Goal: Communication & Community: Ask a question

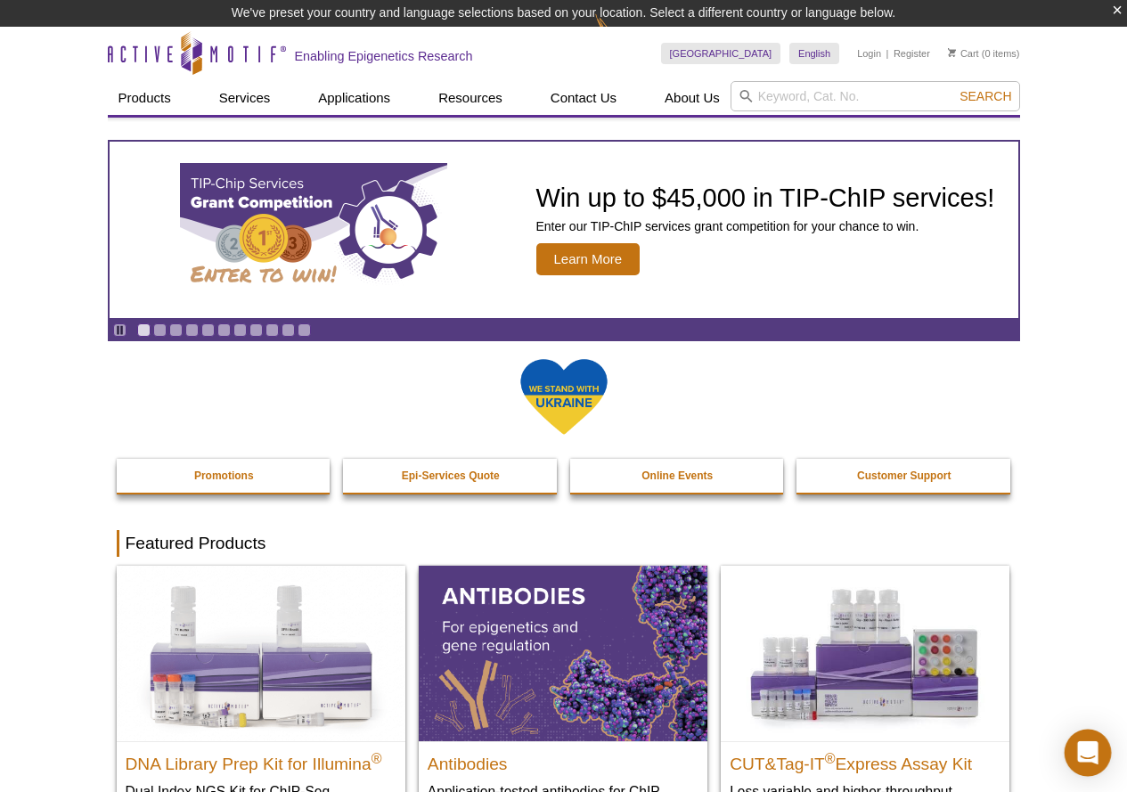
click at [1086, 741] on div "Open Intercom Messenger" at bounding box center [1088, 753] width 47 height 47
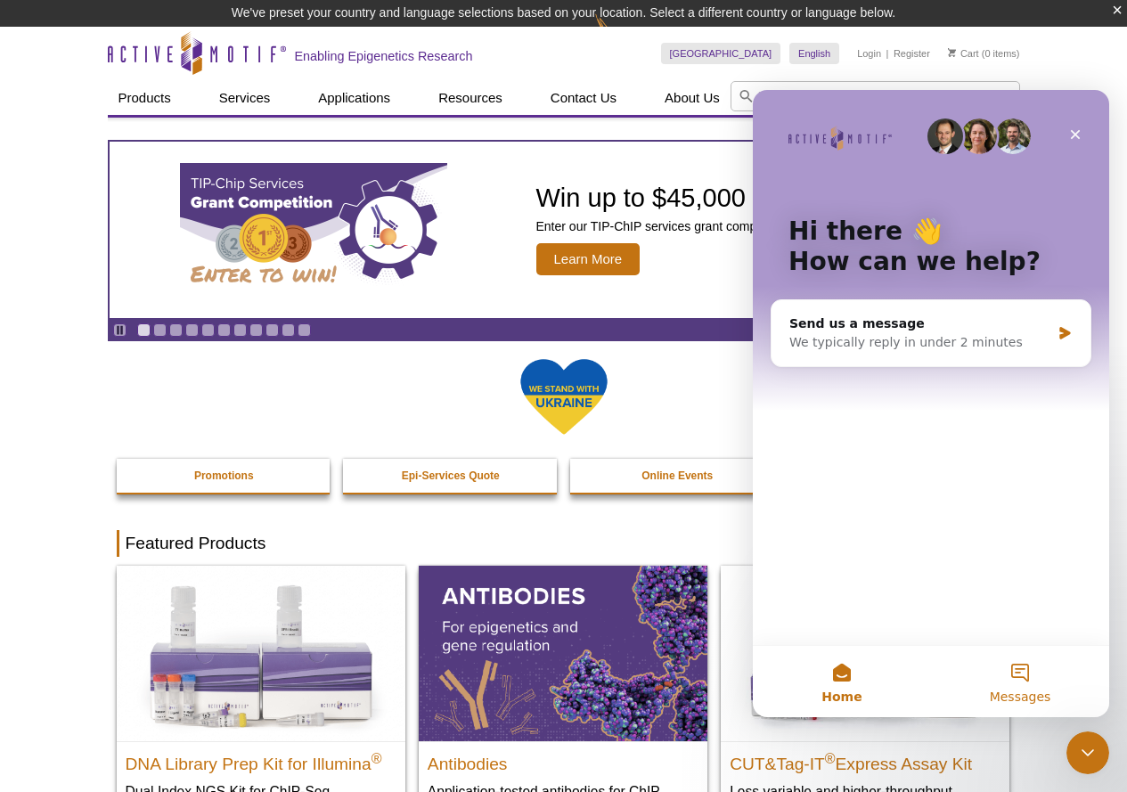
click at [1021, 674] on button "Messages" at bounding box center [1020, 681] width 178 height 71
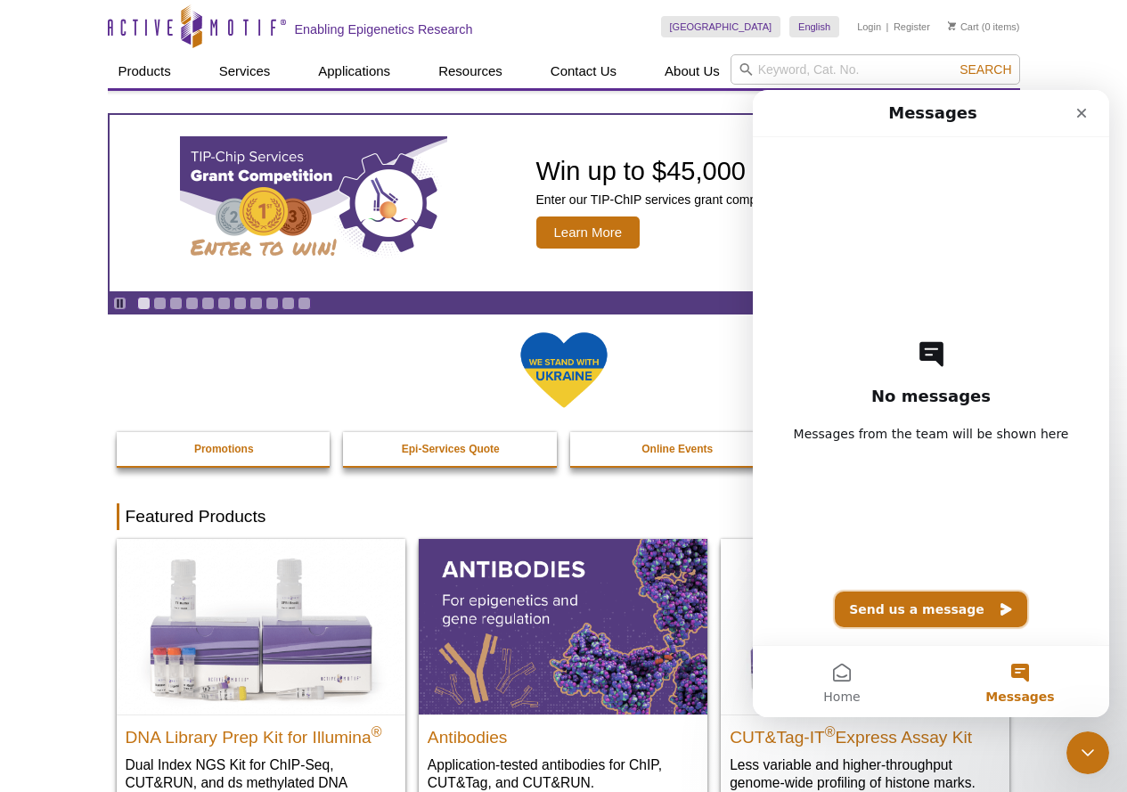
click at [927, 609] on button "Send us a message" at bounding box center [931, 610] width 192 height 36
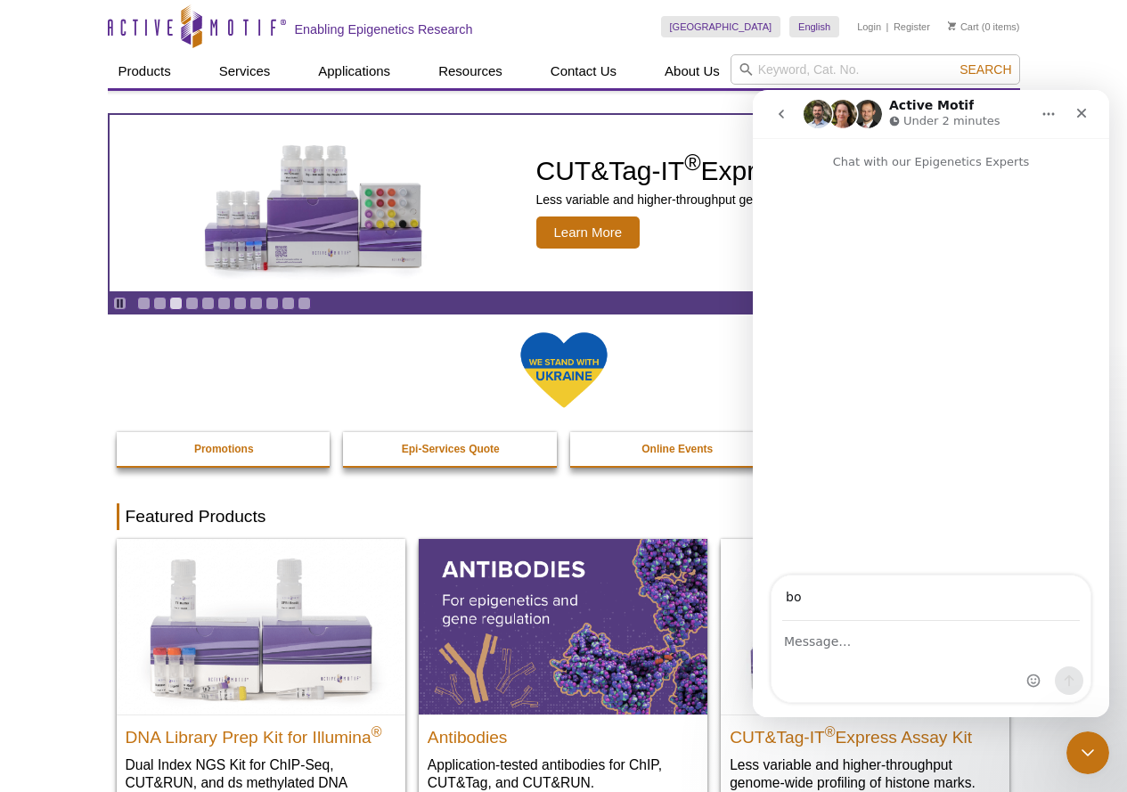
type input "b"
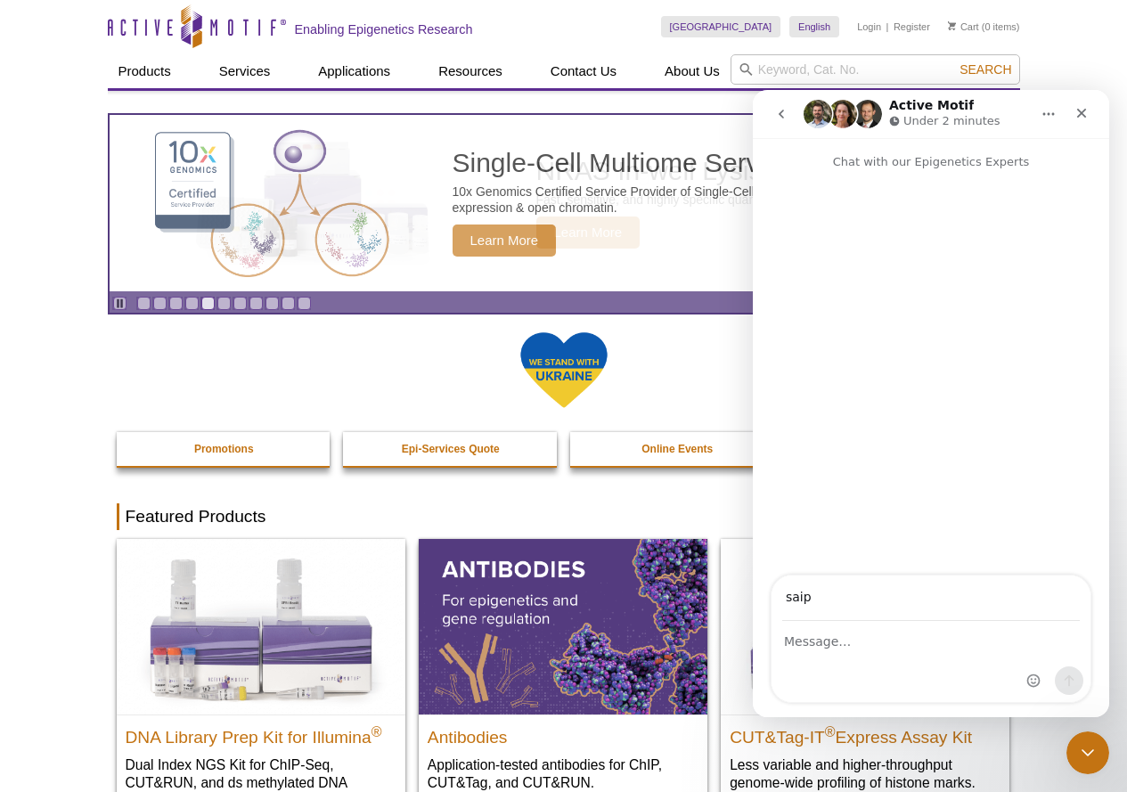
type input "[EMAIL_ADDRESS][DOMAIN_NAME]"
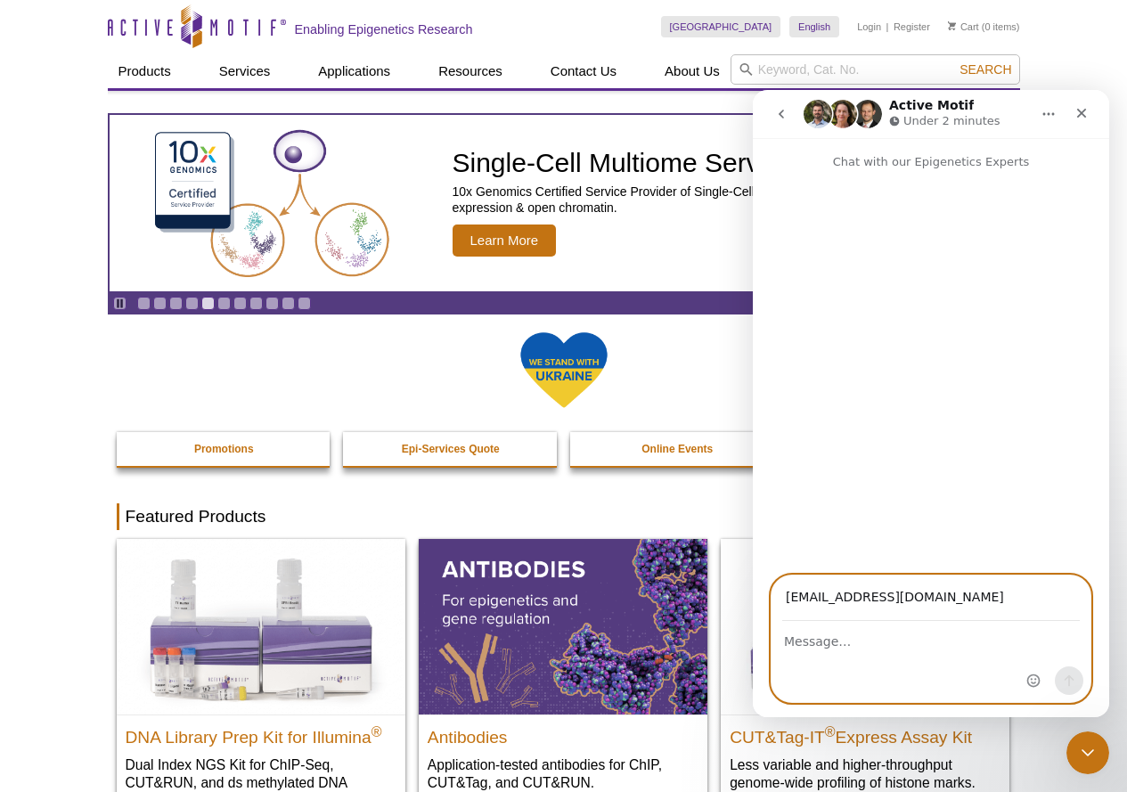
click at [917, 646] on textarea "Message…" at bounding box center [931, 637] width 319 height 30
type textarea "h"
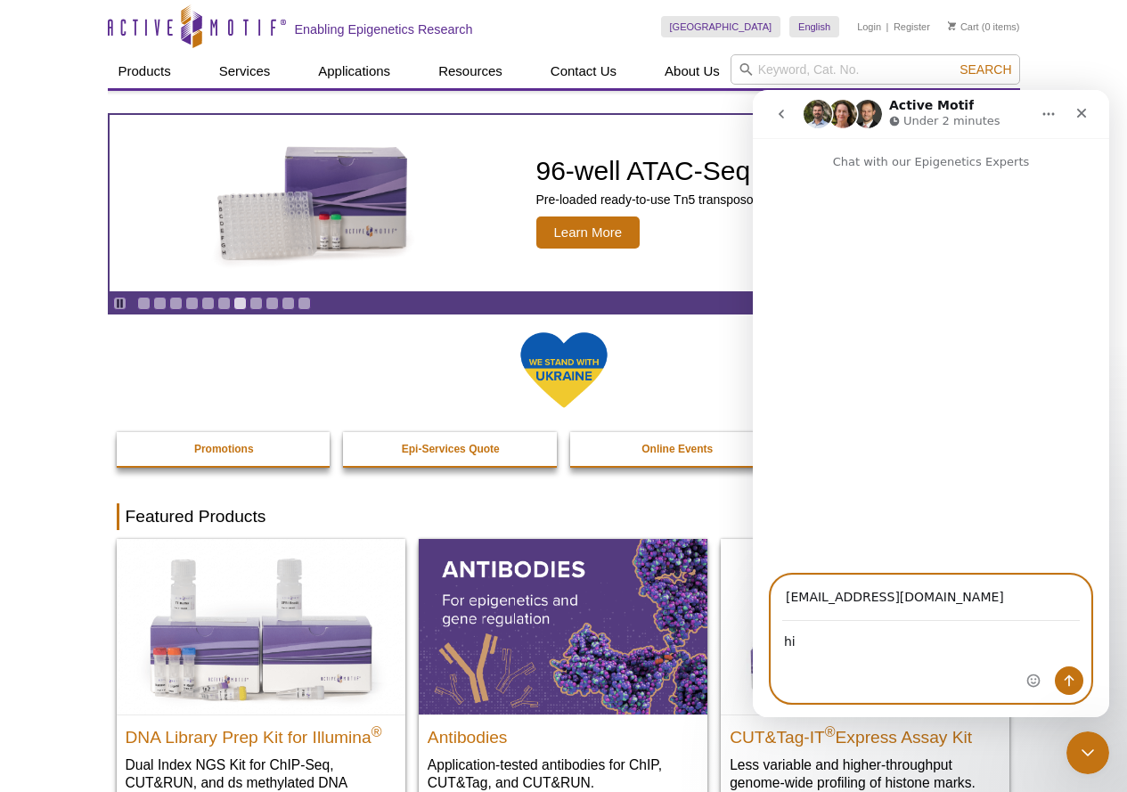
type textarea "h"
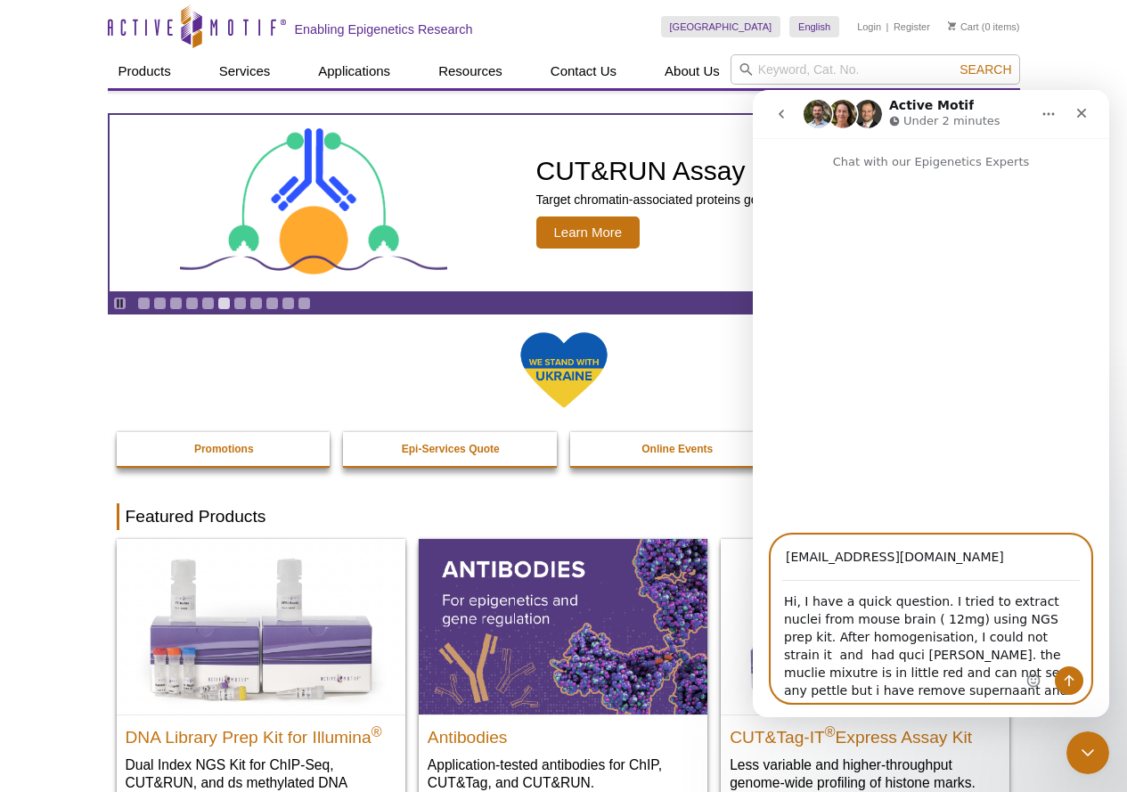
drag, startPoint x: 908, startPoint y: 694, endPoint x: 775, endPoint y: 499, distance: 236.0
click at [775, 499] on div "Chat with our Epigenetics Experts [EMAIL_ADDRESS][DOMAIN_NAME] Hi, I have a qui…" at bounding box center [931, 427] width 356 height 579
type textarea "Hi, I have a quick question. I tried to extract nuclei from mouse brain ( 12mg)…"
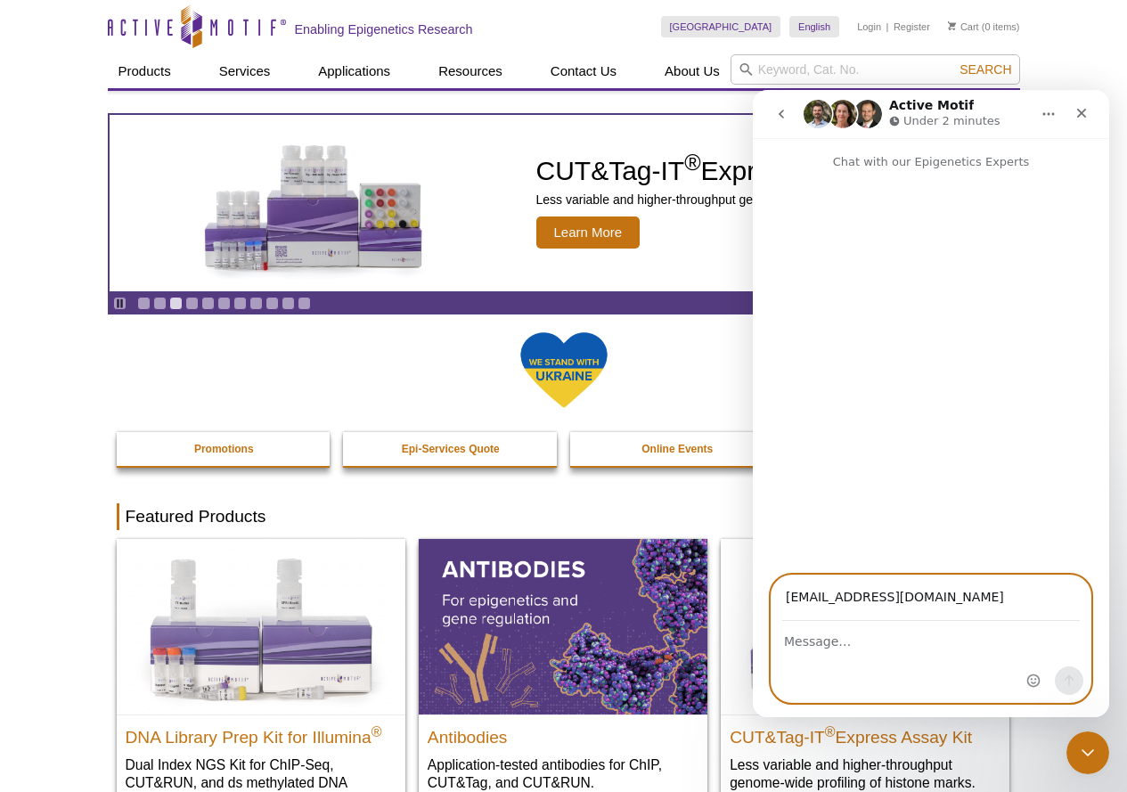
paste textarea "Hi, I have a quick question. I tried to extract nuclei from mouse brain (12 mg)…"
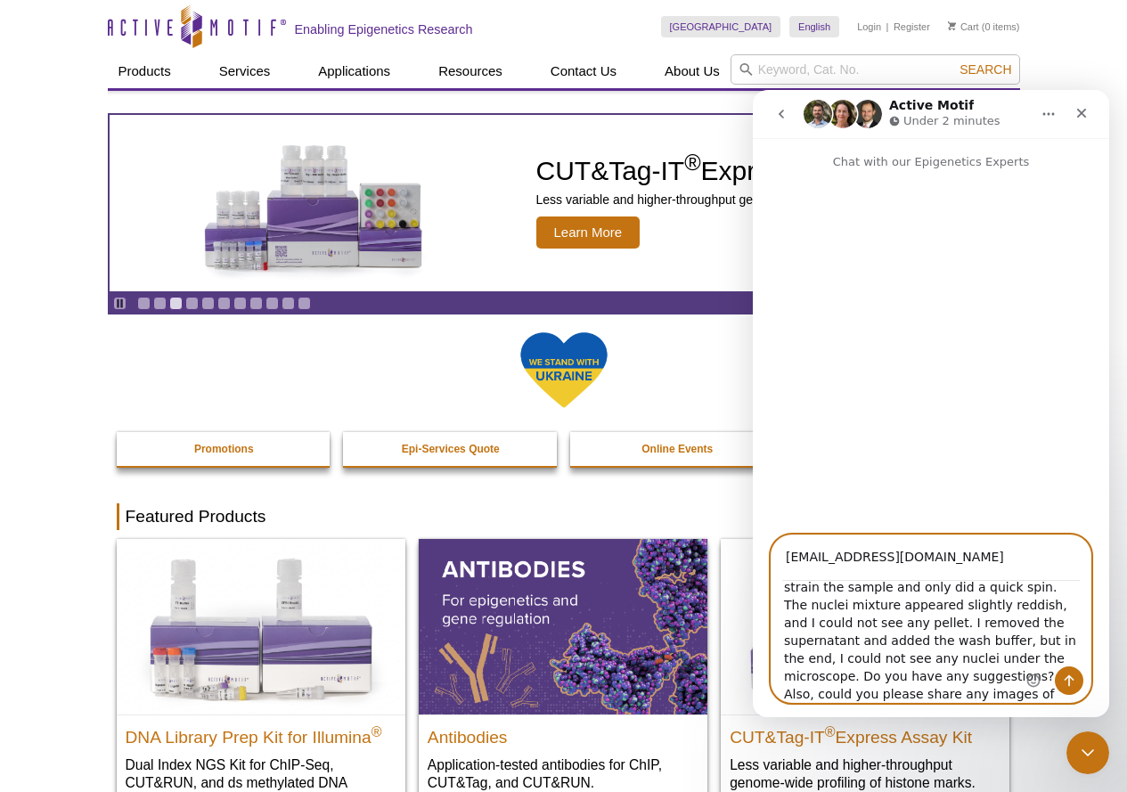
type textarea "Hi, I have a quick question. I tried to extract nuclei from mouse brain (12 mg)…"
click at [1073, 669] on button "Send a message…" at bounding box center [1069, 680] width 29 height 29
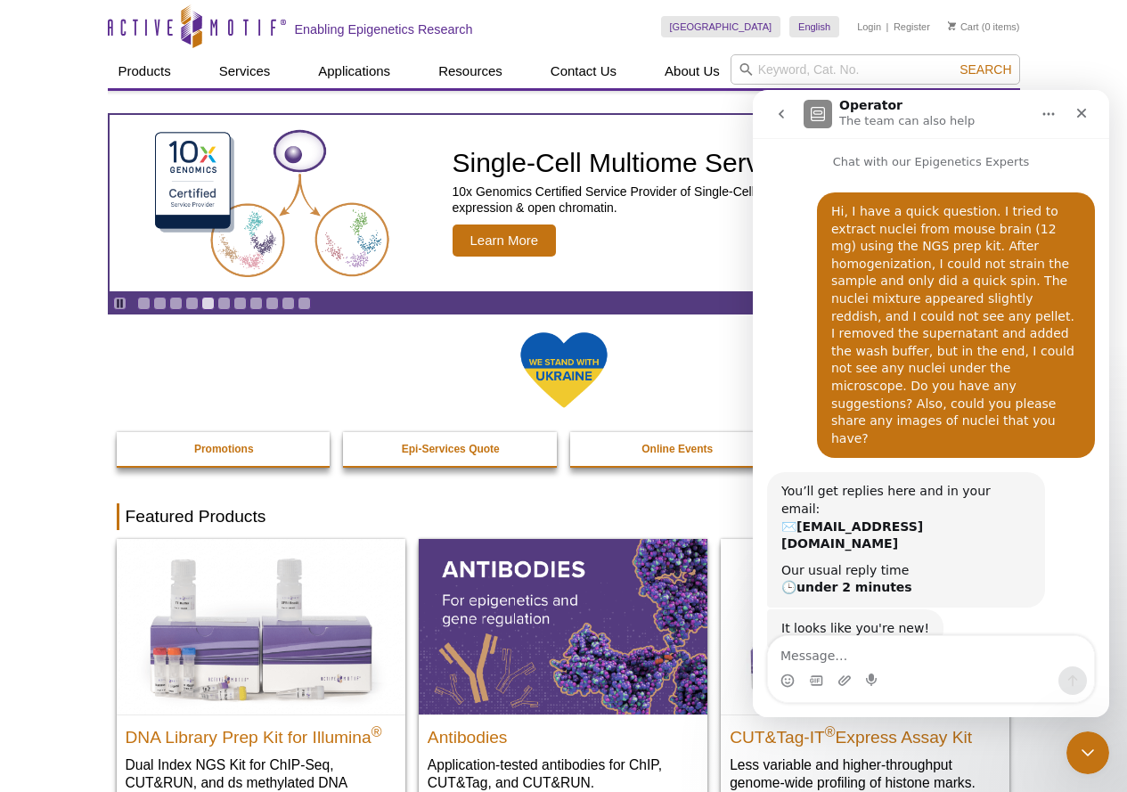
scroll to position [161, 0]
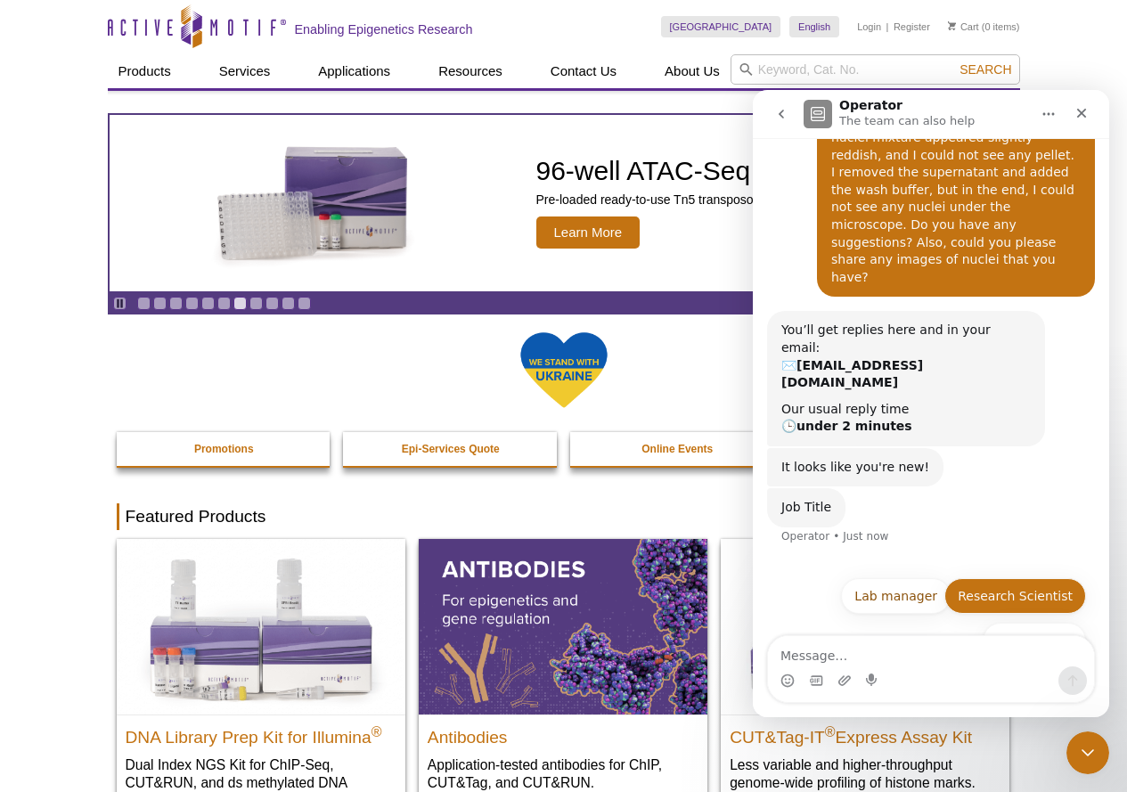
drag, startPoint x: 1025, startPoint y: 564, endPoint x: 1036, endPoint y: 562, distance: 11.7
click at [1023, 578] on button "Research Scientist" at bounding box center [1015, 596] width 142 height 36
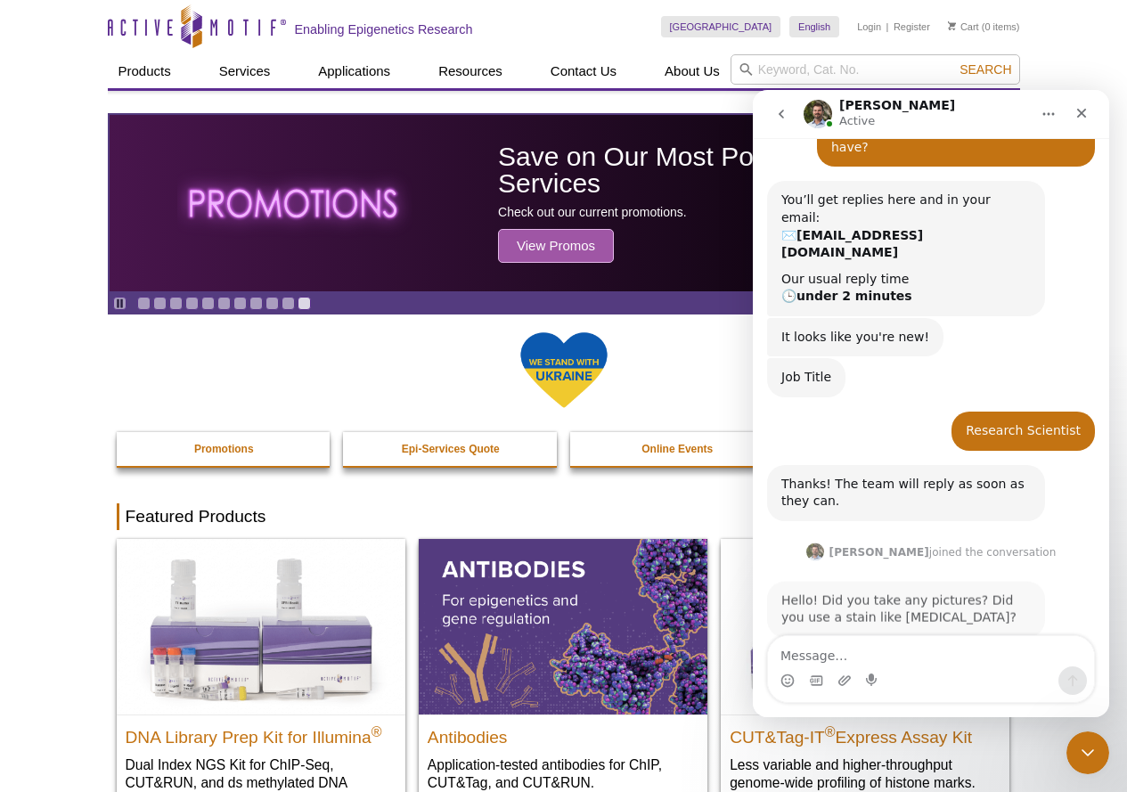
scroll to position [290, 0]
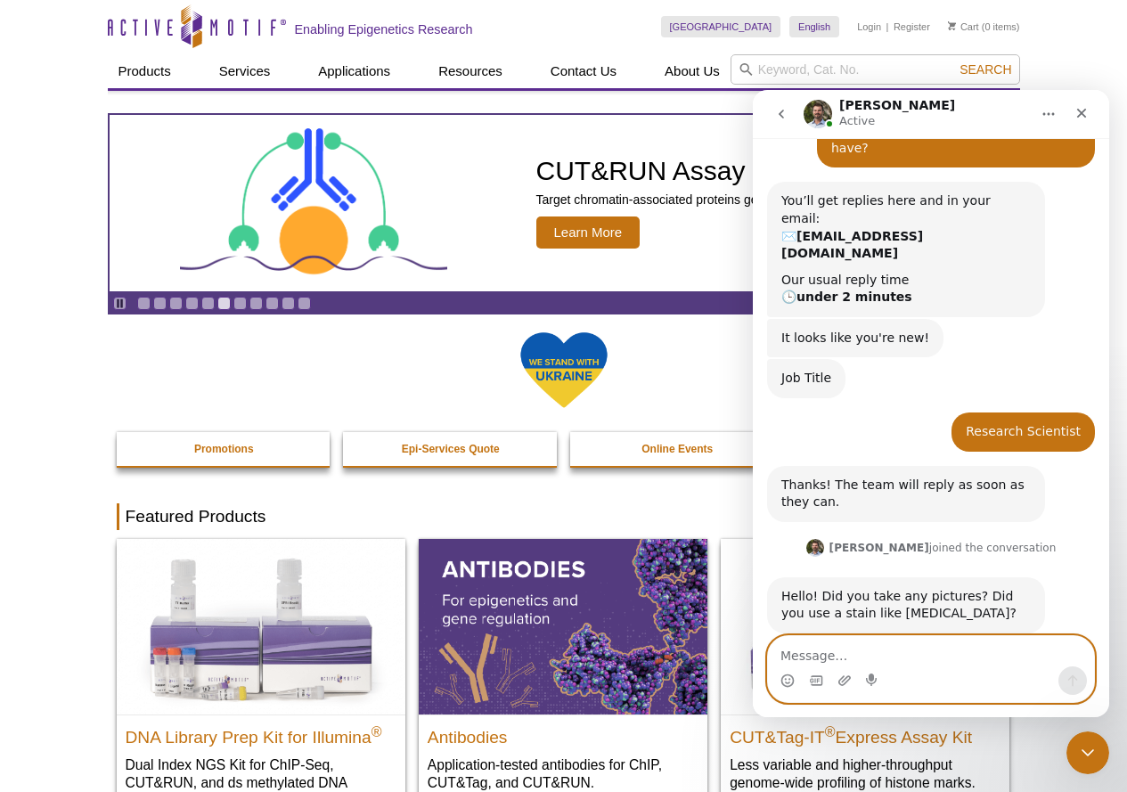
click at [896, 655] on textarea "Message…" at bounding box center [931, 651] width 326 height 30
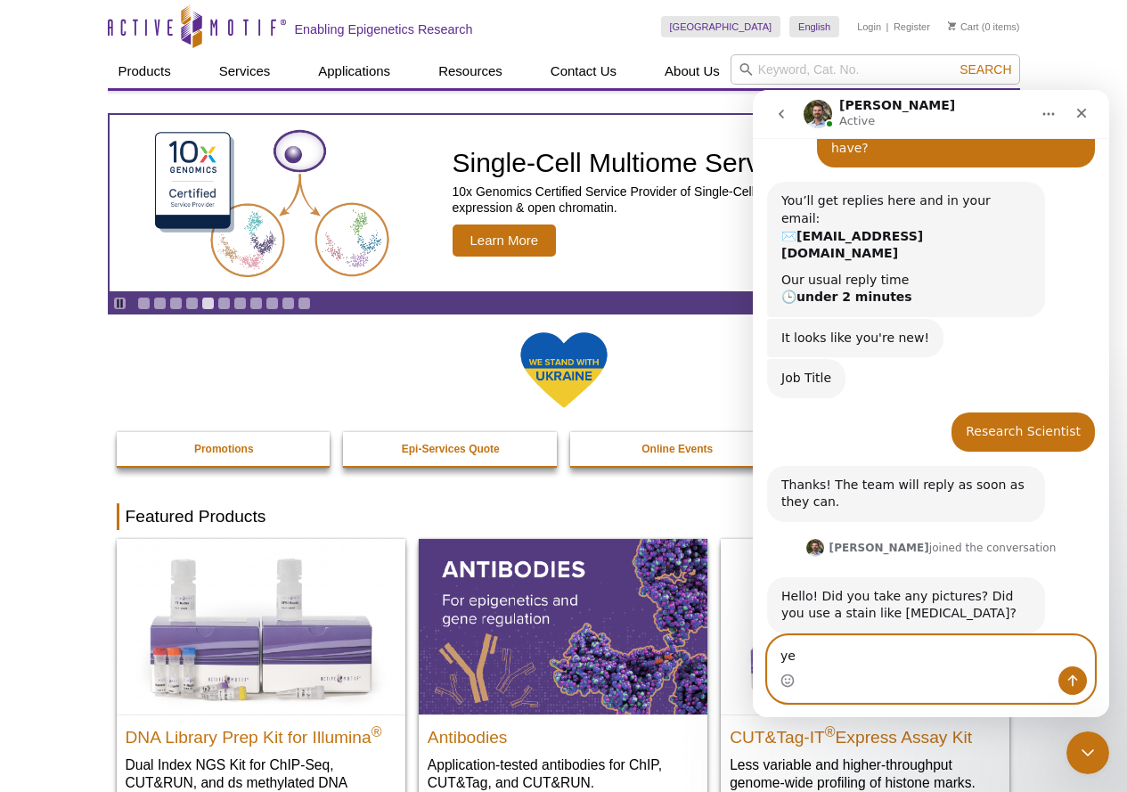
type textarea "y"
type textarea "one min"
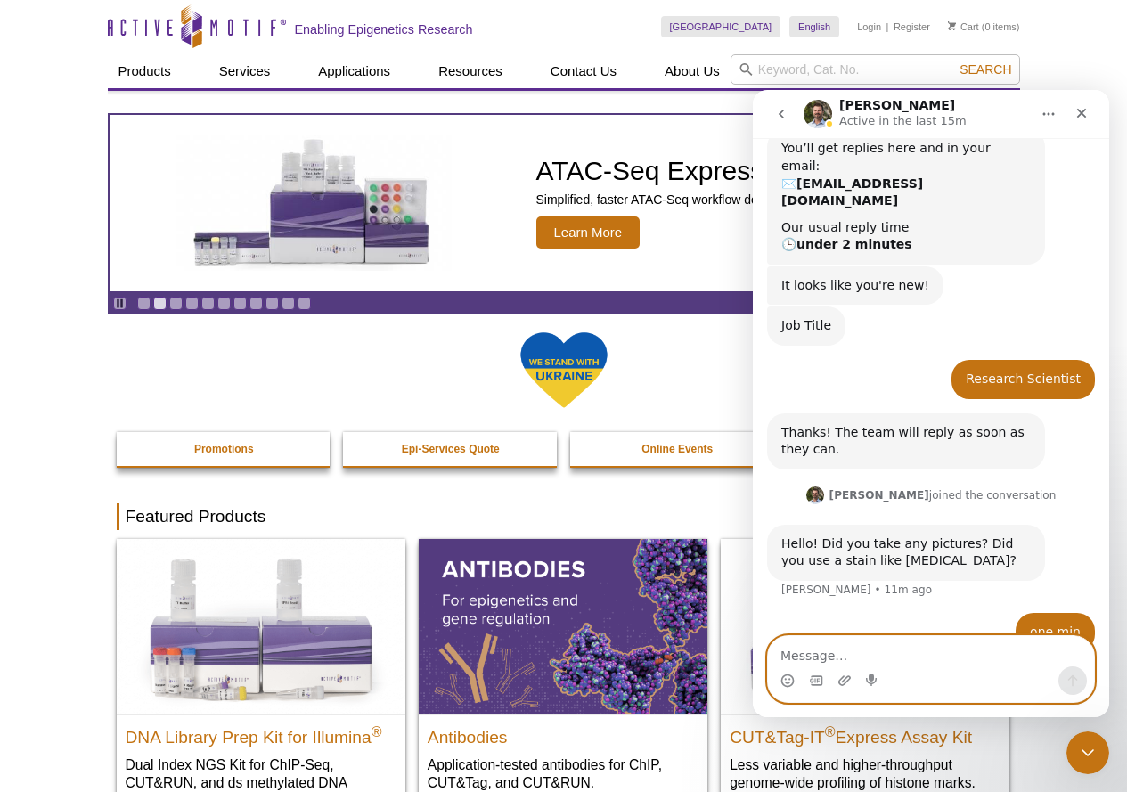
click at [1036, 661] on textarea "Message…" at bounding box center [931, 651] width 326 height 30
type textarea "sorry.."
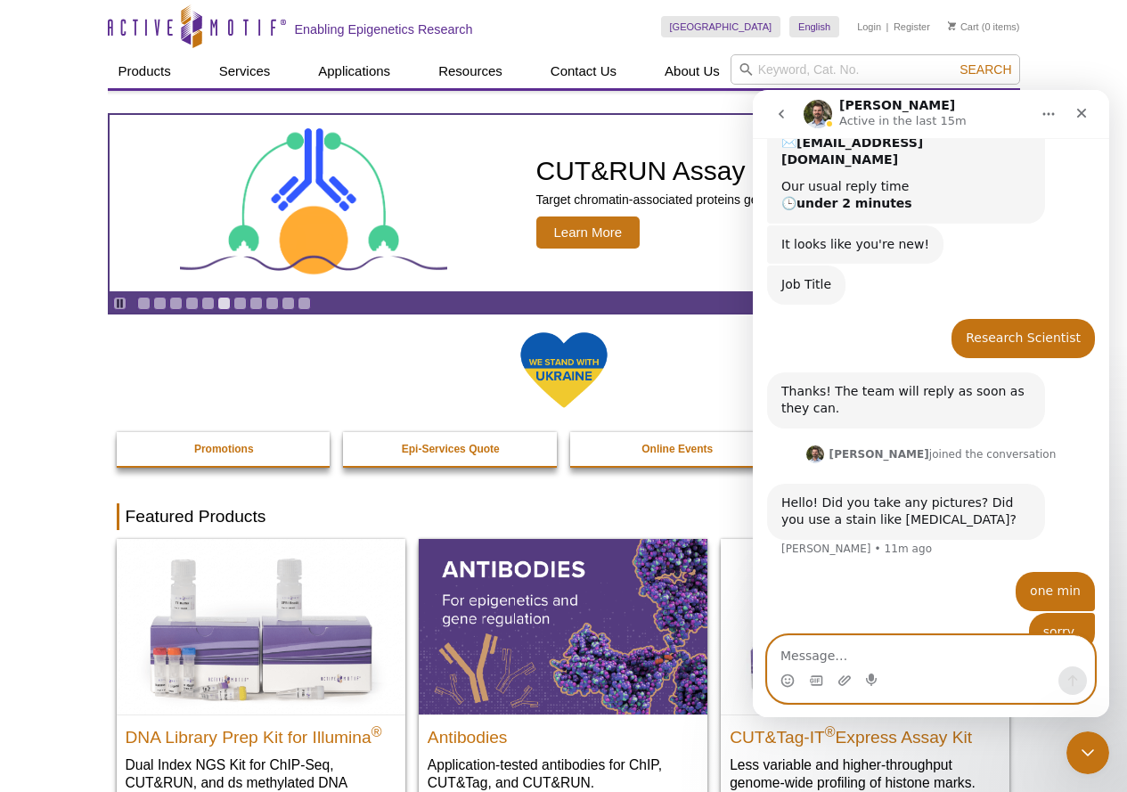
click at [892, 644] on textarea "Message…" at bounding box center [931, 651] width 326 height 30
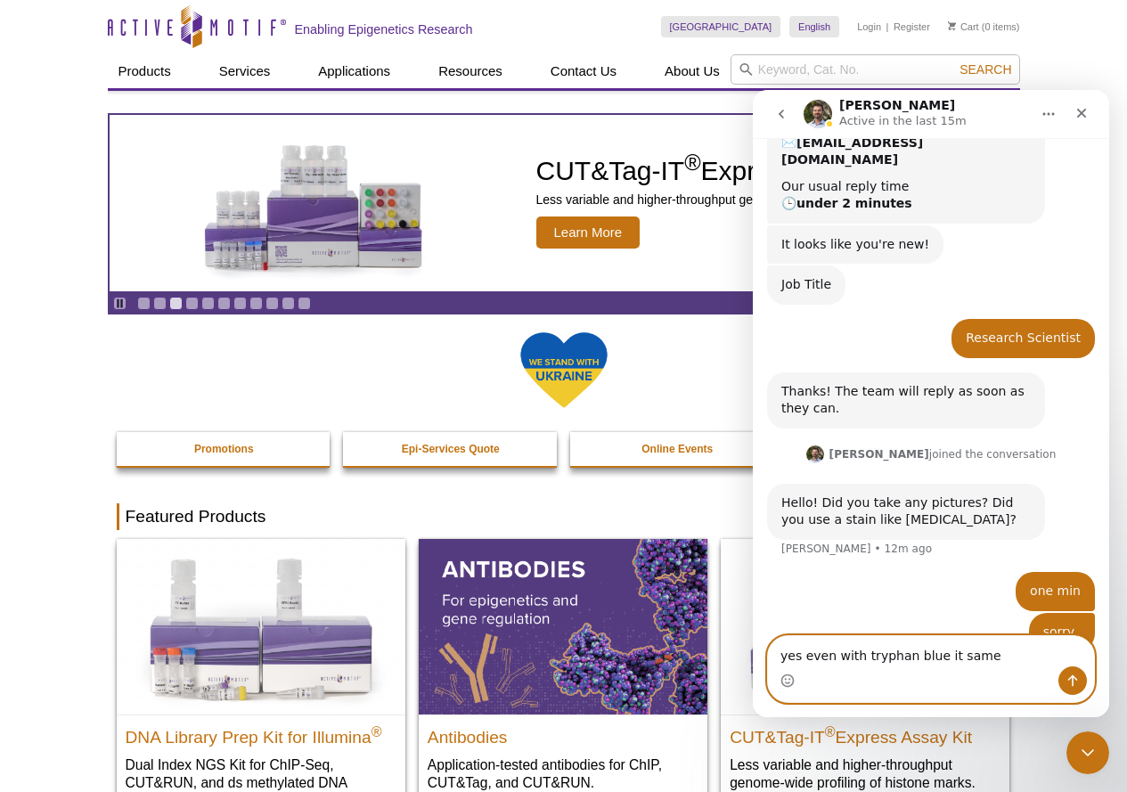
type textarea "yes even with tryphan blue it same."
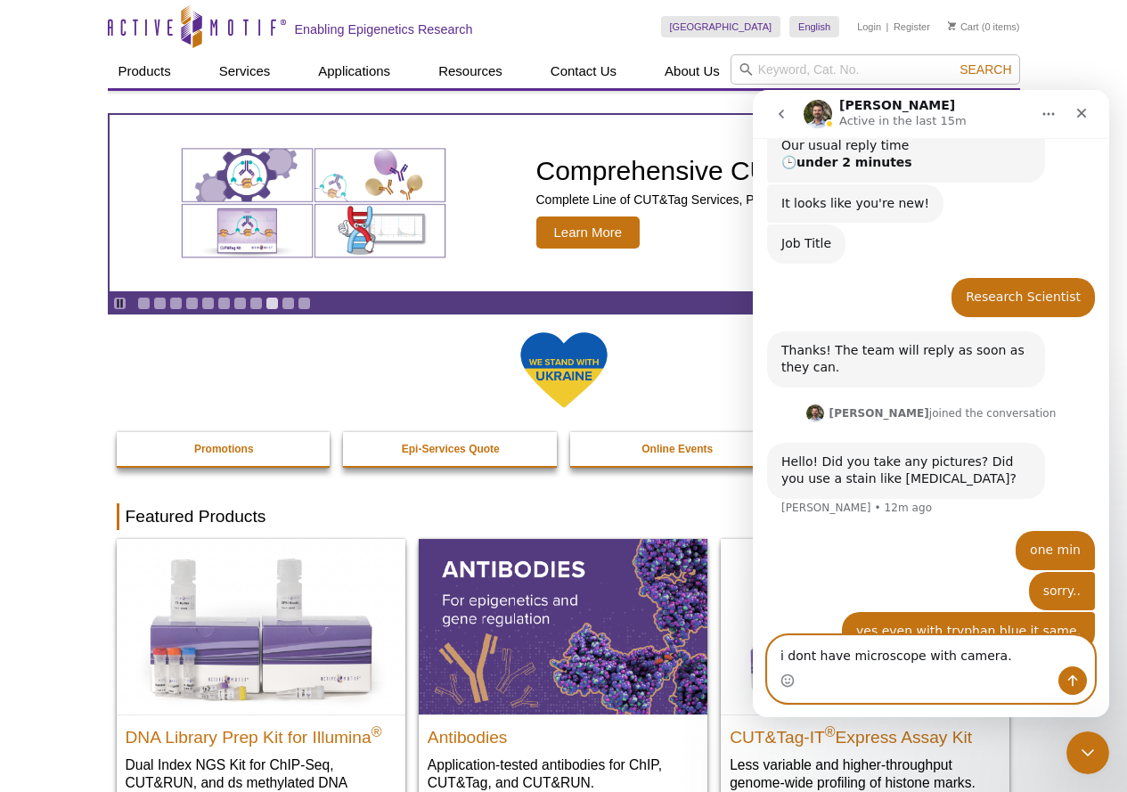
type textarea "i dont have microscope with camera."
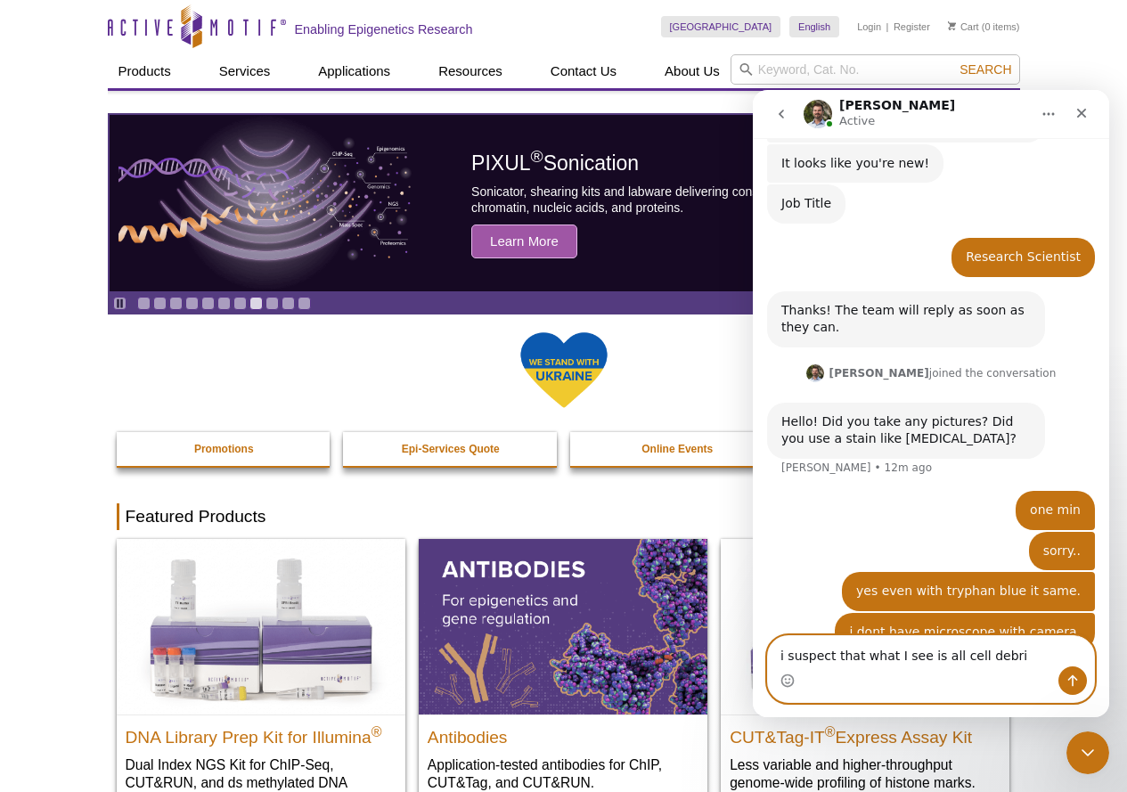
type textarea "i suspect that what I see is all cell debris"
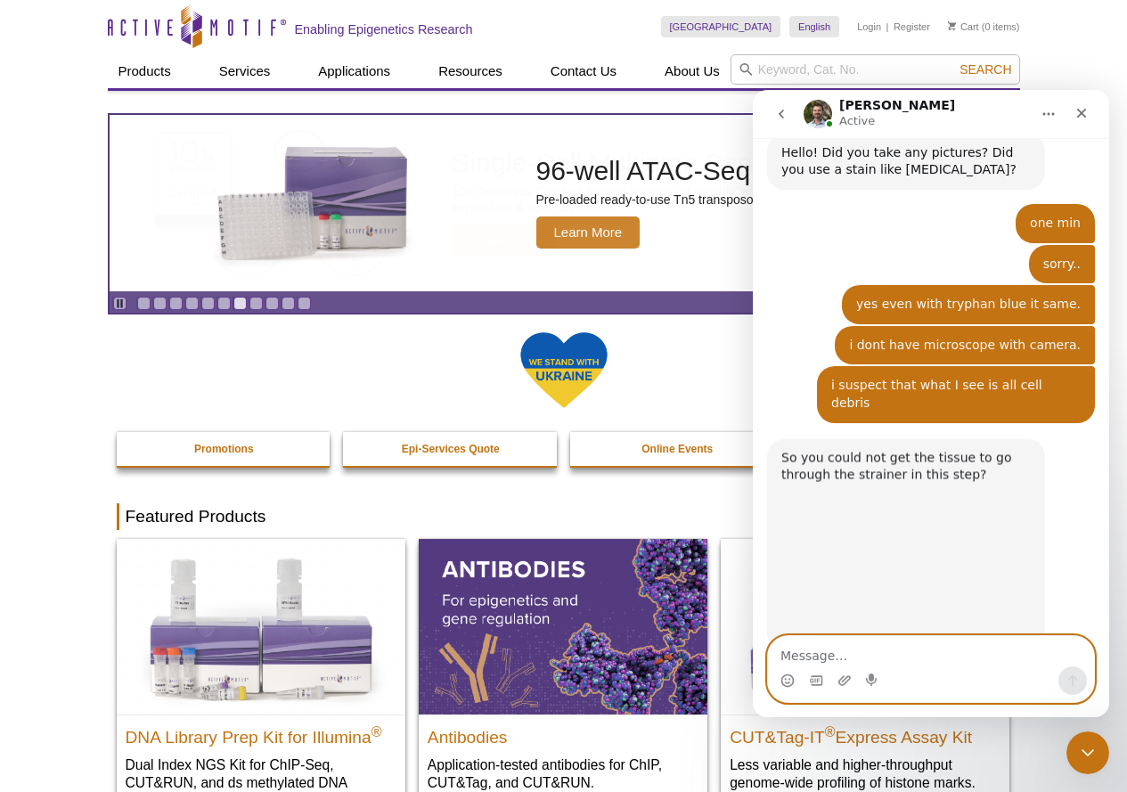
scroll to position [733, 0]
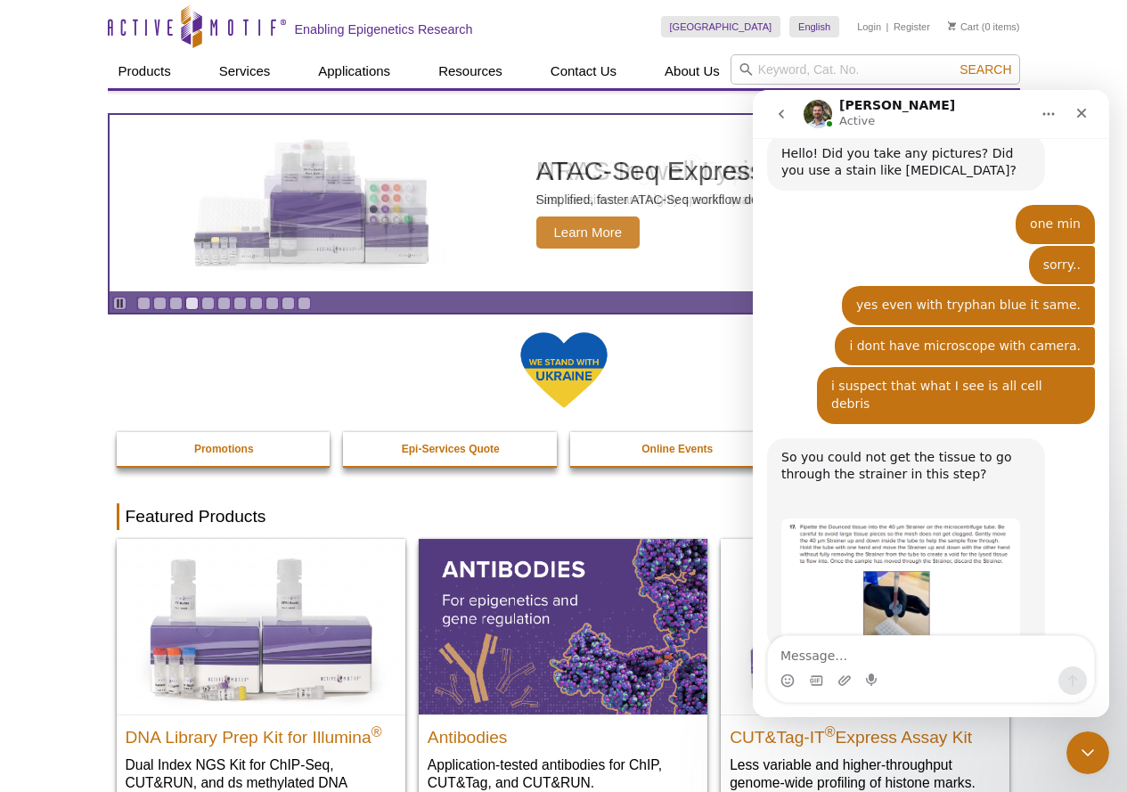
click at [904, 568] on img "Marc says…" at bounding box center [900, 579] width 239 height 121
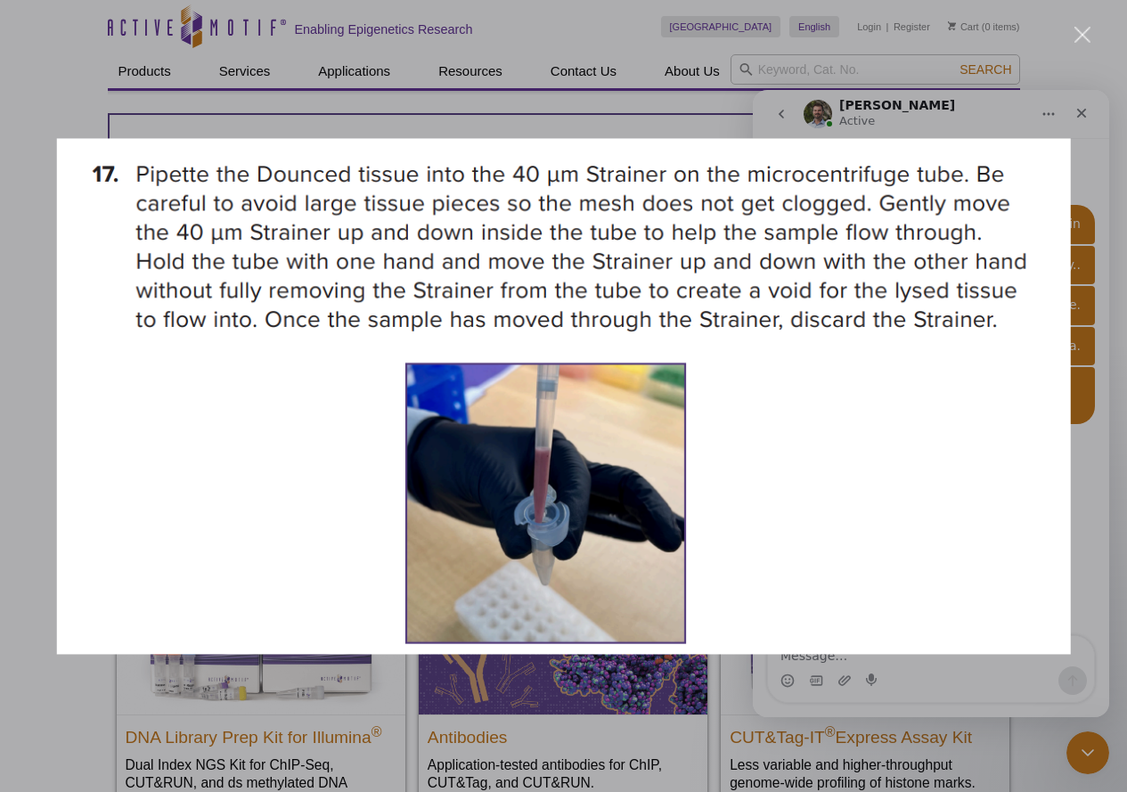
scroll to position [0, 0]
click at [1083, 25] on div "Intercom messenger" at bounding box center [563, 396] width 1127 height 792
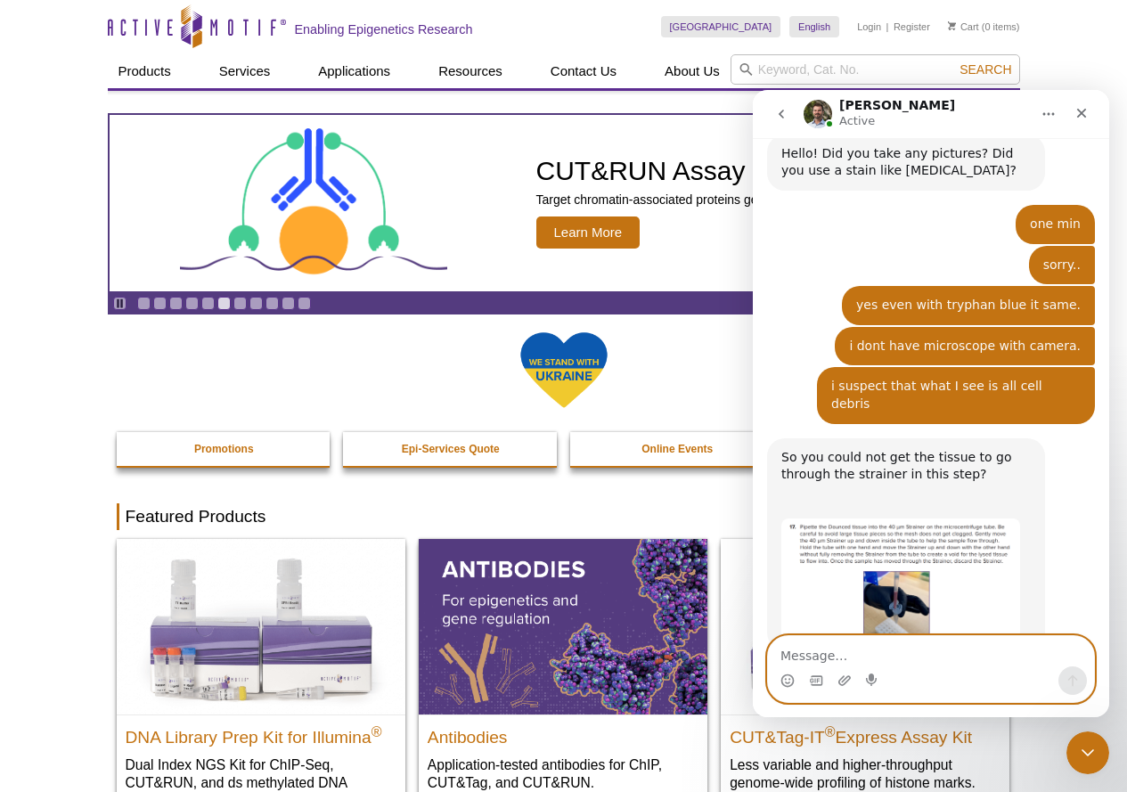
click at [920, 650] on textarea "Message…" at bounding box center [931, 651] width 326 height 30
type textarea "t"
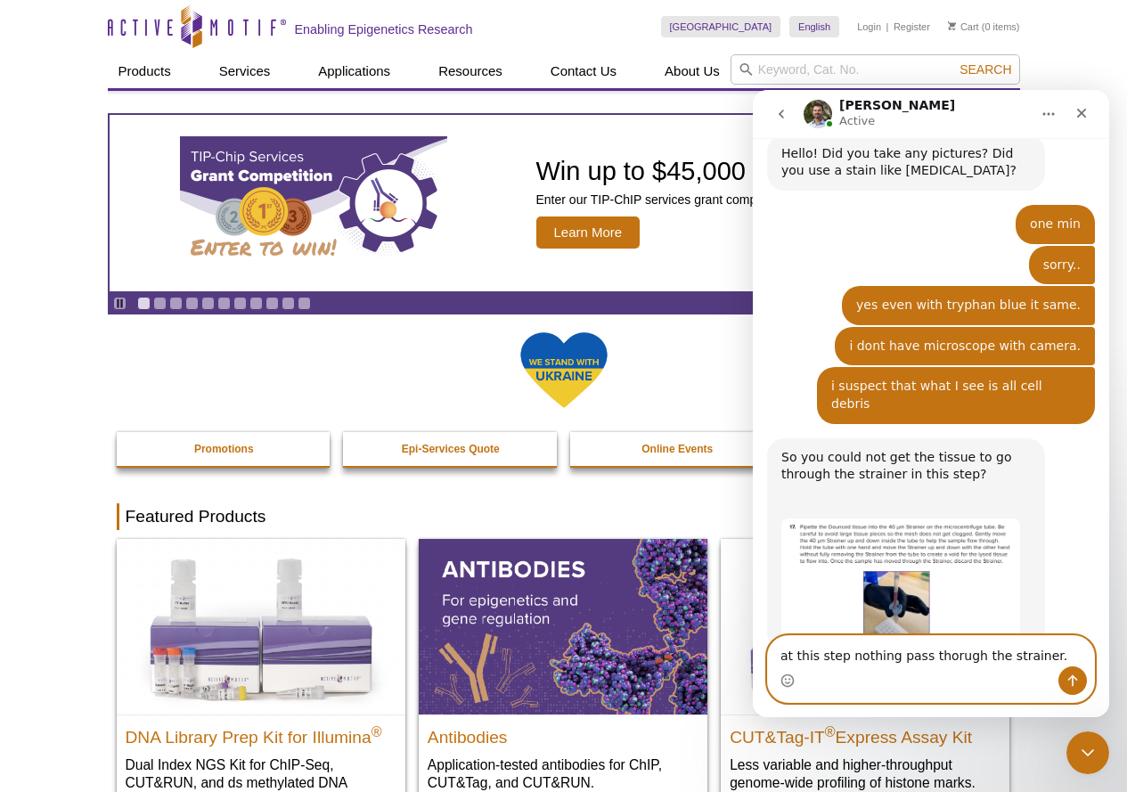
click at [945, 658] on textarea "at this step nothing pass thorugh the strainer." at bounding box center [931, 651] width 326 height 30
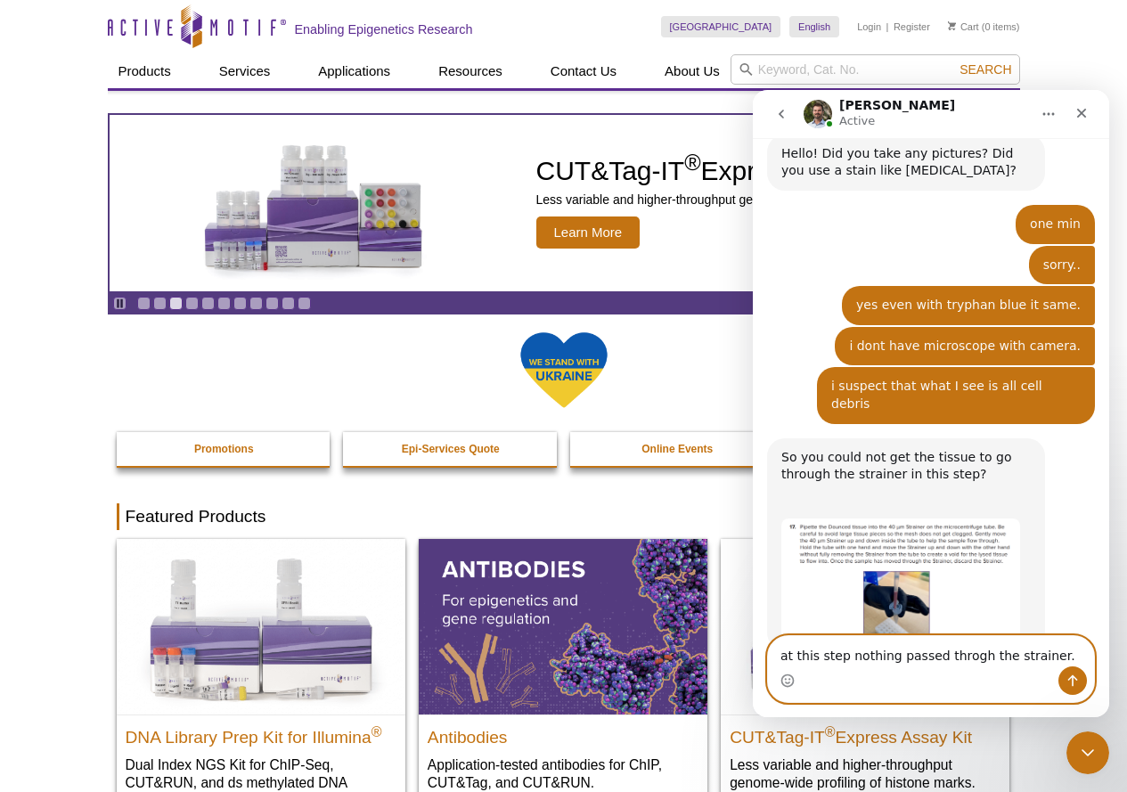
type textarea "at this step nothing passed through the strainer."
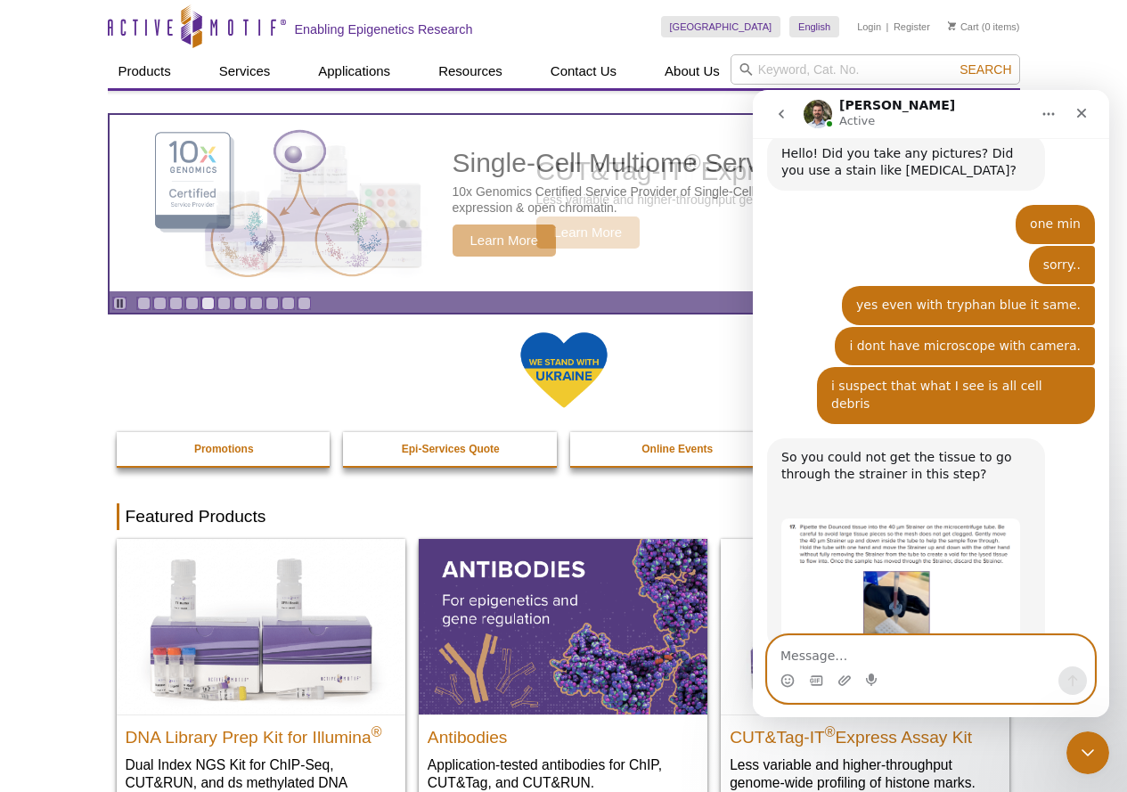
scroll to position [804, 0]
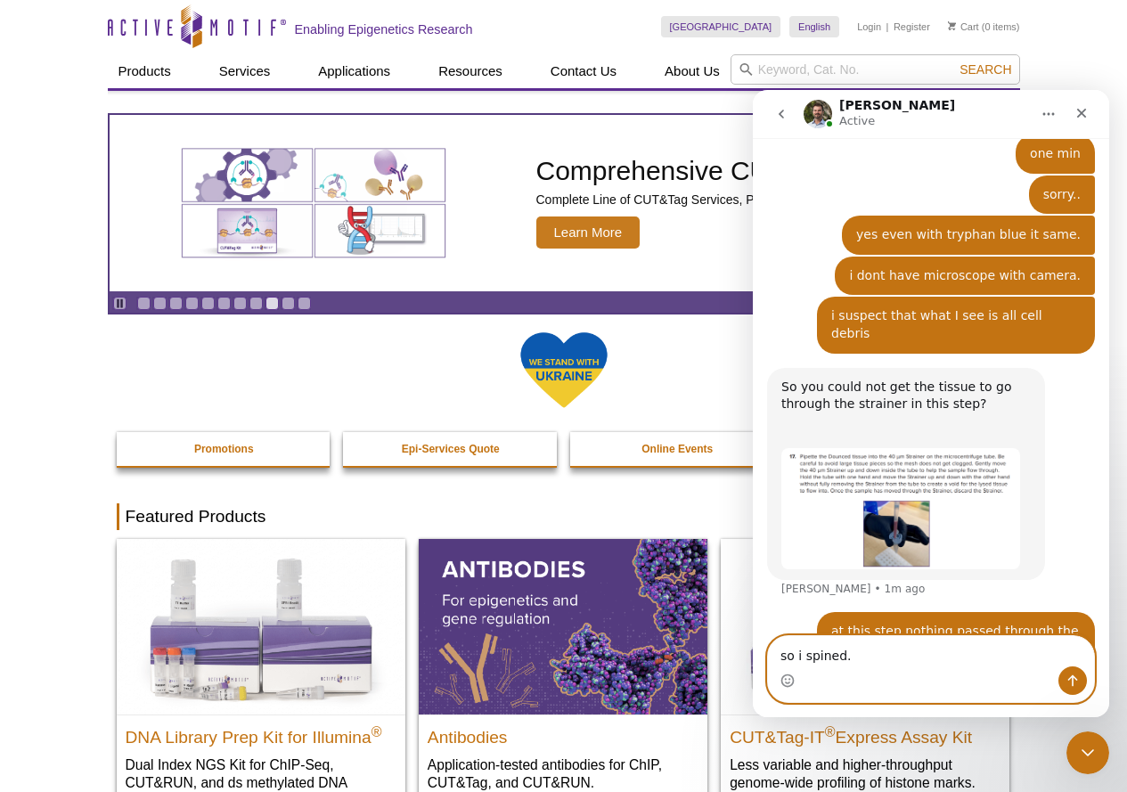
click at [804, 658] on textarea "so i spined." at bounding box center [931, 651] width 326 height 30
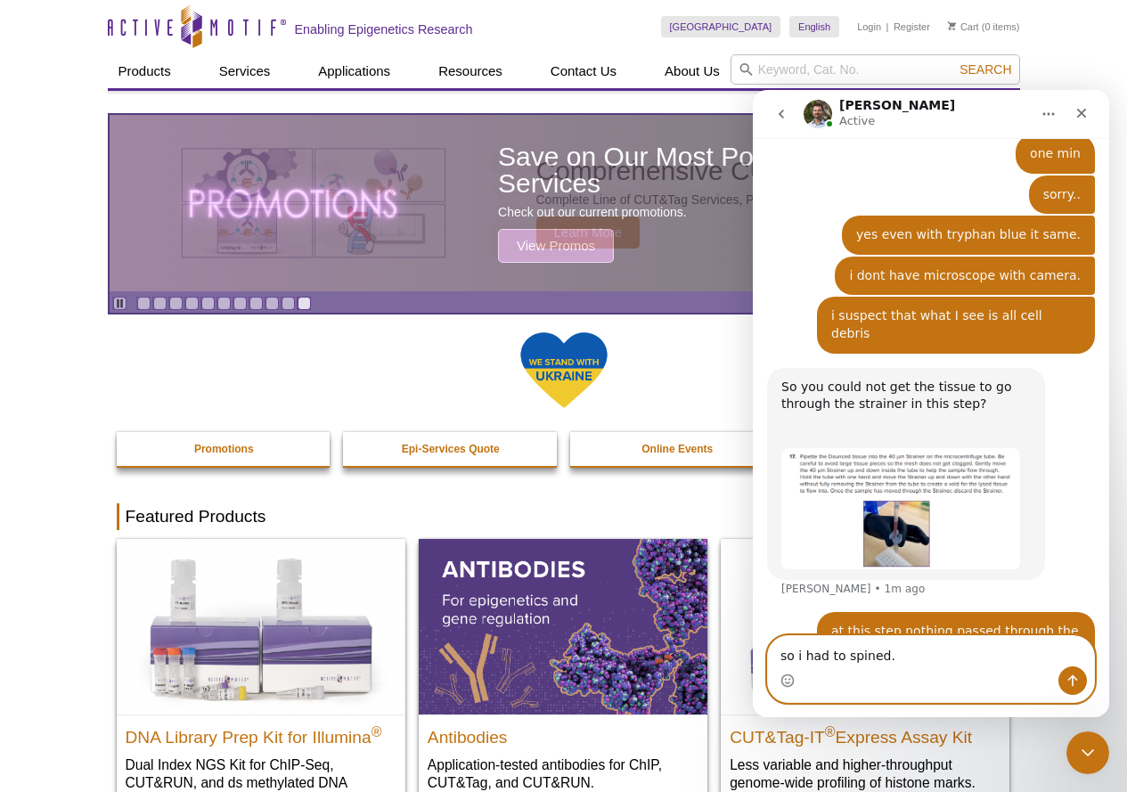
click at [880, 656] on textarea "so i had to spined." at bounding box center [931, 651] width 326 height 30
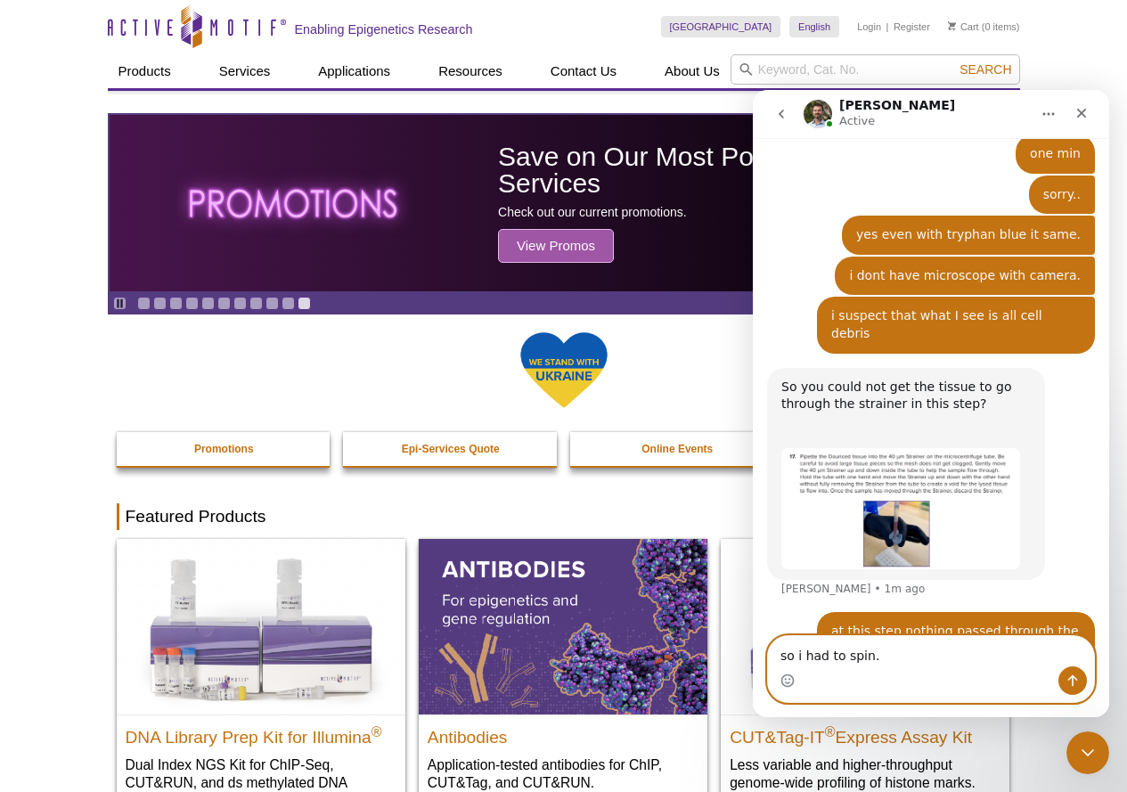
click at [799, 657] on textarea "so i had to spin." at bounding box center [931, 651] width 326 height 30
type textarea "so I had to spin."
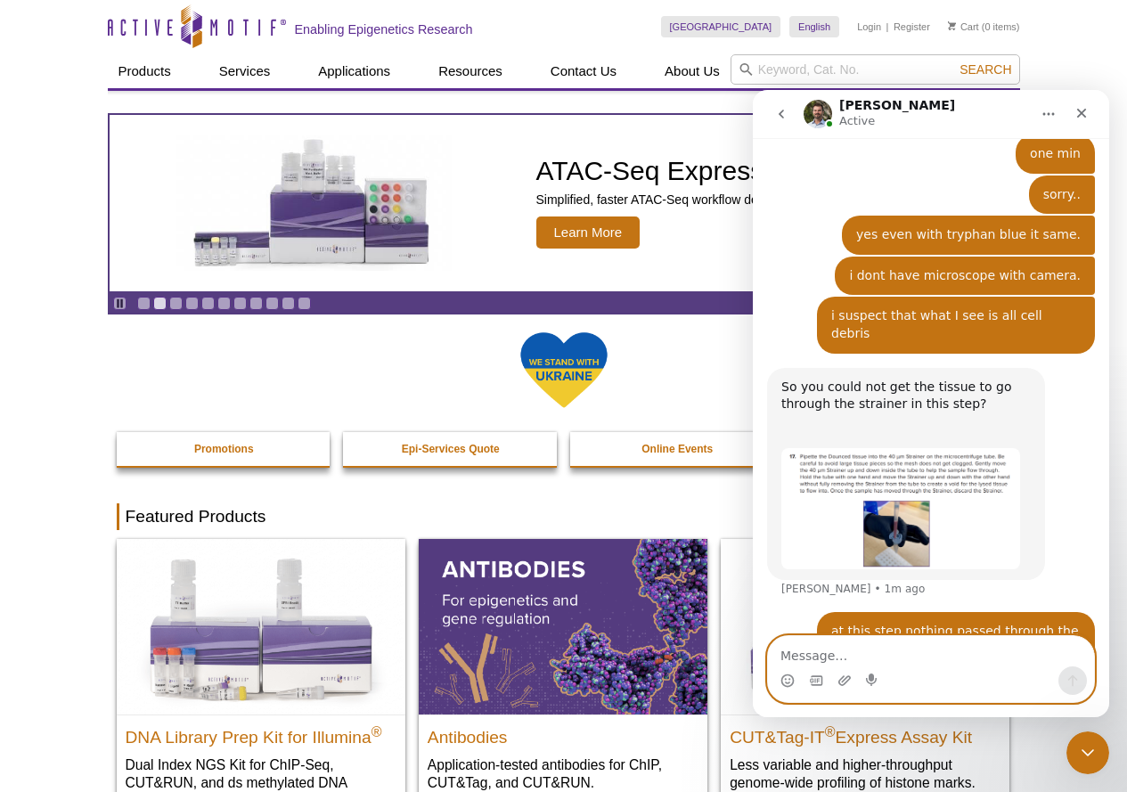
scroll to position [844, 0]
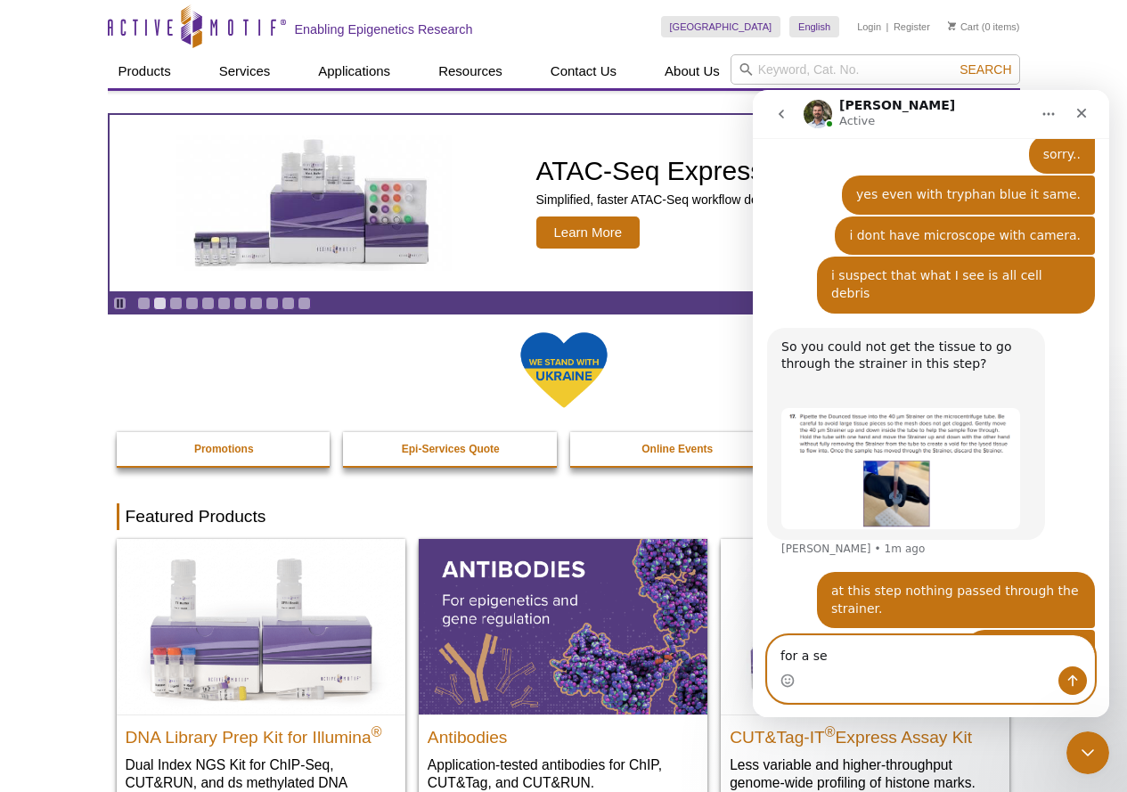
type textarea "for a sec"
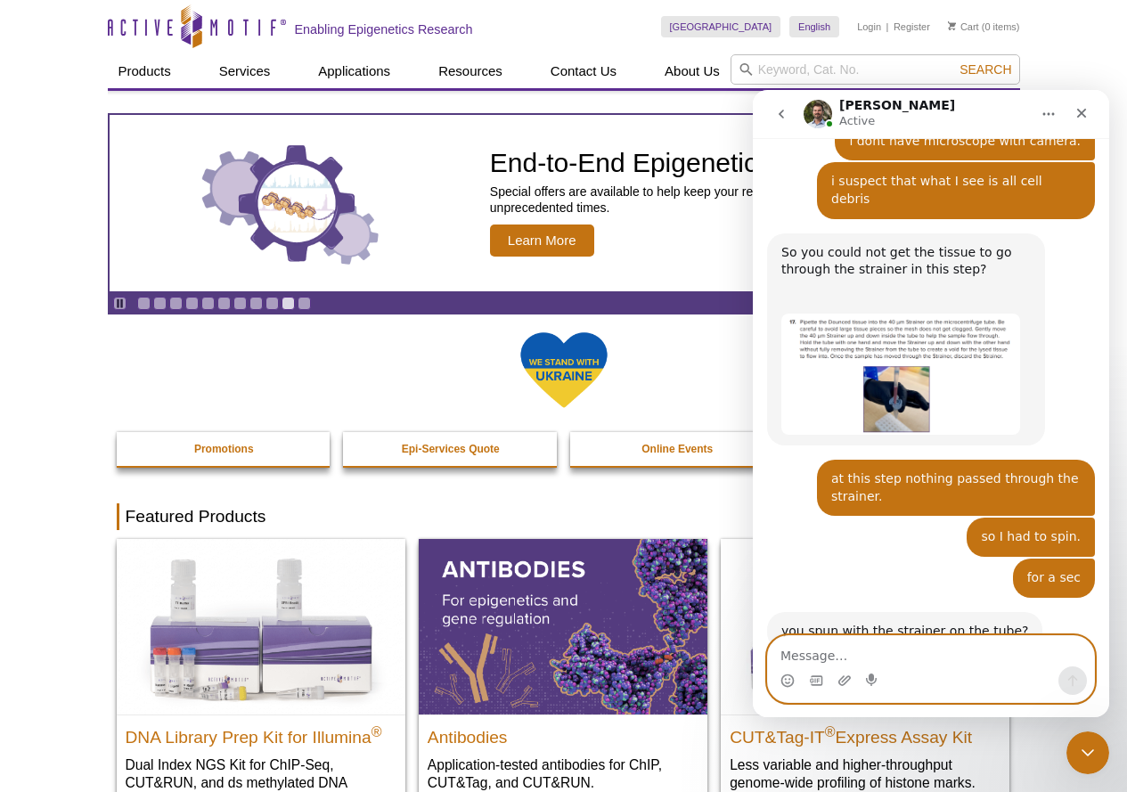
scroll to position [937, 0]
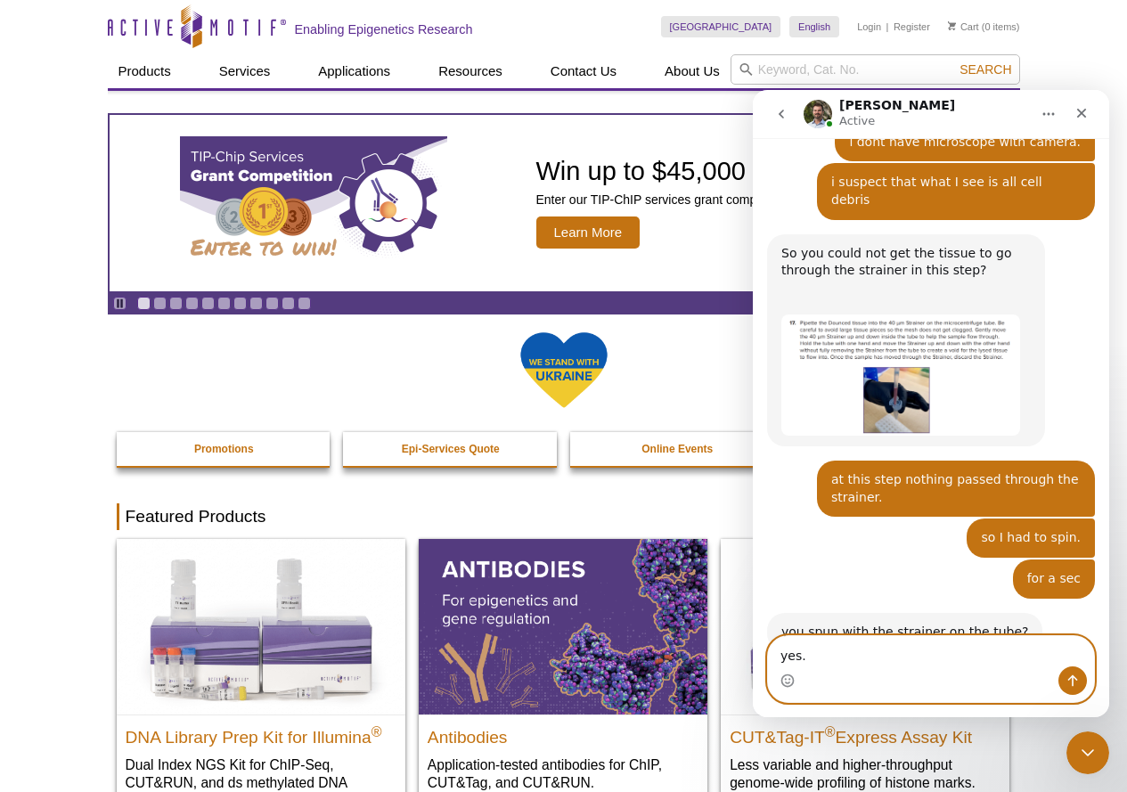
type textarea "yes."
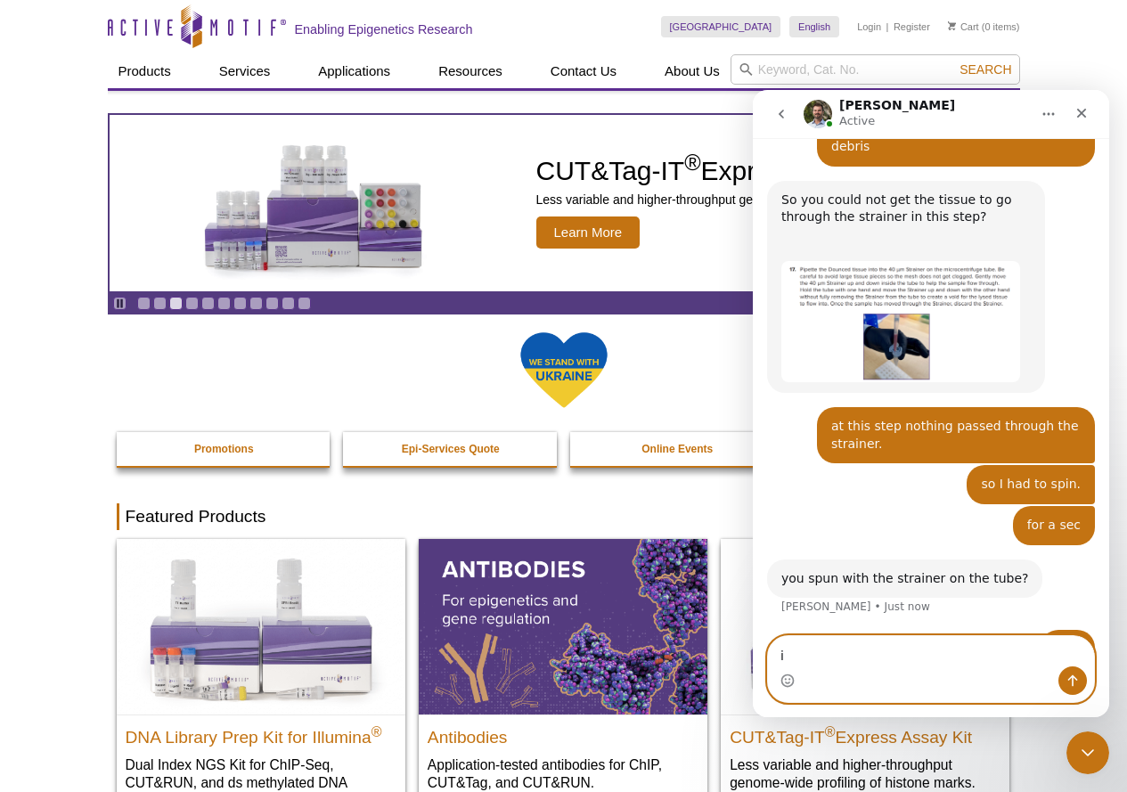
type textarea "i"
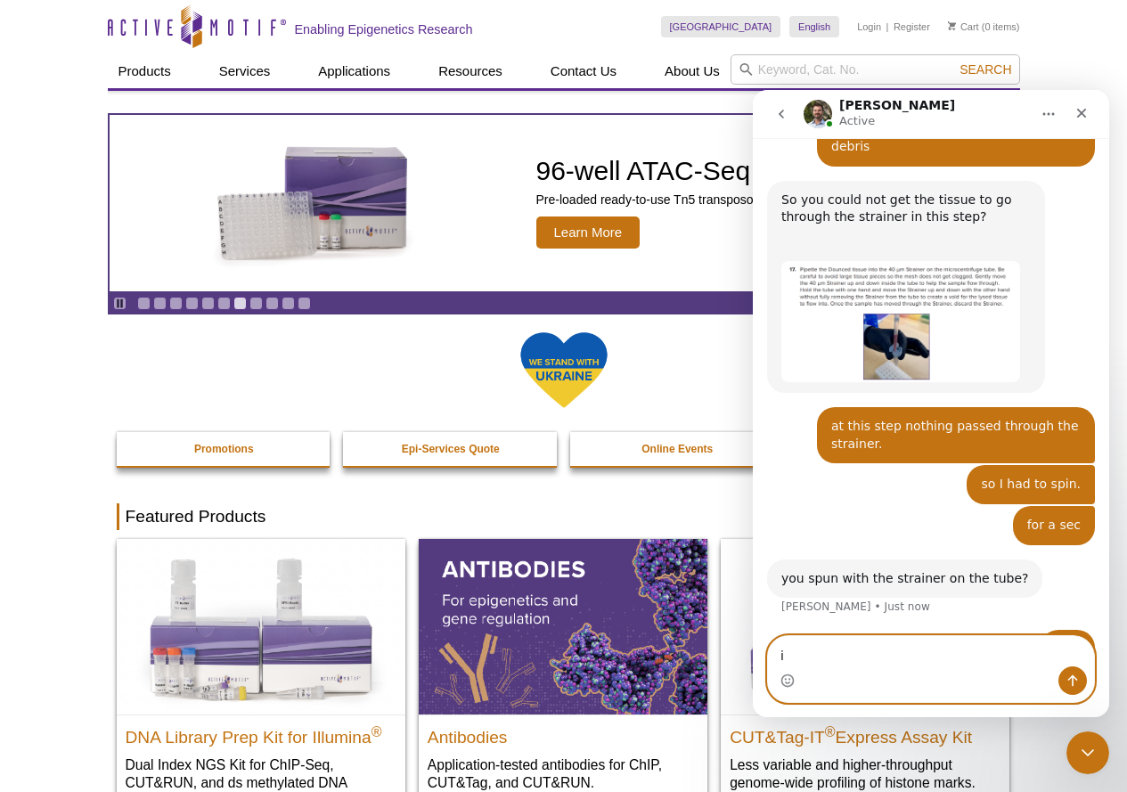
type textarea "i"
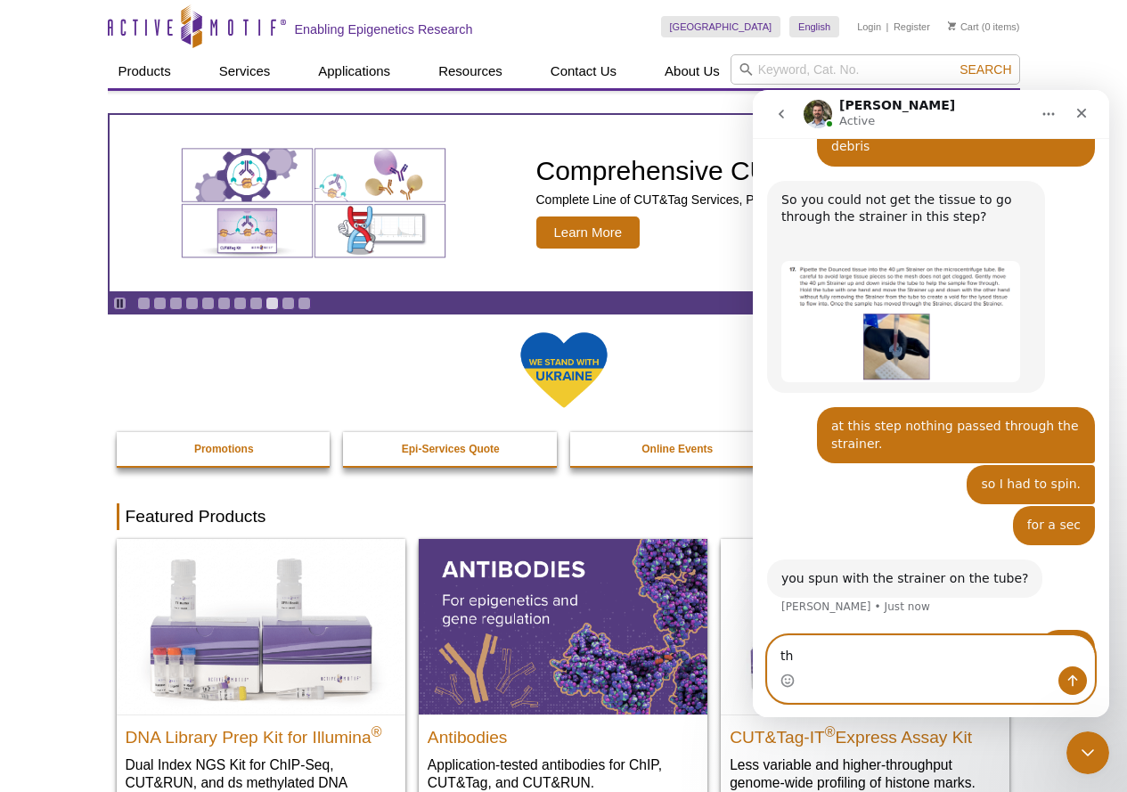
type textarea "t"
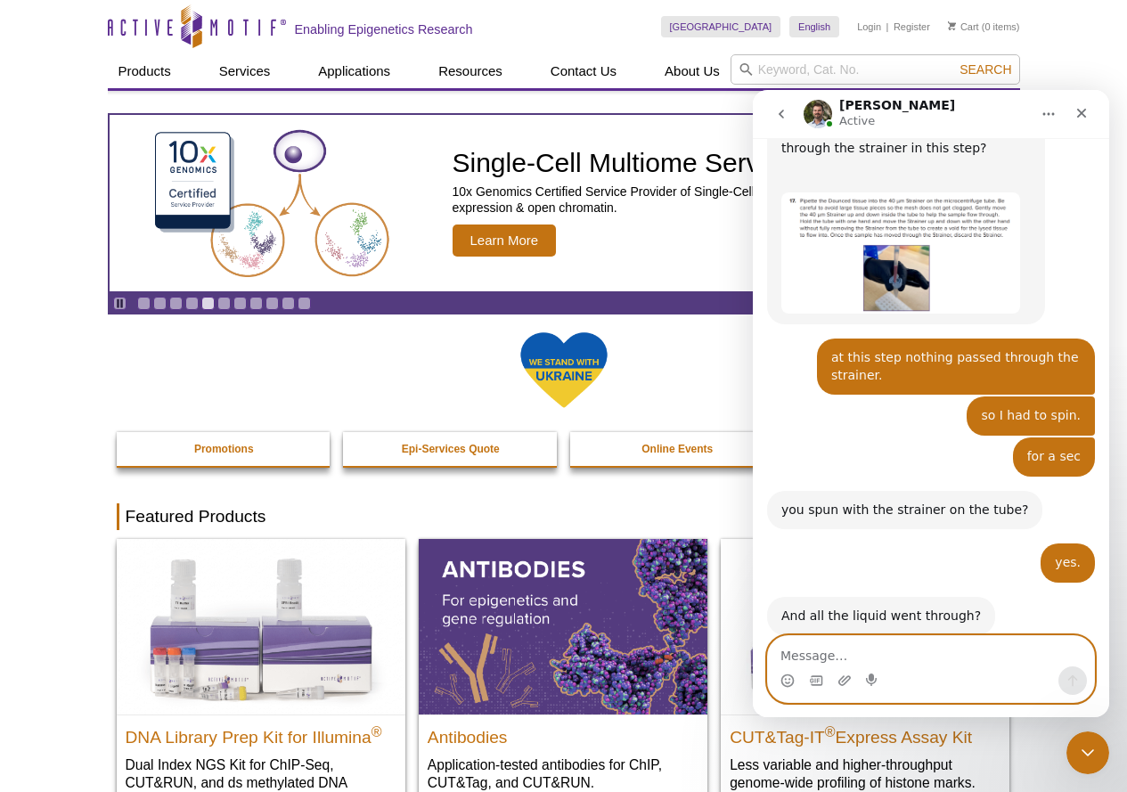
scroll to position [1113, 0]
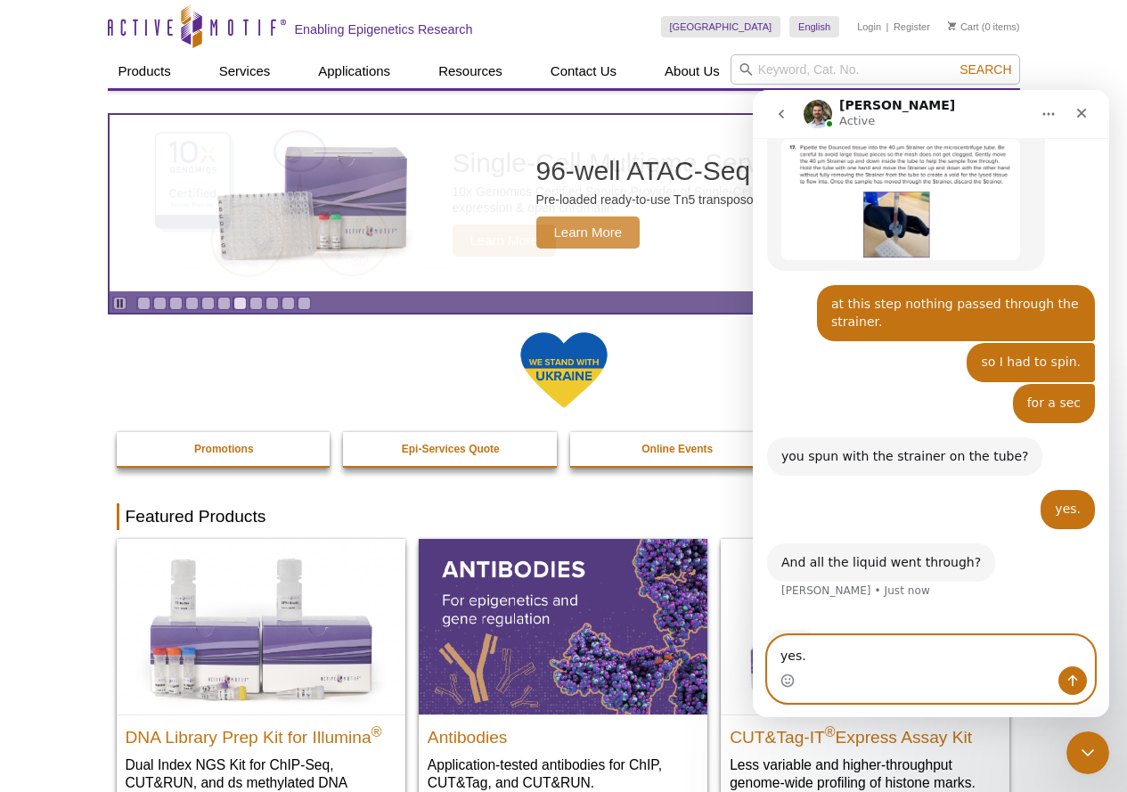
type textarea "yes.."
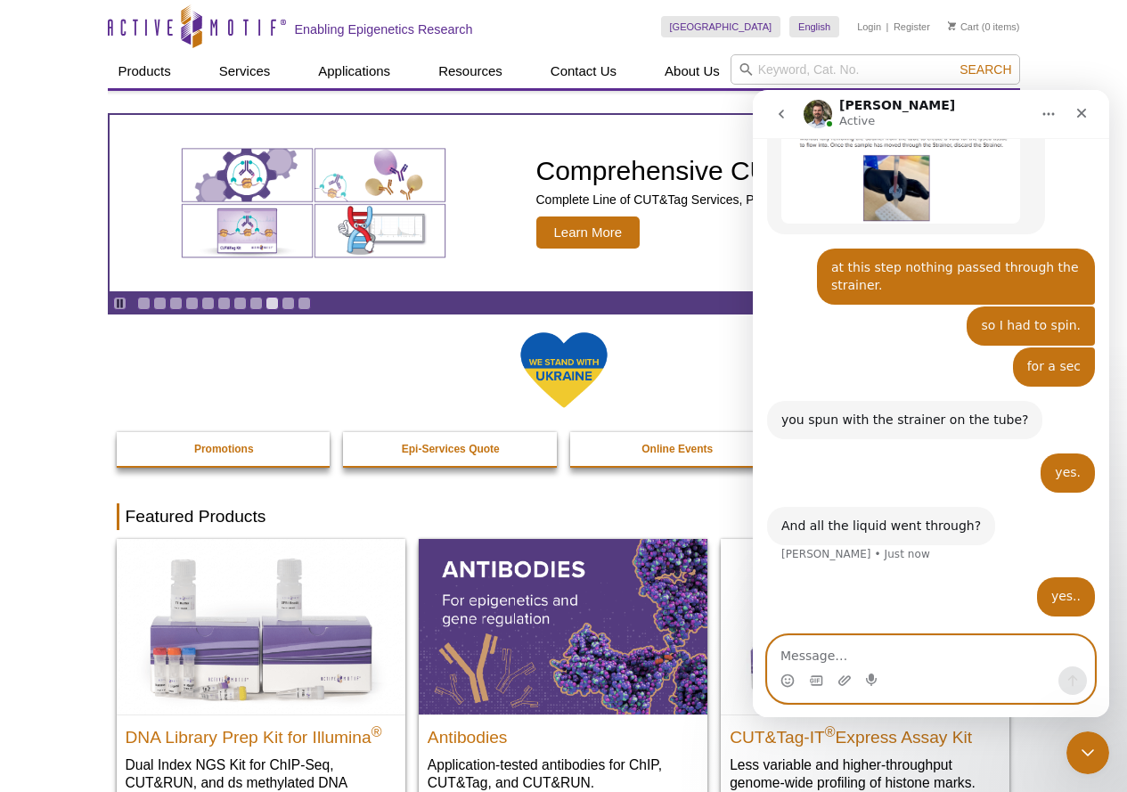
scroll to position [1097, 0]
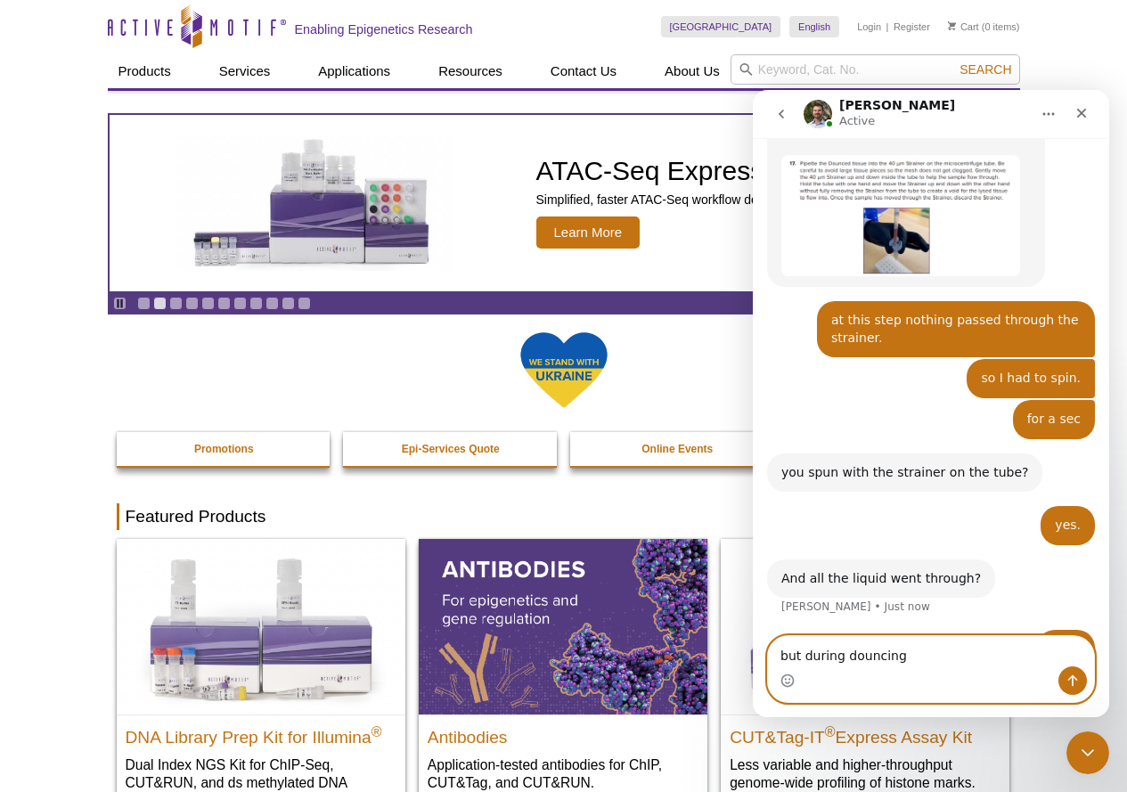
drag, startPoint x: 903, startPoint y: 662, endPoint x: 748, endPoint y: 645, distance: 155.1
click at [753, 645] on html "[PERSON_NAME] Active Chat with our Epigenetics Experts Hi, I have a quick quest…" at bounding box center [931, 403] width 356 height 627
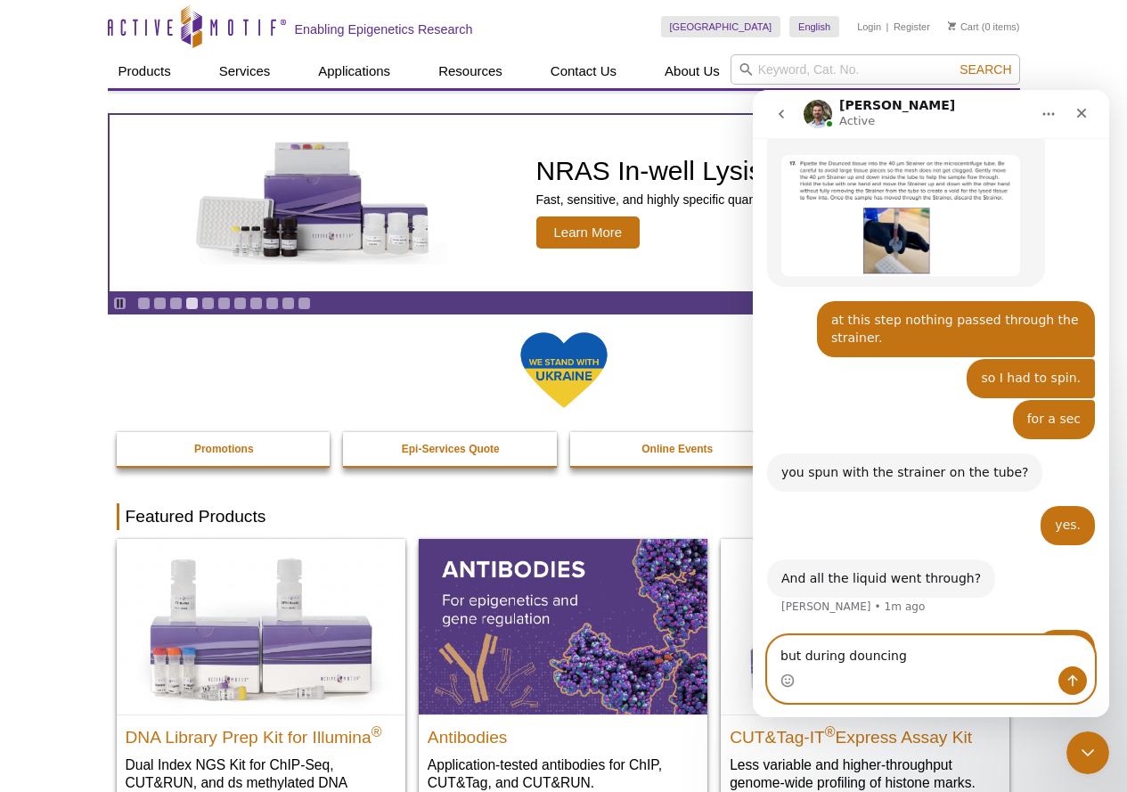
click at [911, 665] on textarea "but during douncing" at bounding box center [931, 651] width 326 height 30
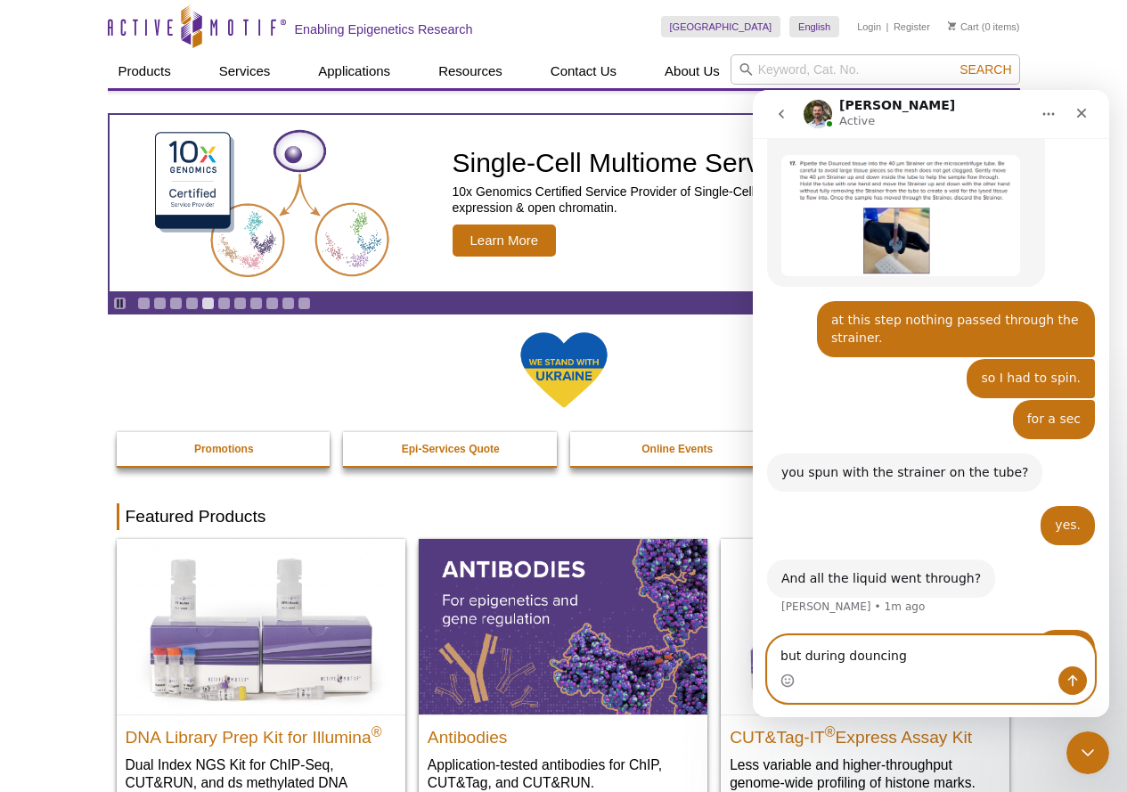
drag, startPoint x: 902, startPoint y: 658, endPoint x: 844, endPoint y: 651, distance: 58.4
click at [844, 651] on textarea "but during douncing" at bounding box center [931, 651] width 326 height 30
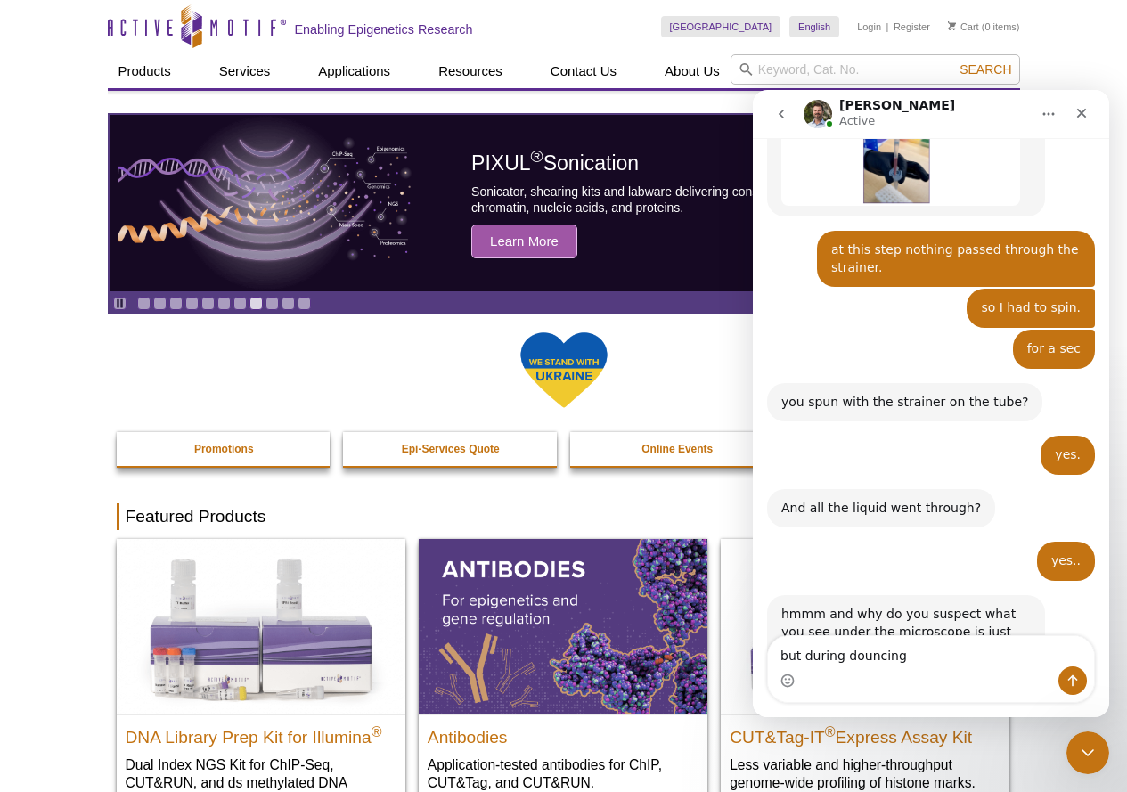
click at [904, 675] on div "Intercom messenger" at bounding box center [931, 680] width 326 height 29
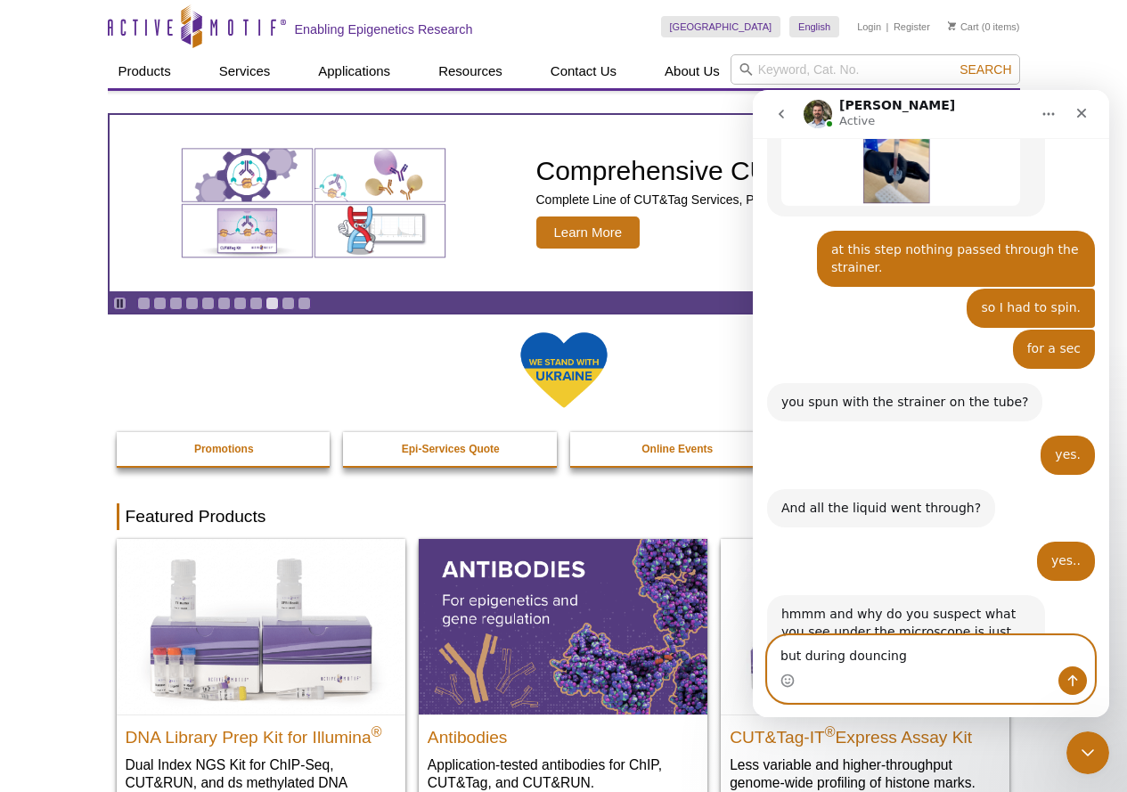
drag, startPoint x: 905, startPoint y: 662, endPoint x: 758, endPoint y: 650, distance: 147.5
click at [758, 650] on div "but during douncing but during douncing" at bounding box center [931, 669] width 356 height 68
paste textarea "After douncing, the liquid became cloudy"
type textarea "After douncing, the liquid became cloudy"
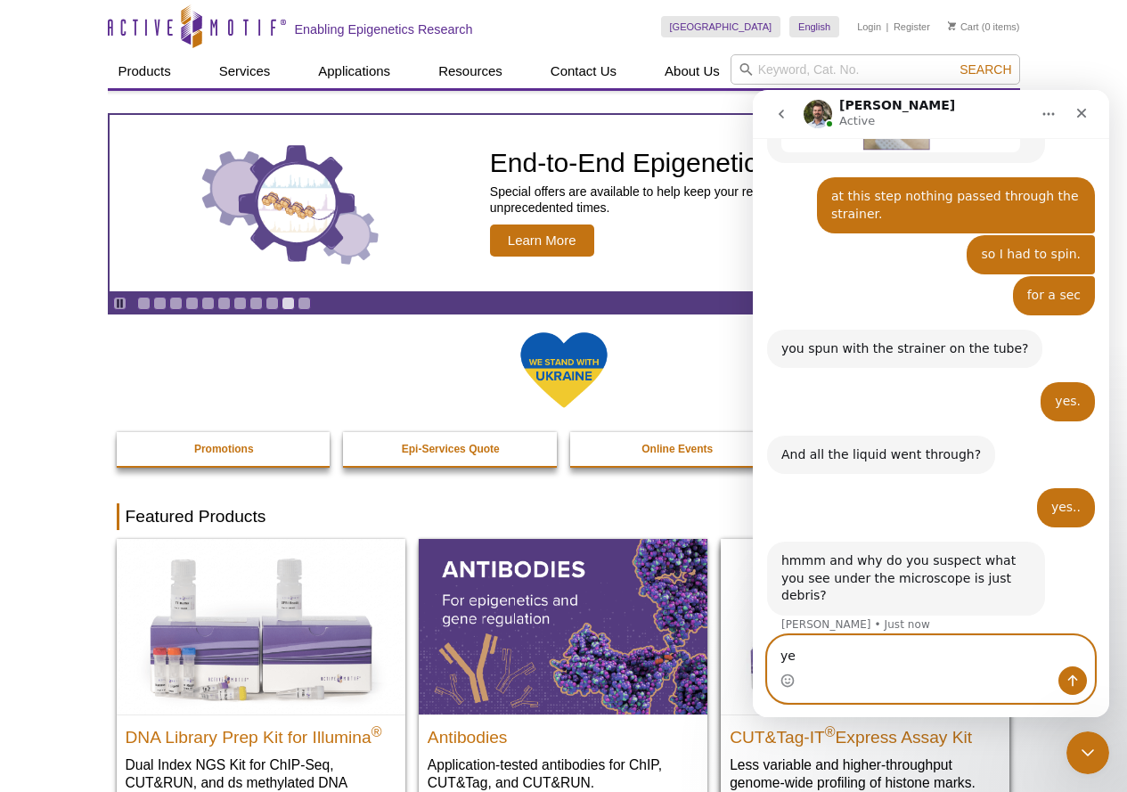
type textarea "yes"
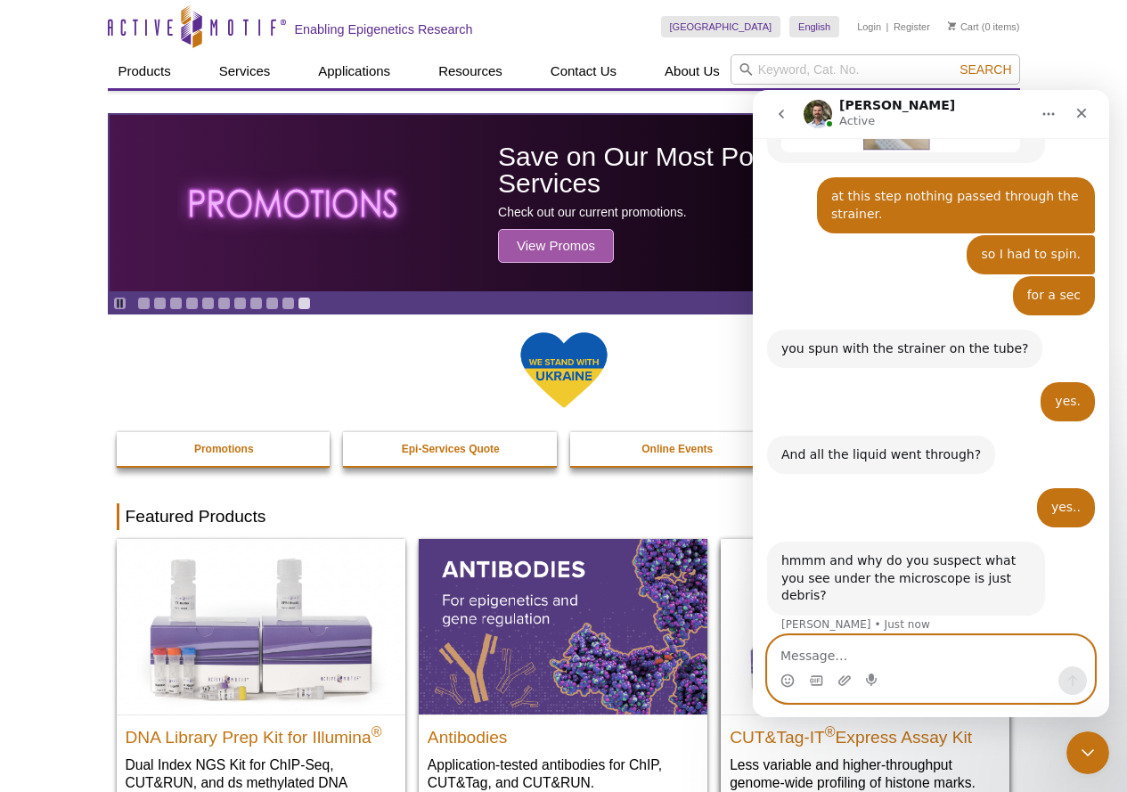
scroll to position [1262, 0]
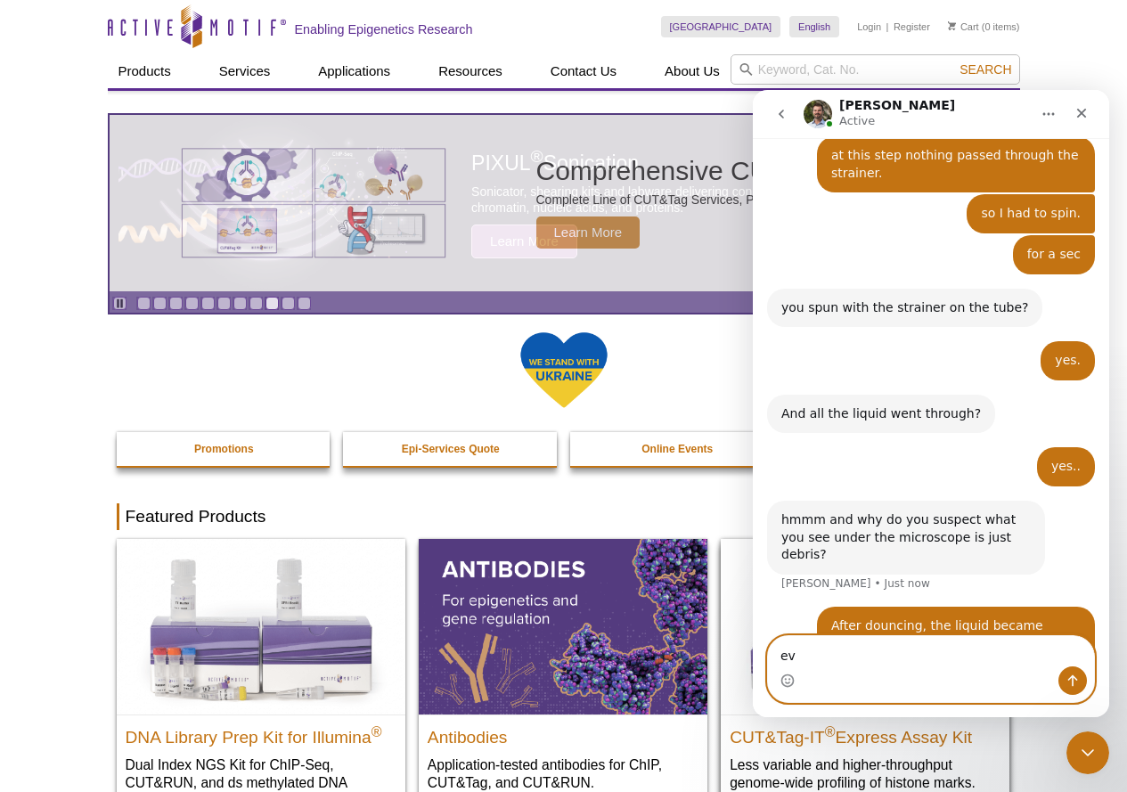
type textarea "e"
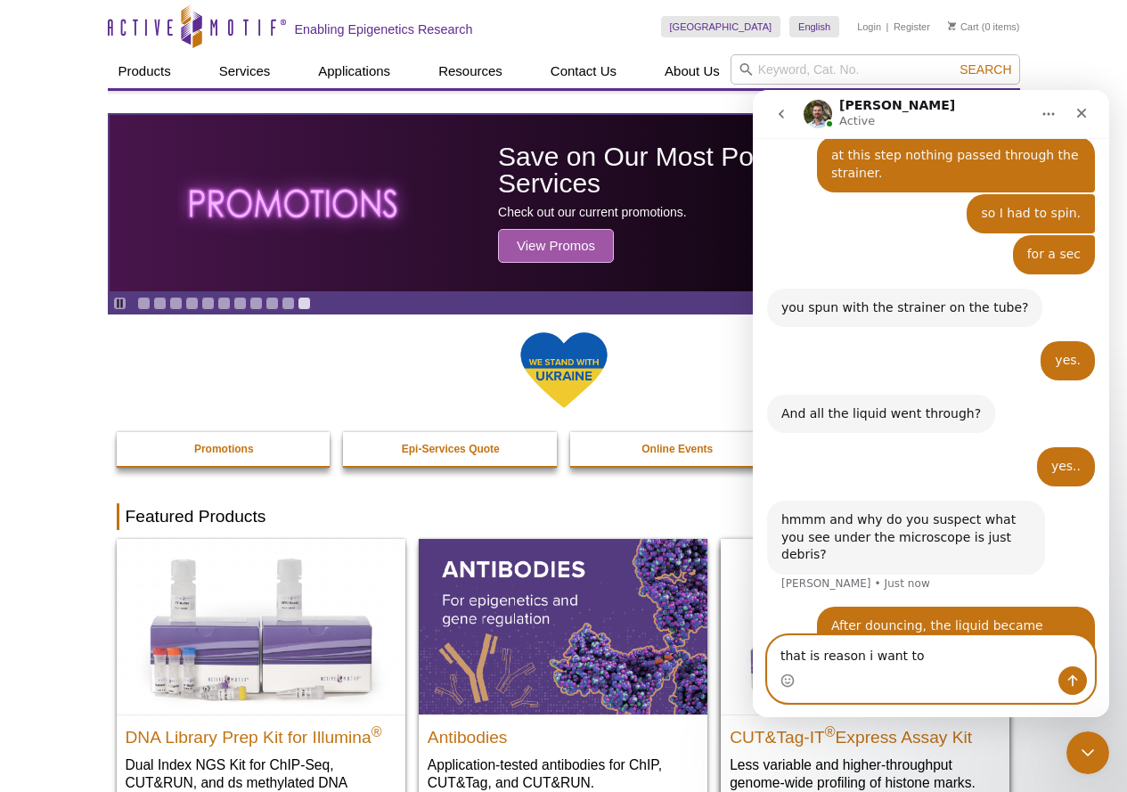
scroll to position [1330, 0]
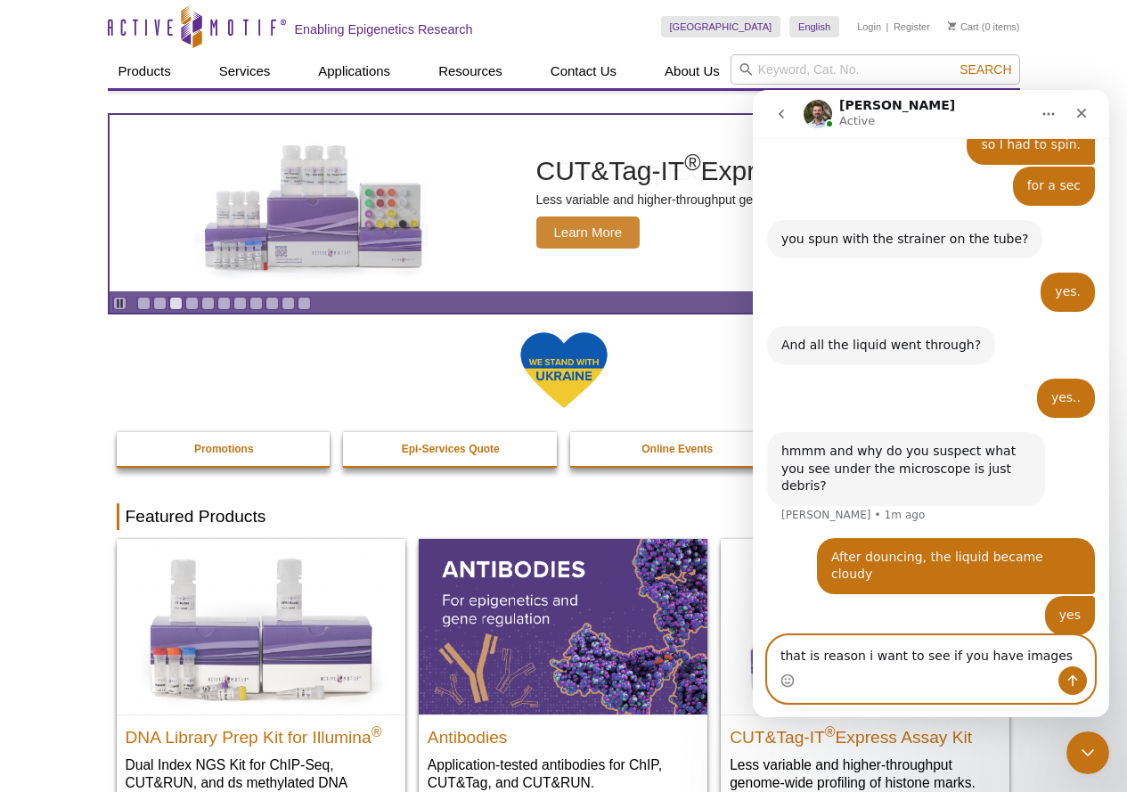
click at [802, 655] on textarea "that is reason i want to see if you have images" at bounding box center [931, 651] width 326 height 30
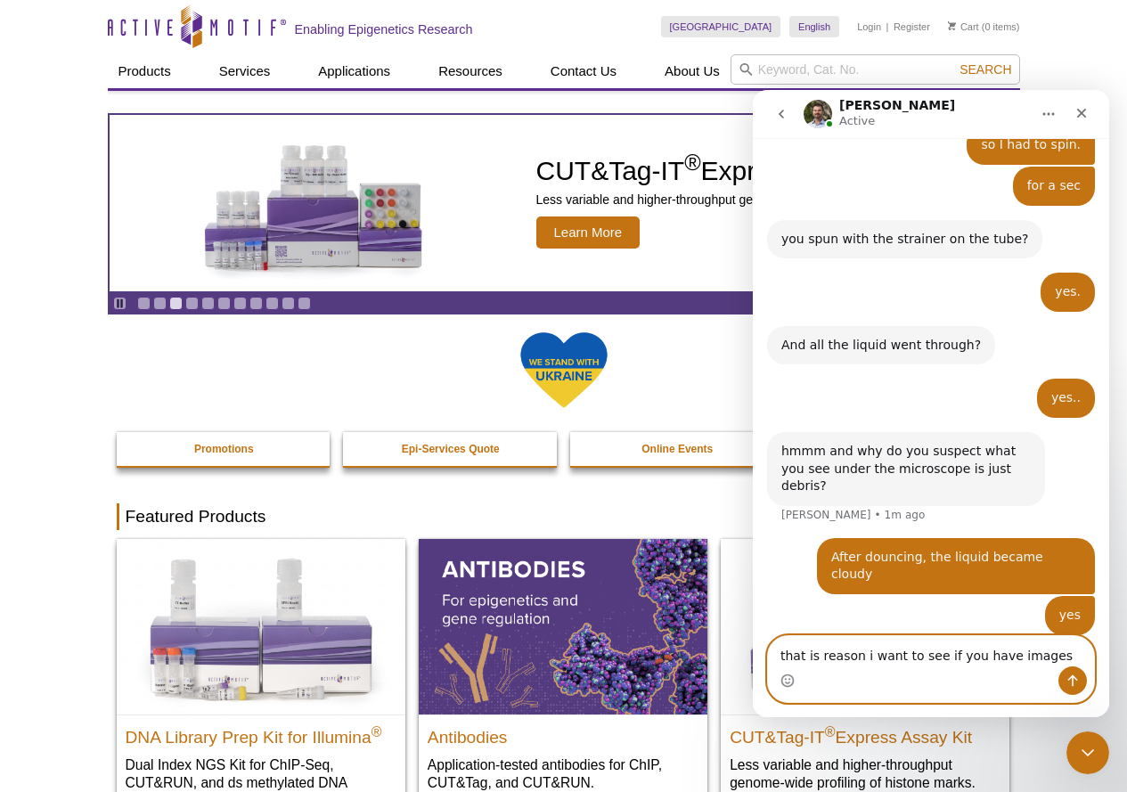
click at [815, 658] on textarea "that is reason i want to see if you have images" at bounding box center [931, 651] width 326 height 30
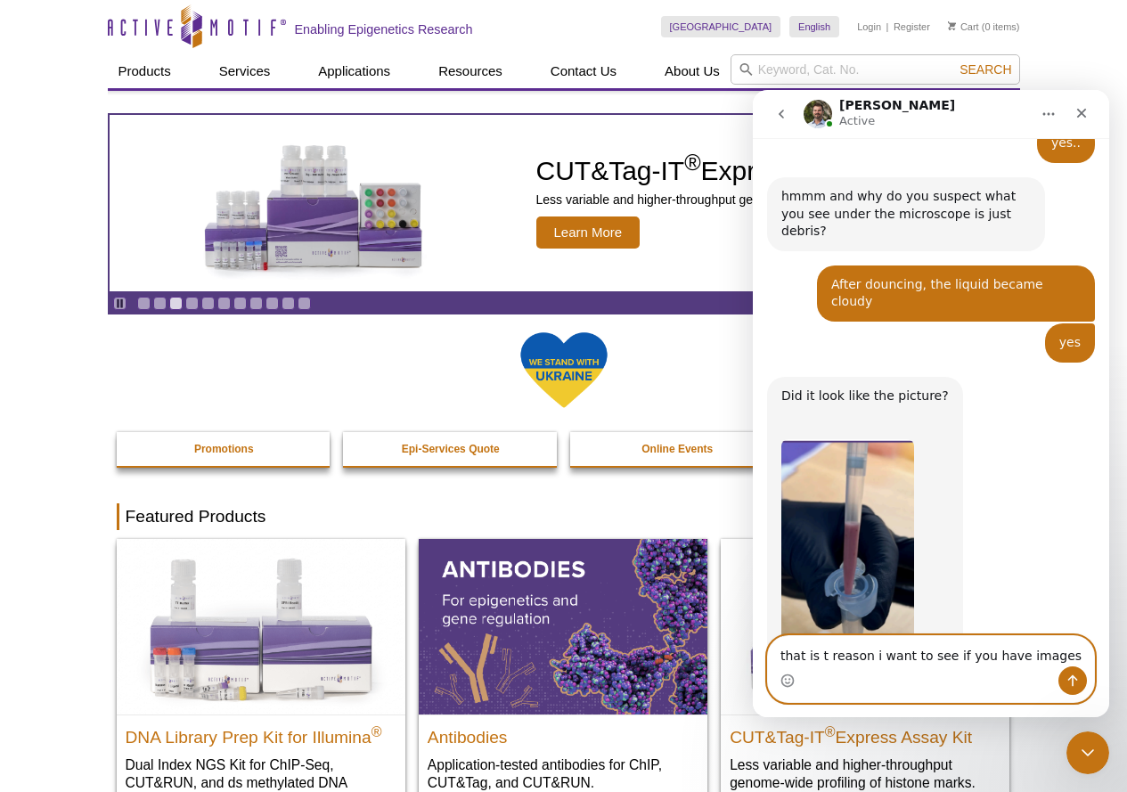
scroll to position [1588, 0]
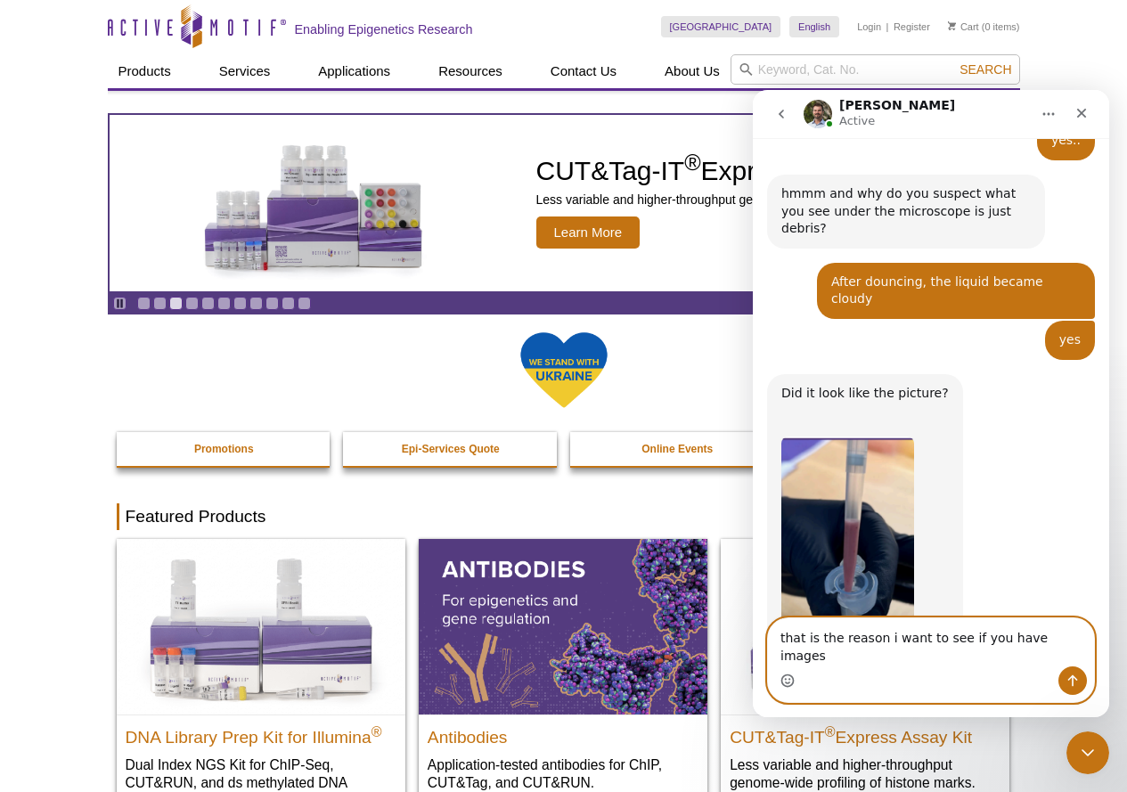
type textarea "that is the reason i want to see if you have images"
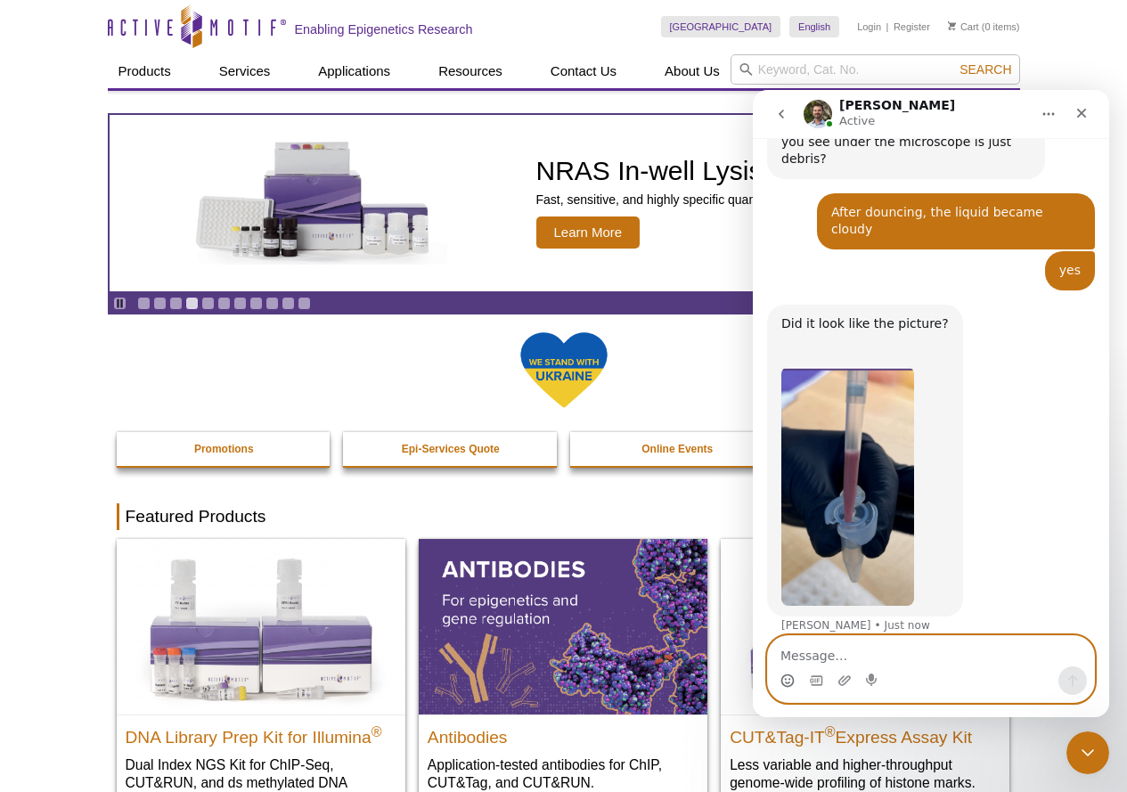
scroll to position [1659, 0]
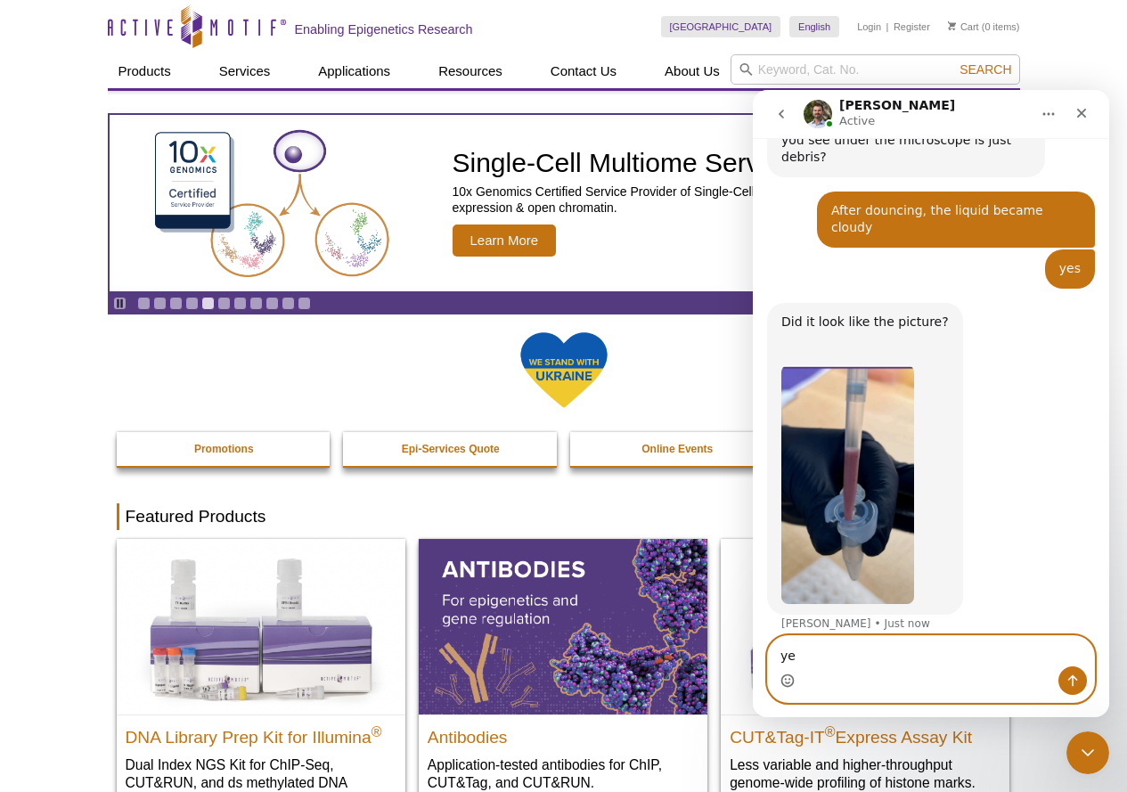
type textarea "yes"
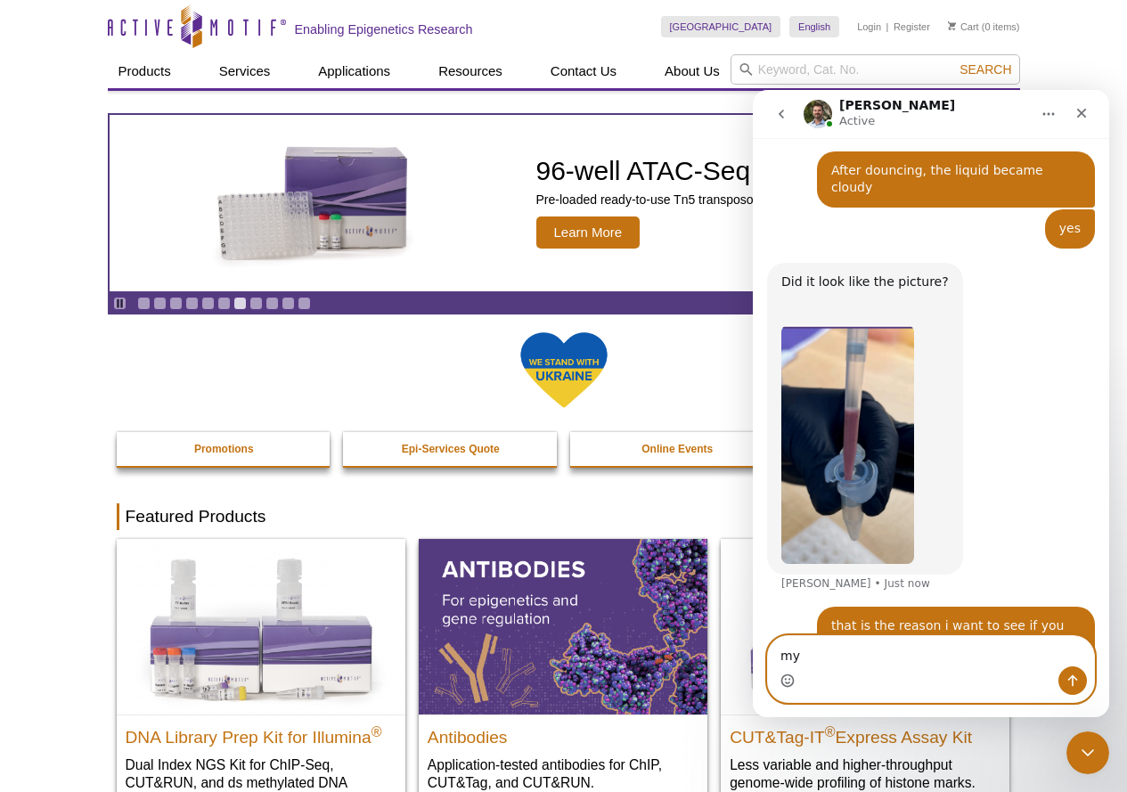
type textarea "m"
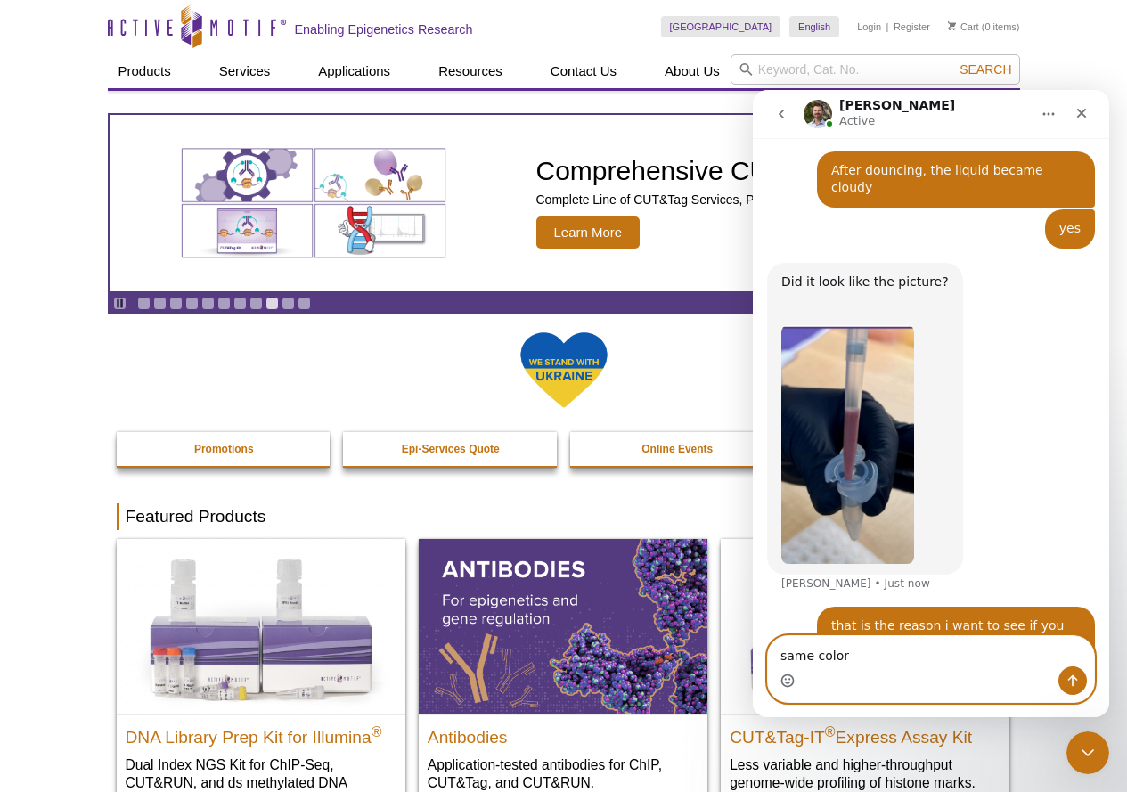
type textarea "same color"
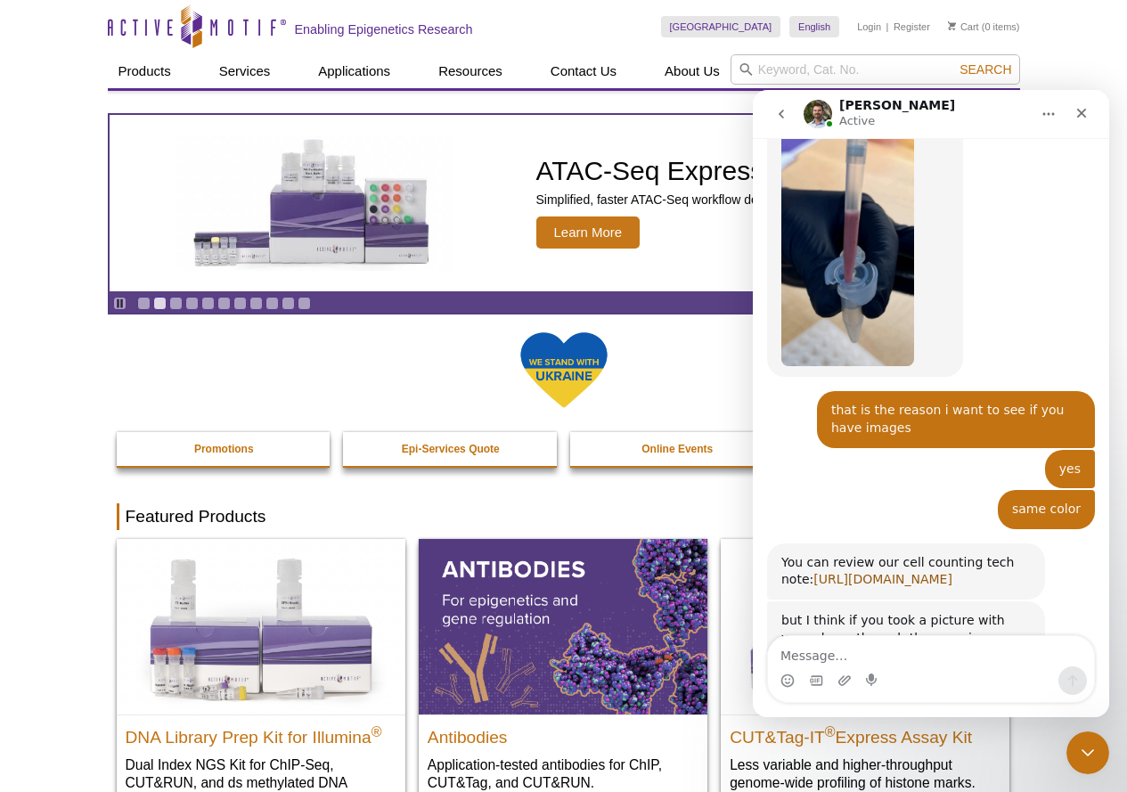
scroll to position [1903, 0]
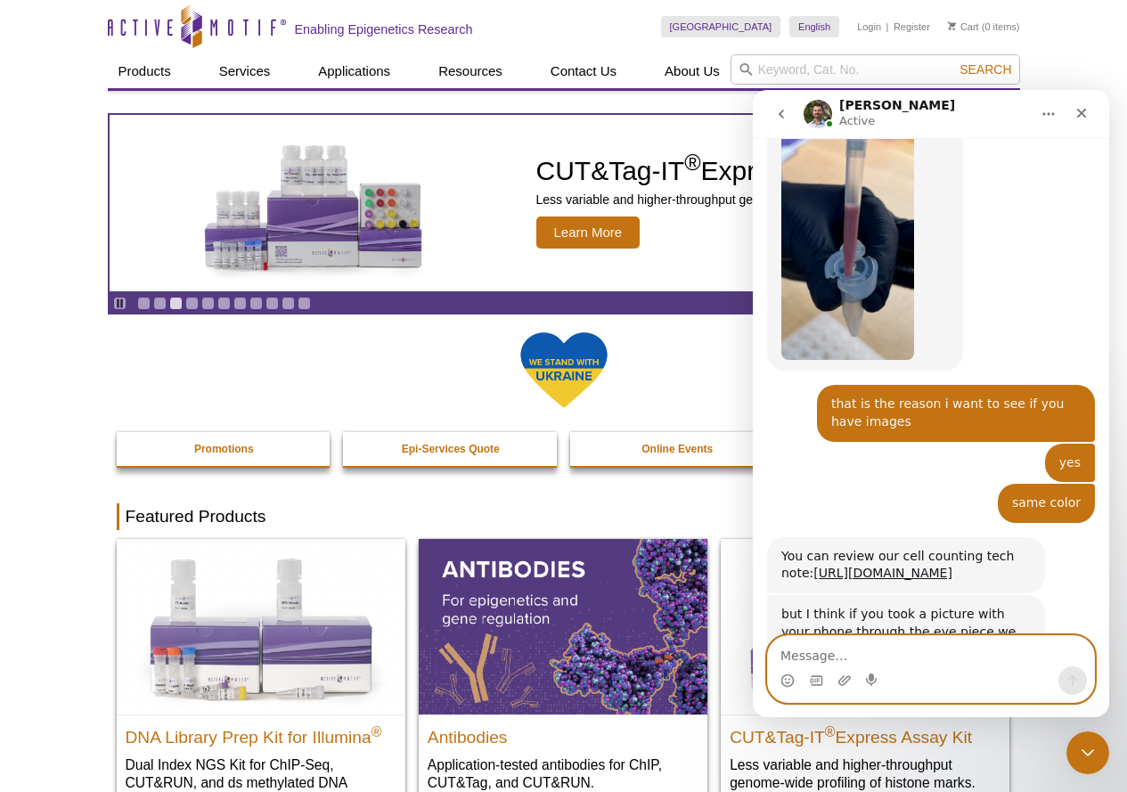
click at [832, 663] on textarea "Message…" at bounding box center [931, 651] width 326 height 30
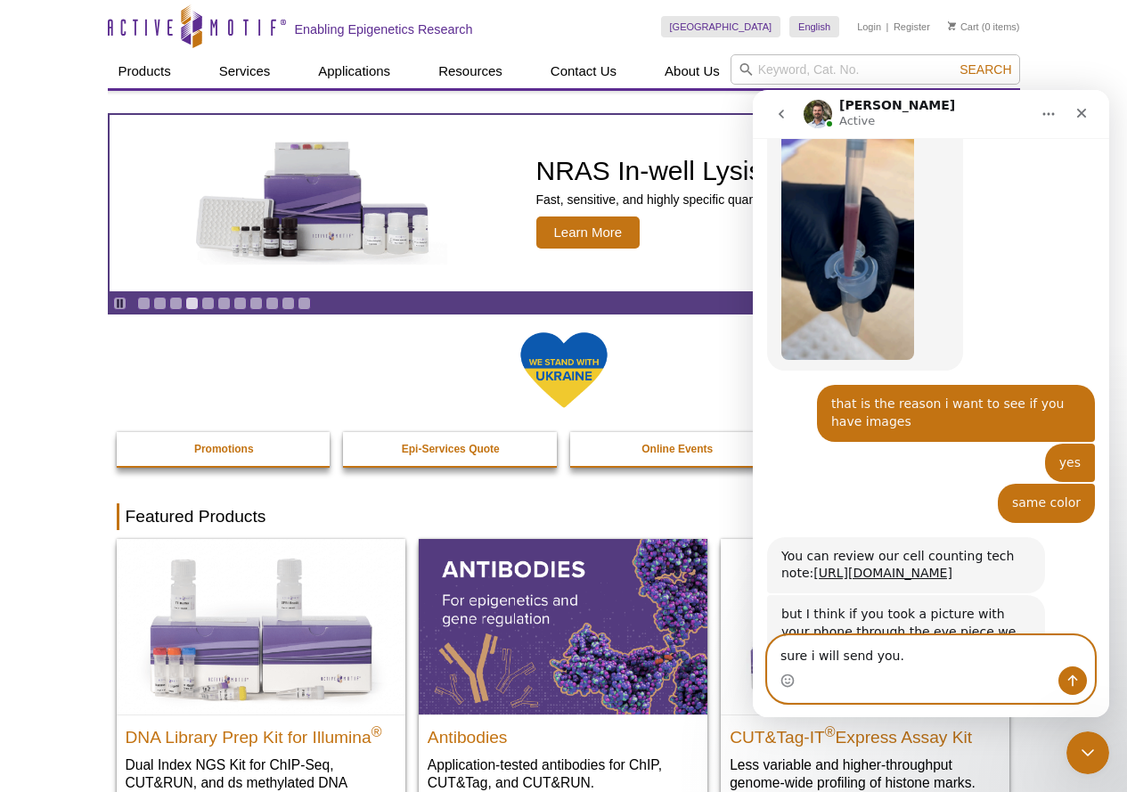
type textarea "sure i will send you."
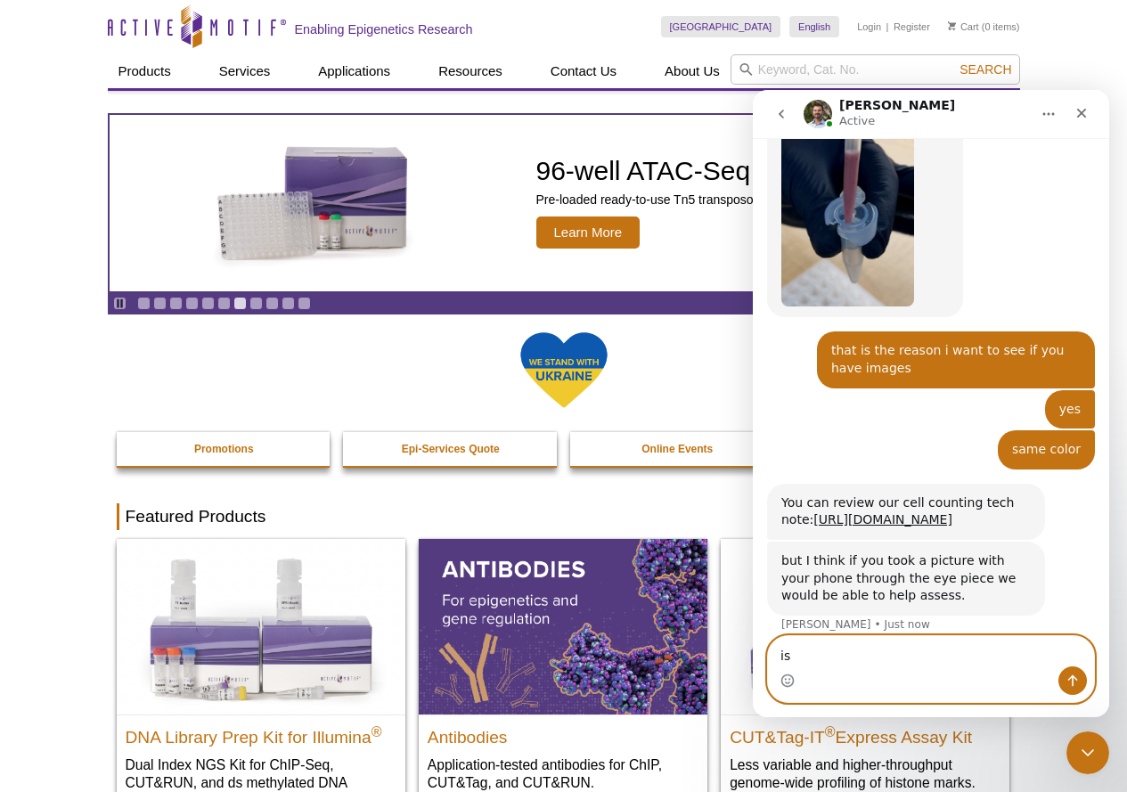
type textarea "i"
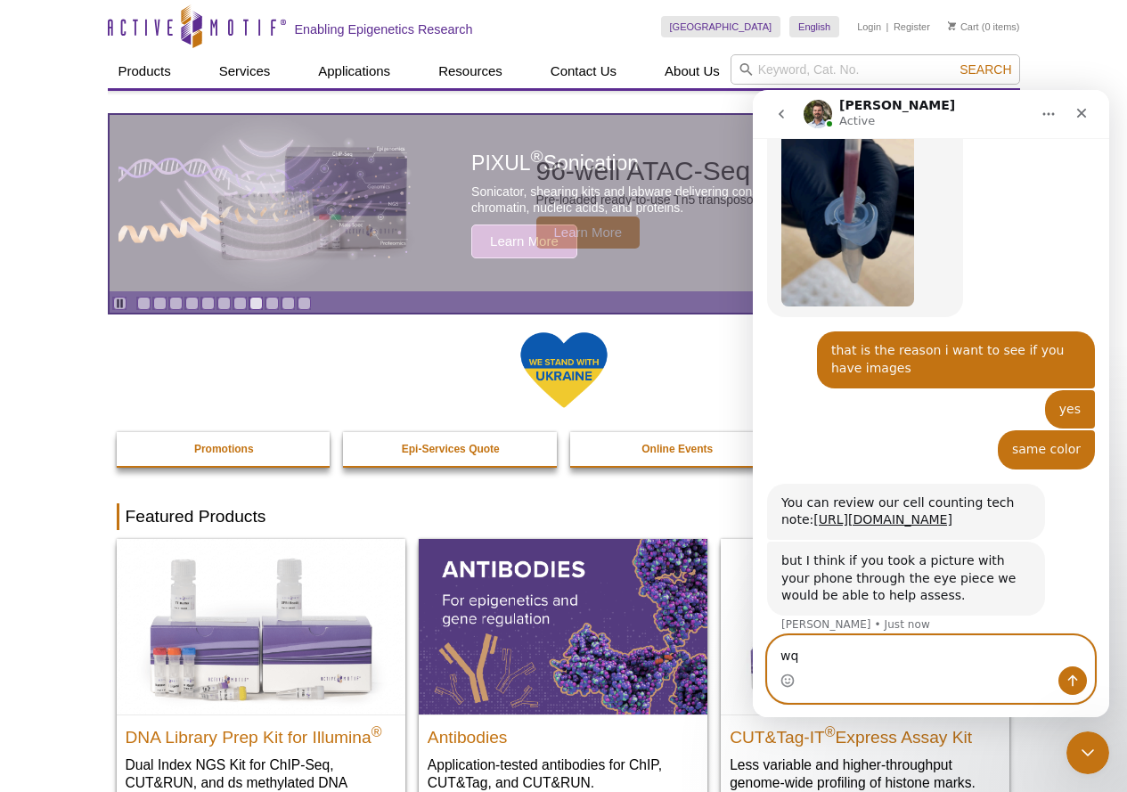
type textarea "w"
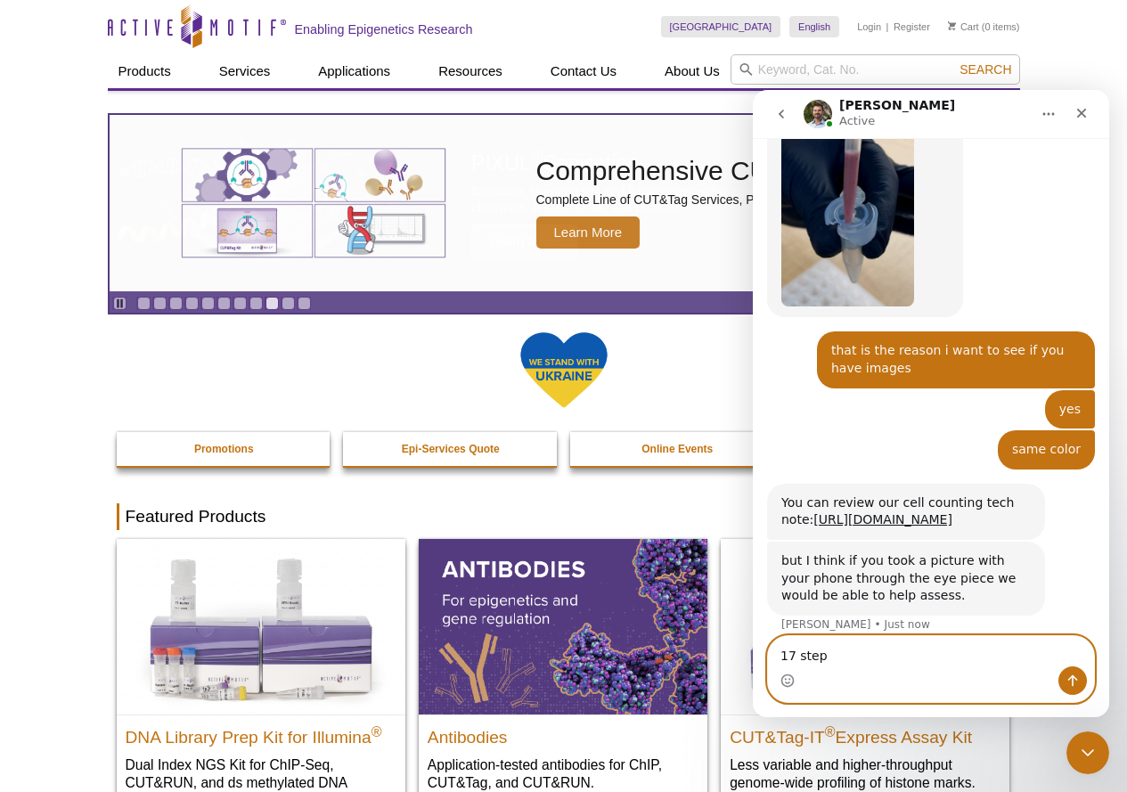
type textarea "17 step"
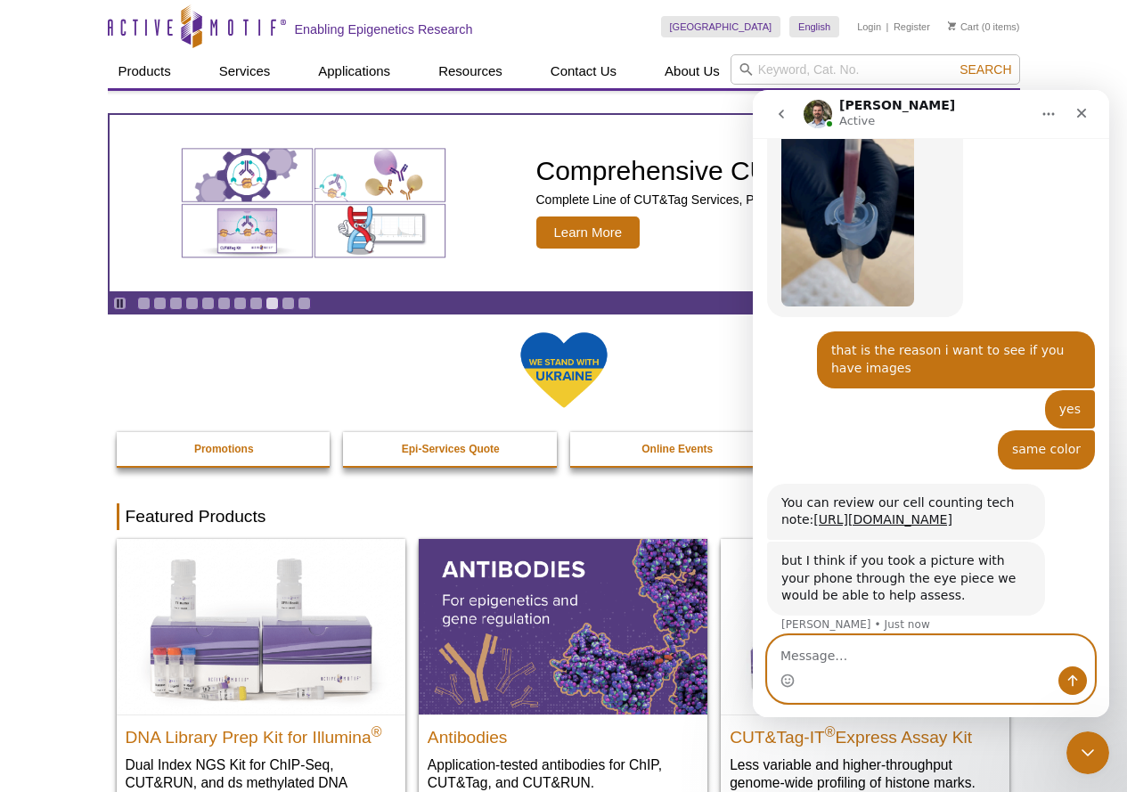
scroll to position [1998, 0]
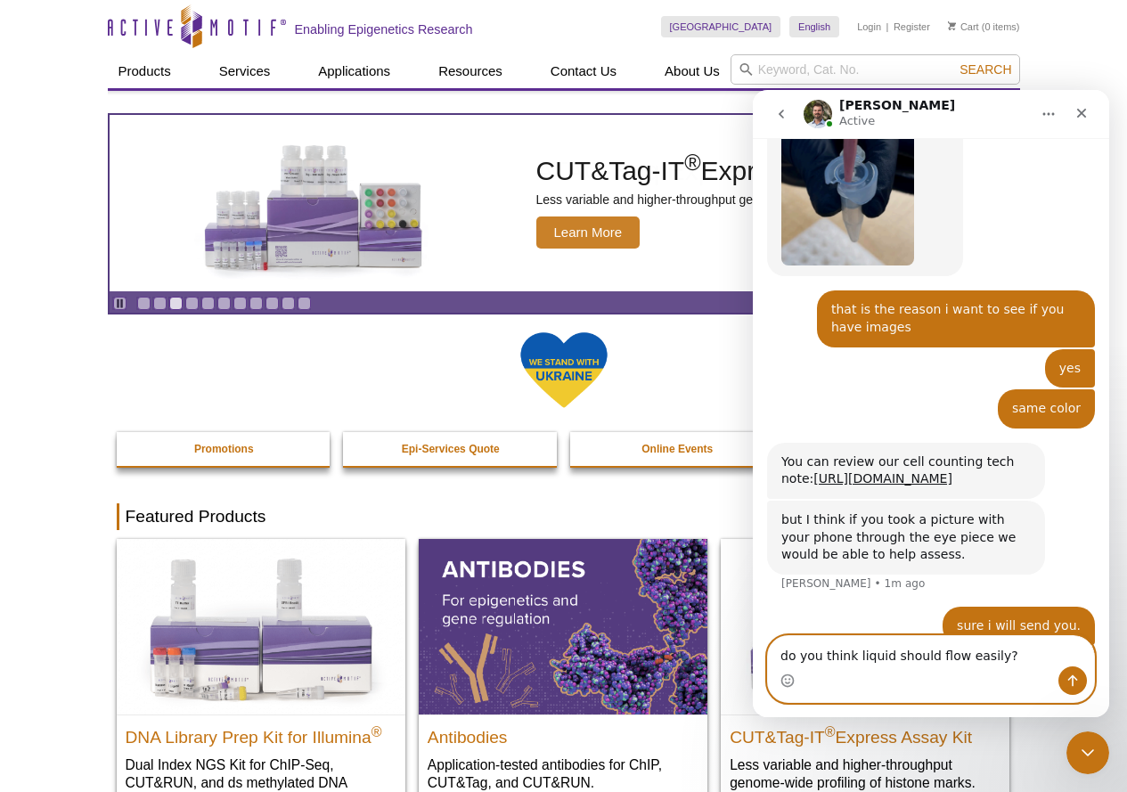
type textarea "do you think liquid should flow easily?"
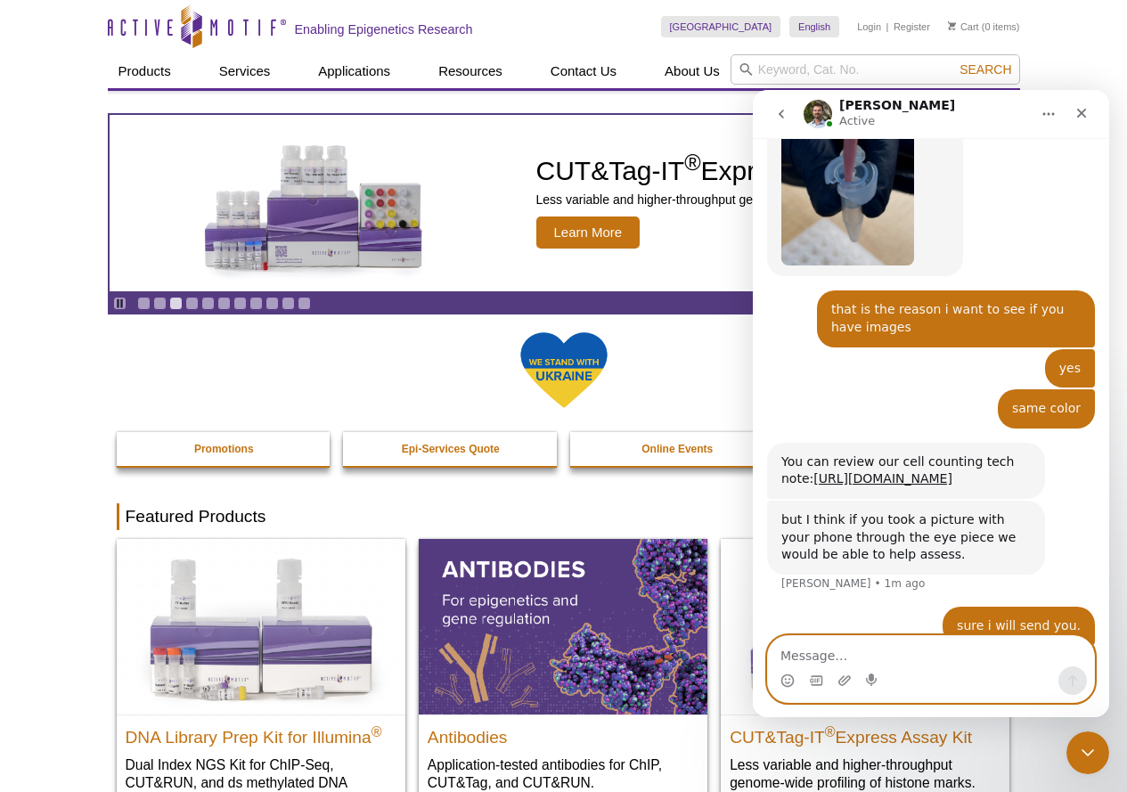
scroll to position [2038, 0]
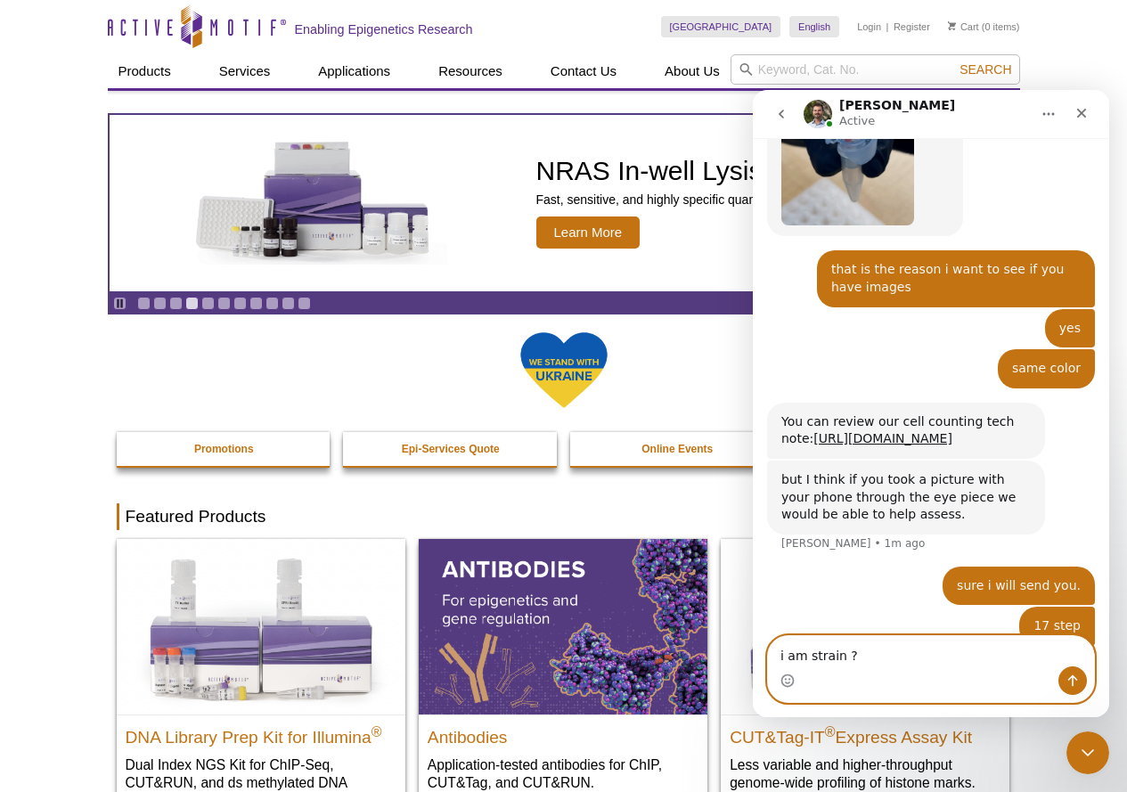
type textarea "i am strain ?"
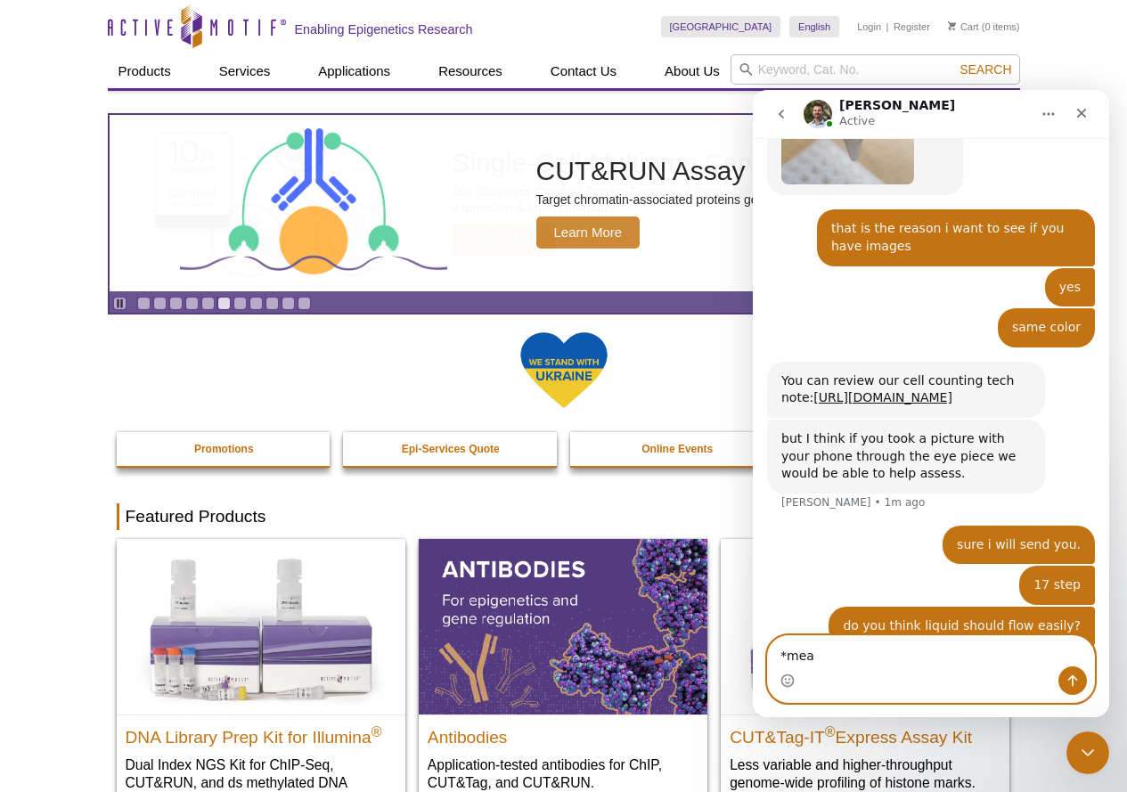
type textarea "*mean"
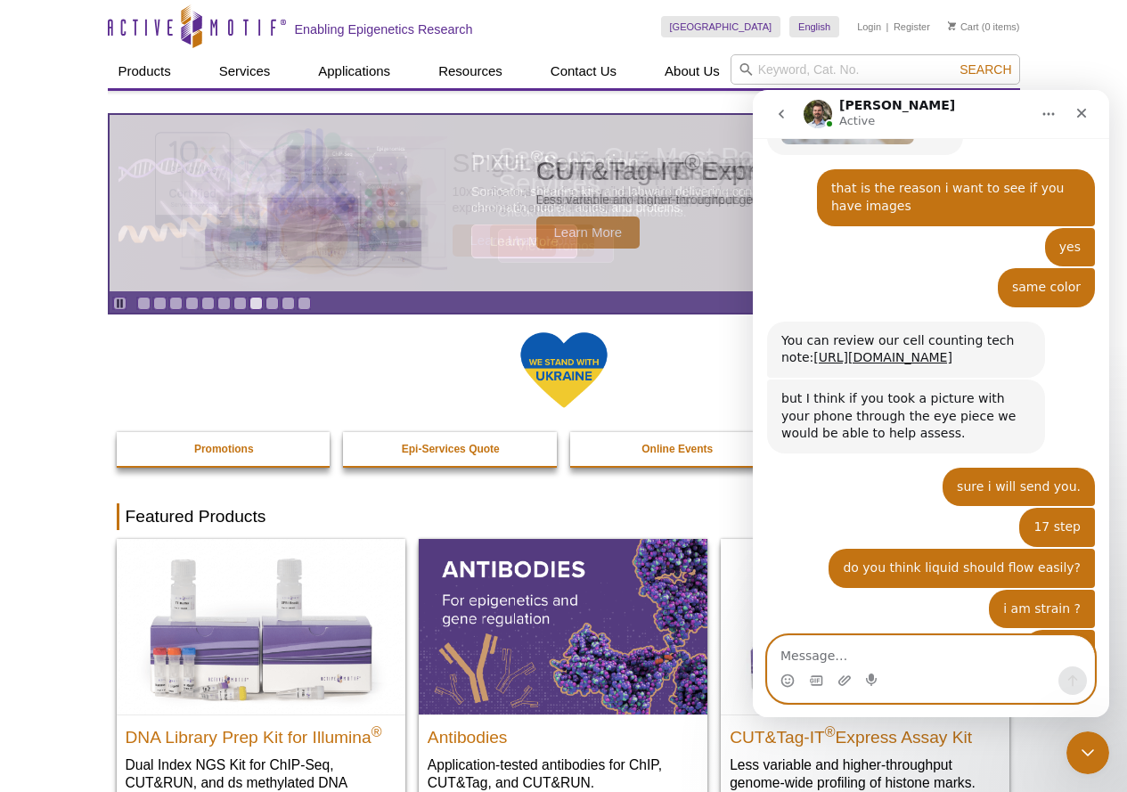
scroll to position [2190, 0]
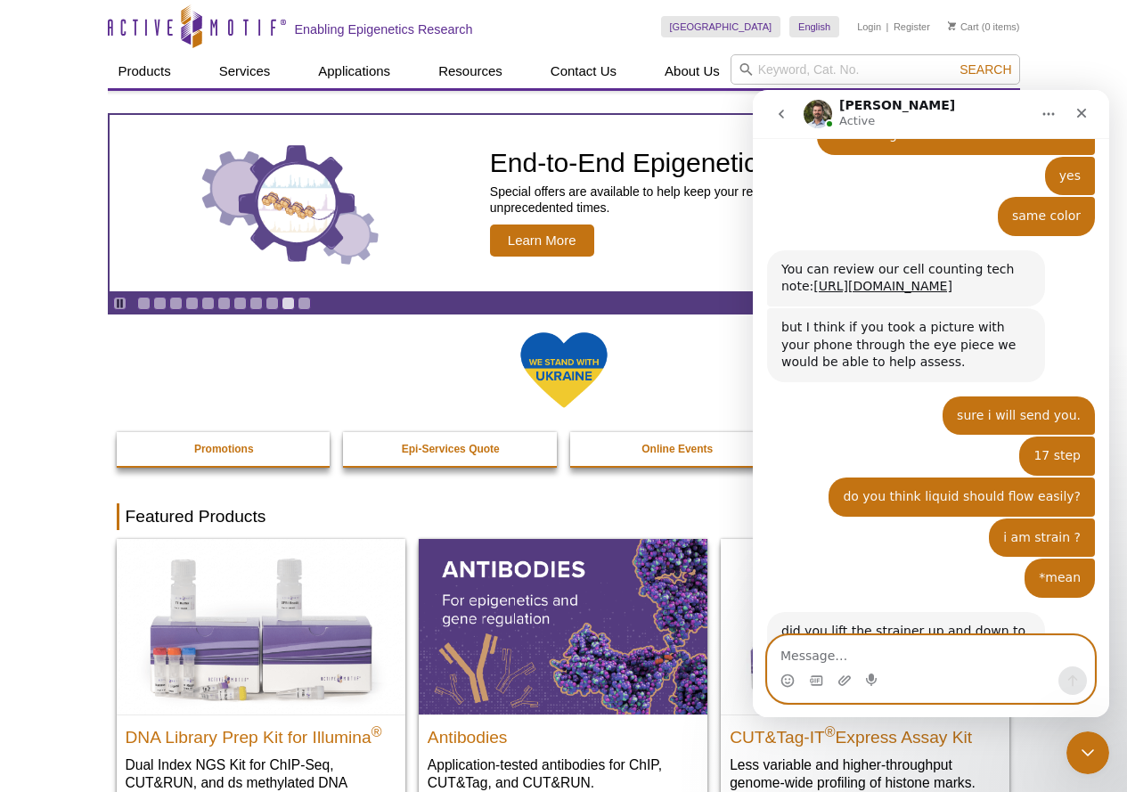
click at [791, 656] on textarea "Message…" at bounding box center [931, 651] width 326 height 30
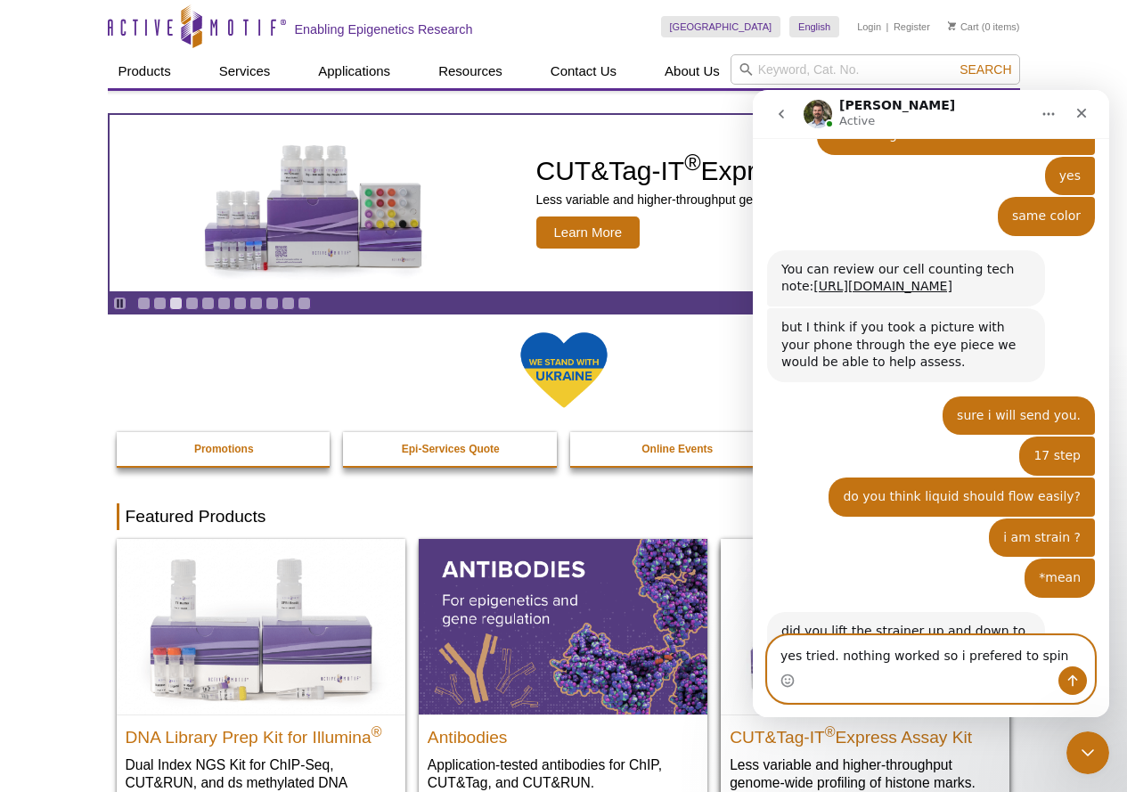
type textarea "yes tried. nothing worked so i prefered to spin"
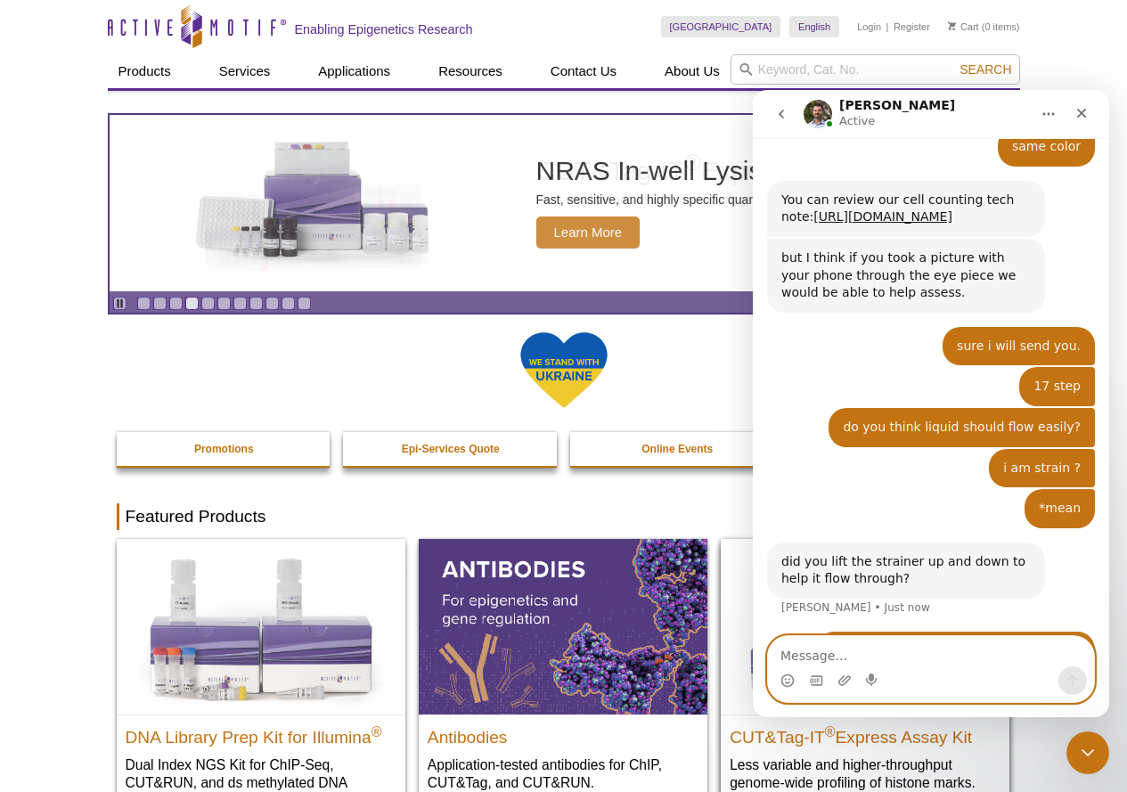
scroll to position [2261, 0]
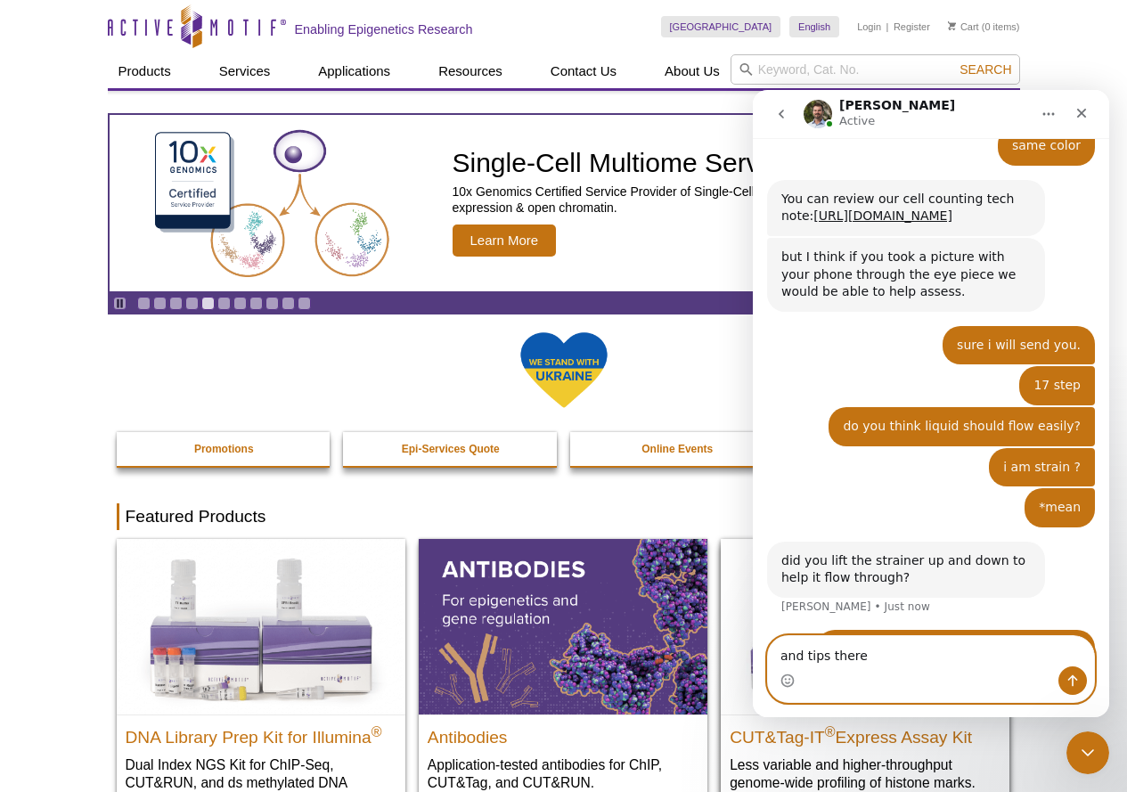
type textarea "and tips there ?"
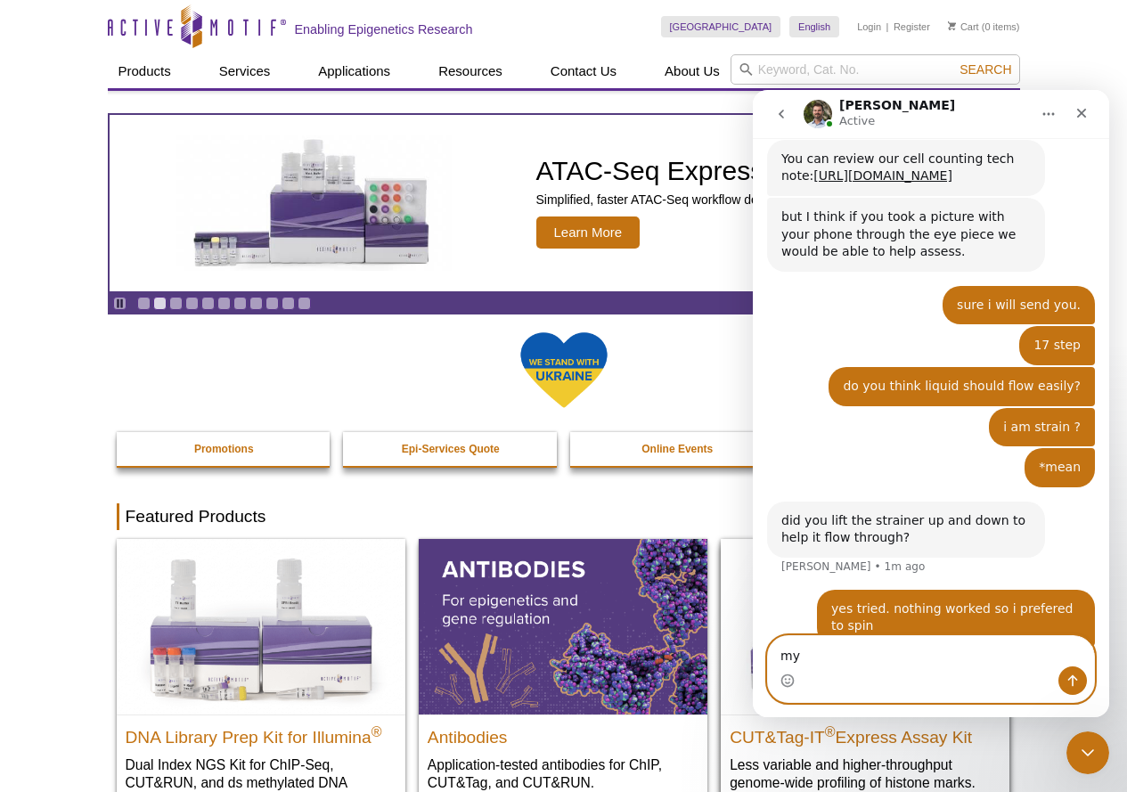
type textarea "m"
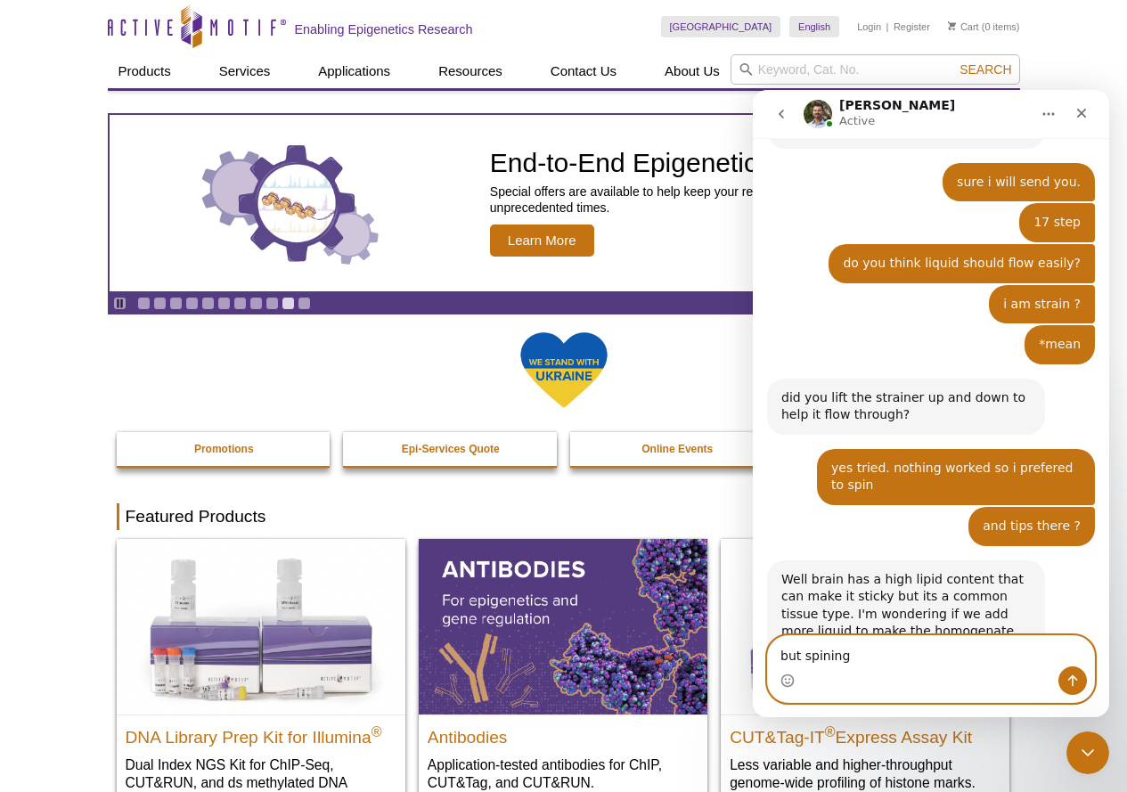
scroll to position [2492, 0]
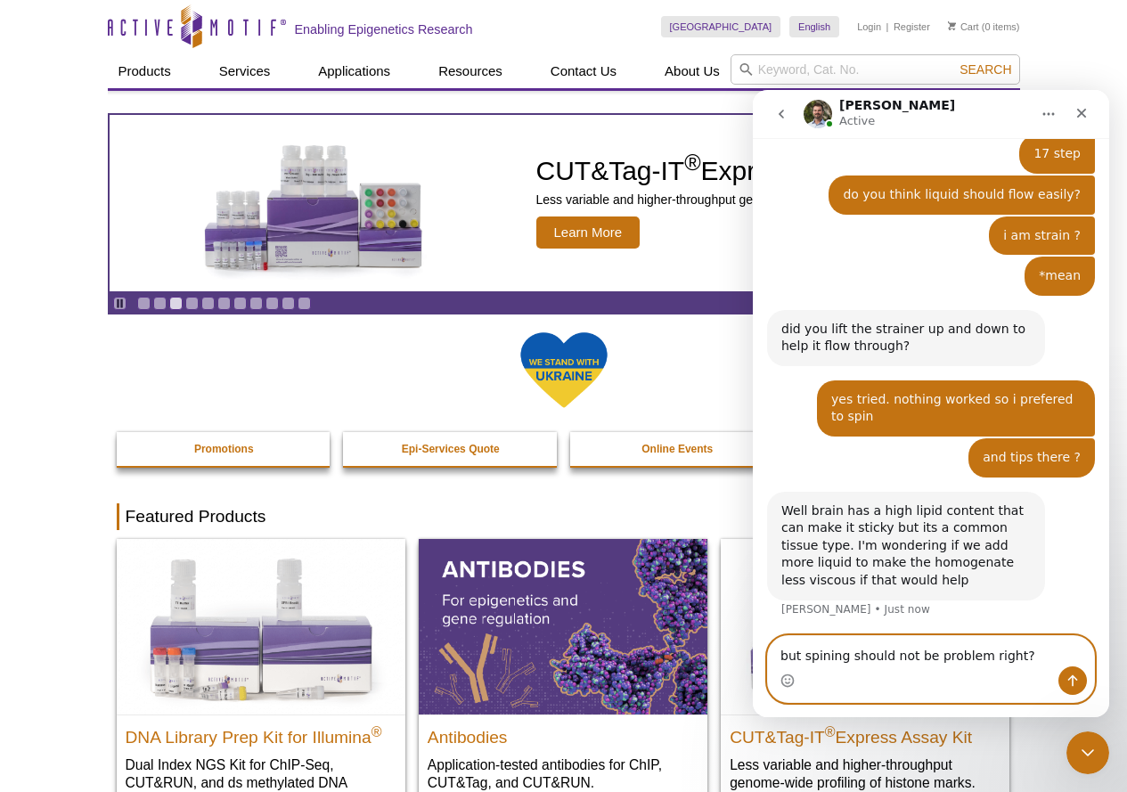
type textarea "but spining should not be problem right?"
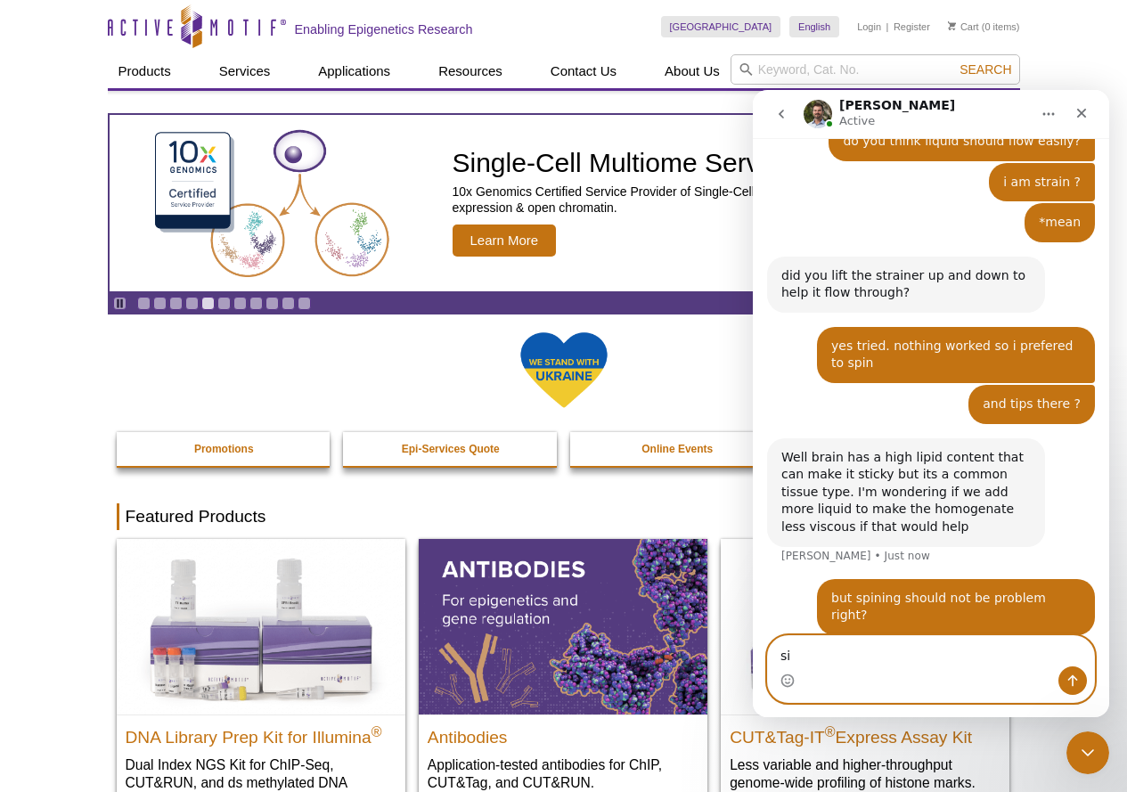
type textarea "s"
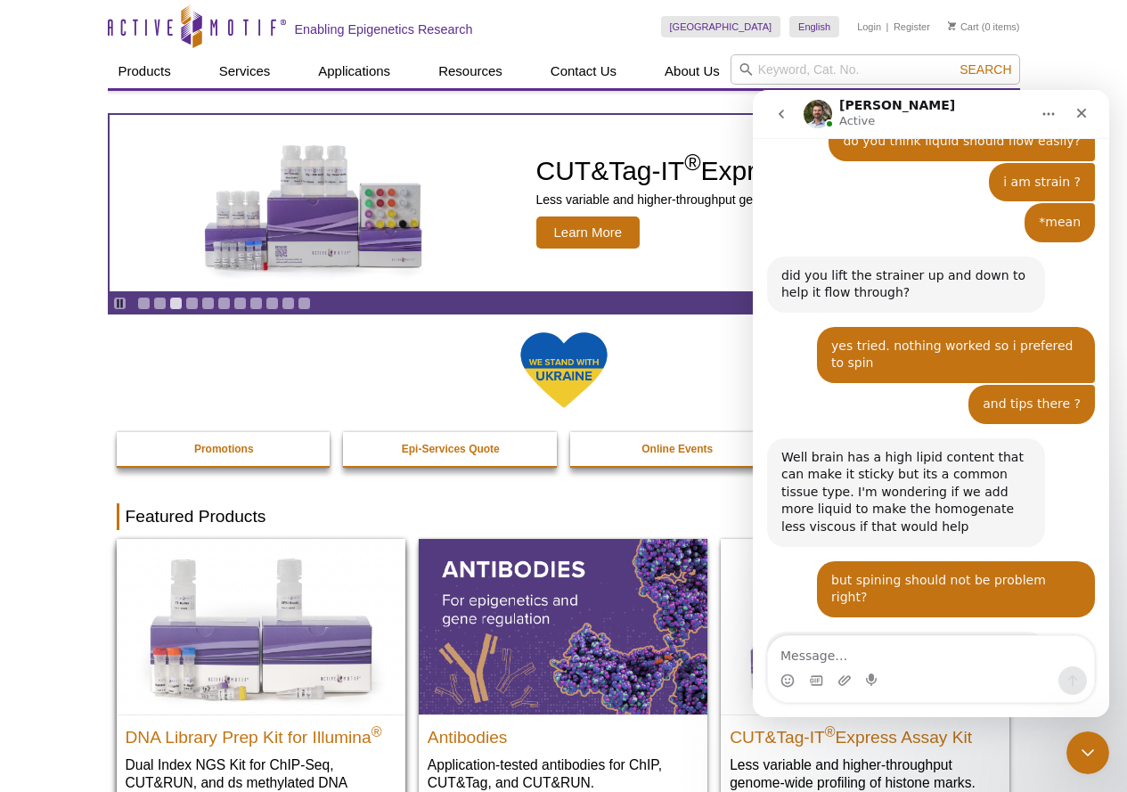
scroll to position [2582, 0]
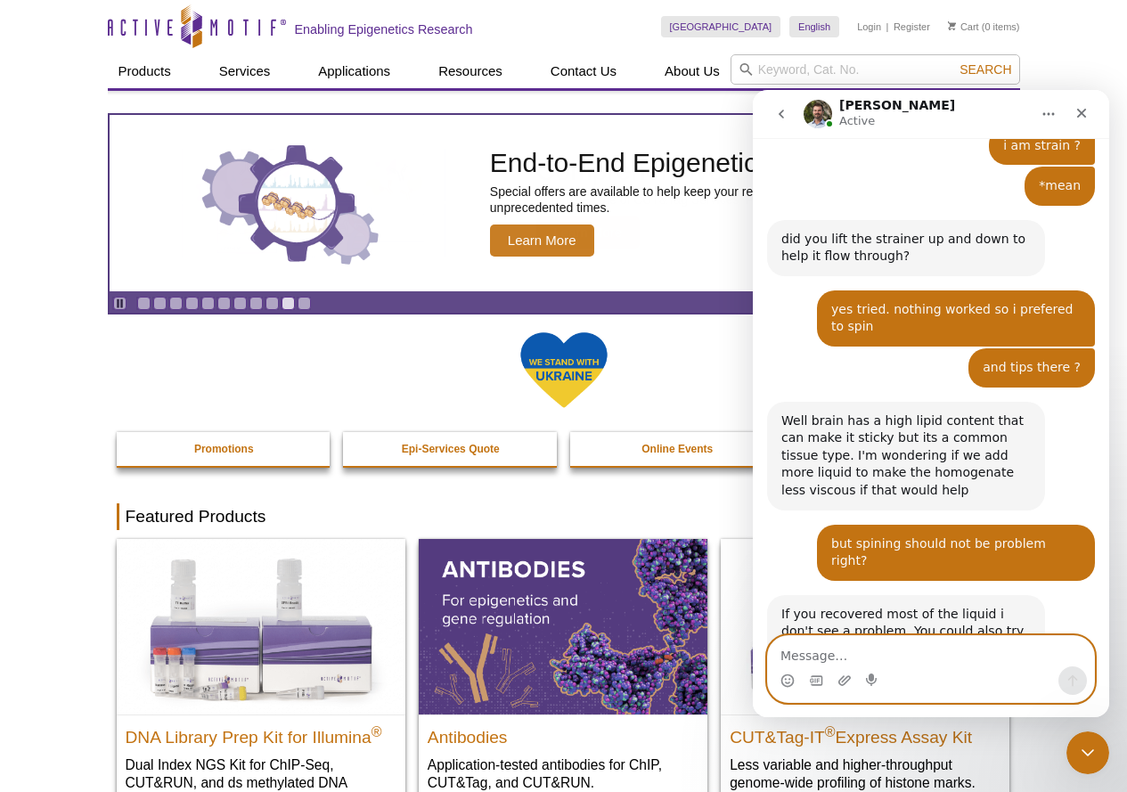
click at [802, 651] on textarea "Message…" at bounding box center [931, 651] width 326 height 30
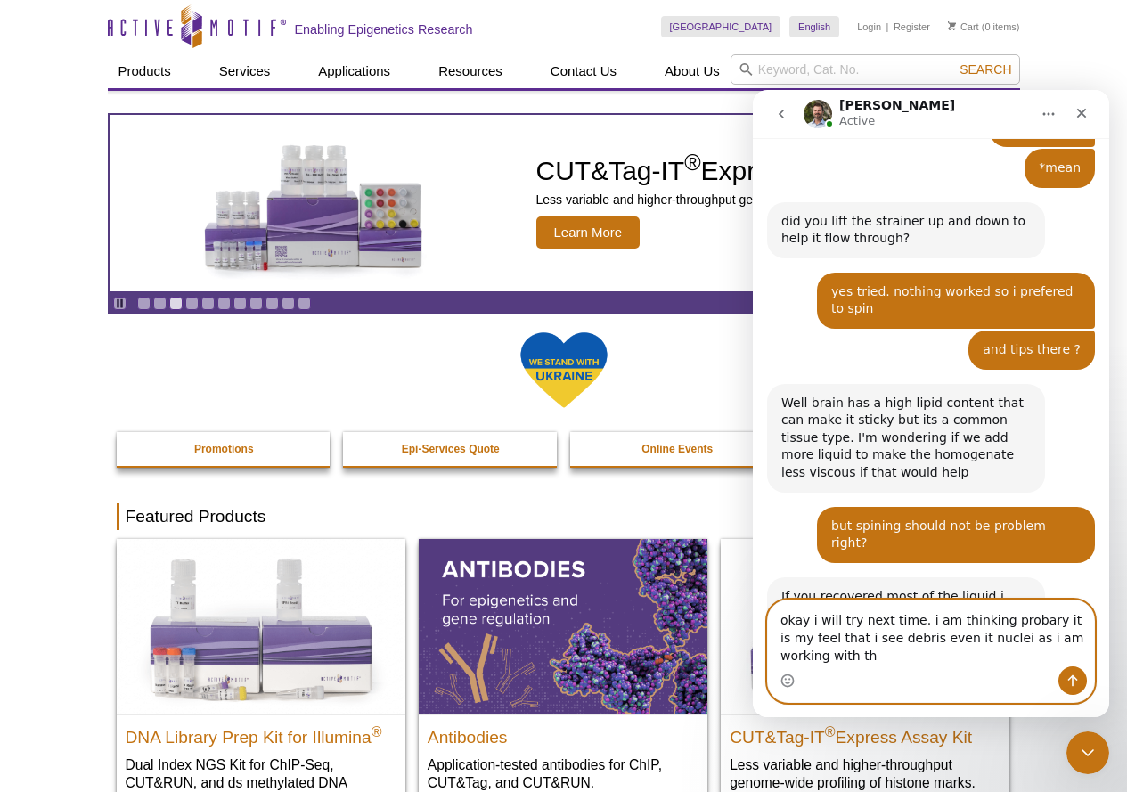
scroll to position [2618, 0]
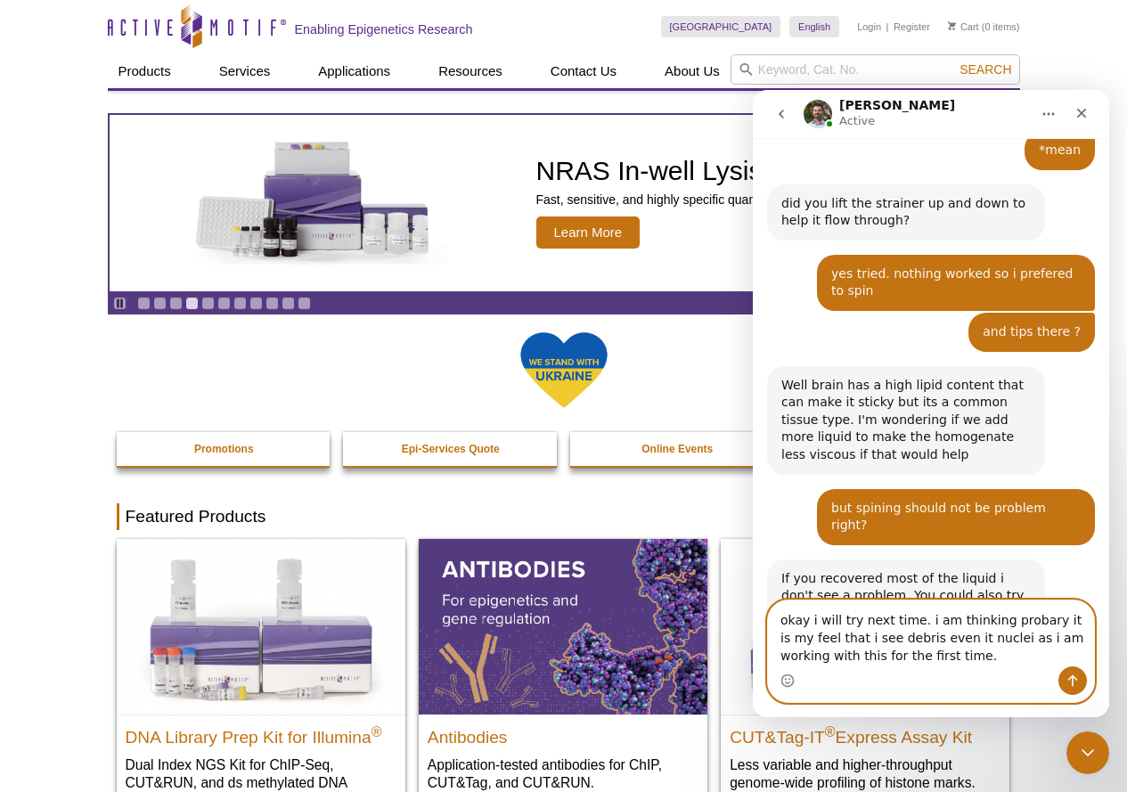
type textarea "okay i will try next time. i am thinking probary it is my feel that i see debri…"
drag, startPoint x: 913, startPoint y: 675, endPoint x: 772, endPoint y: 626, distance: 149.9
click at [767, 610] on div "okay i will try next time. i am thinking probary it is my feel that i see debri…" at bounding box center [931, 651] width 356 height 103
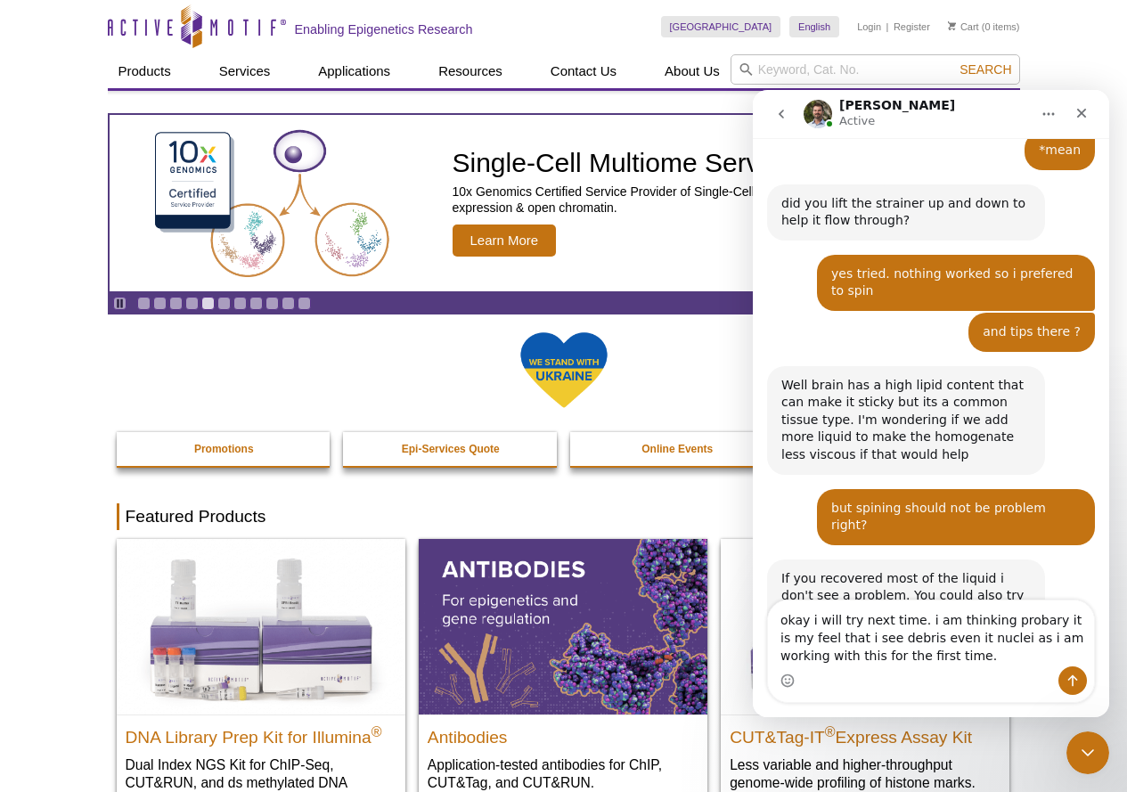
copy pre "okay i will try next time. i am thinking probary it is my feel that i see debri…"
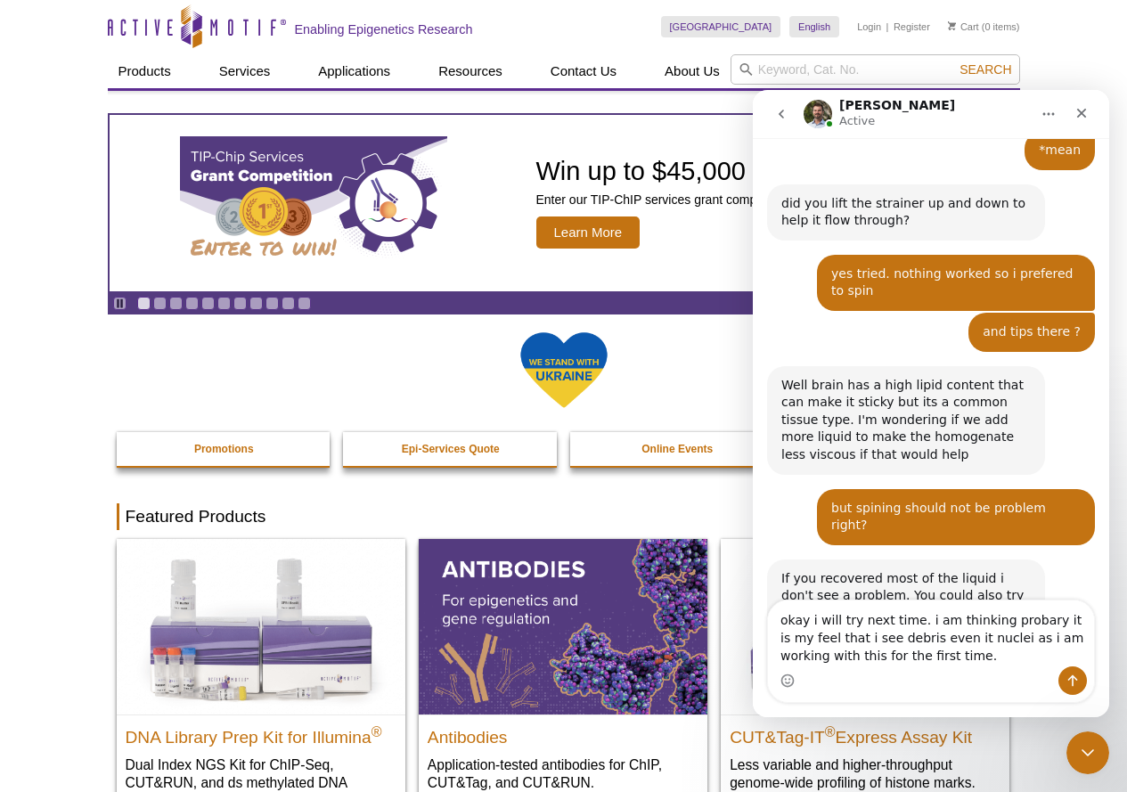
click at [907, 652] on textarea "okay i will try next time. i am thinking probary it is my feel that i see debri…" at bounding box center [931, 634] width 326 height 66
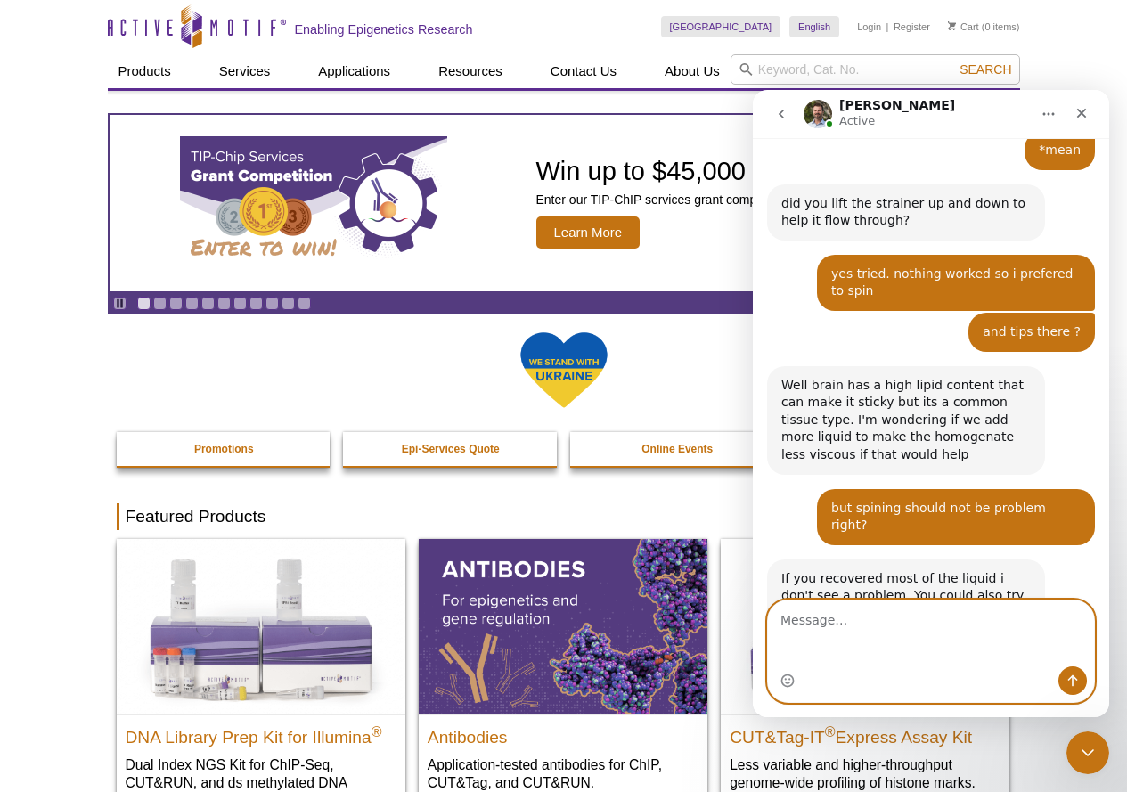
scroll to position [2582, 0]
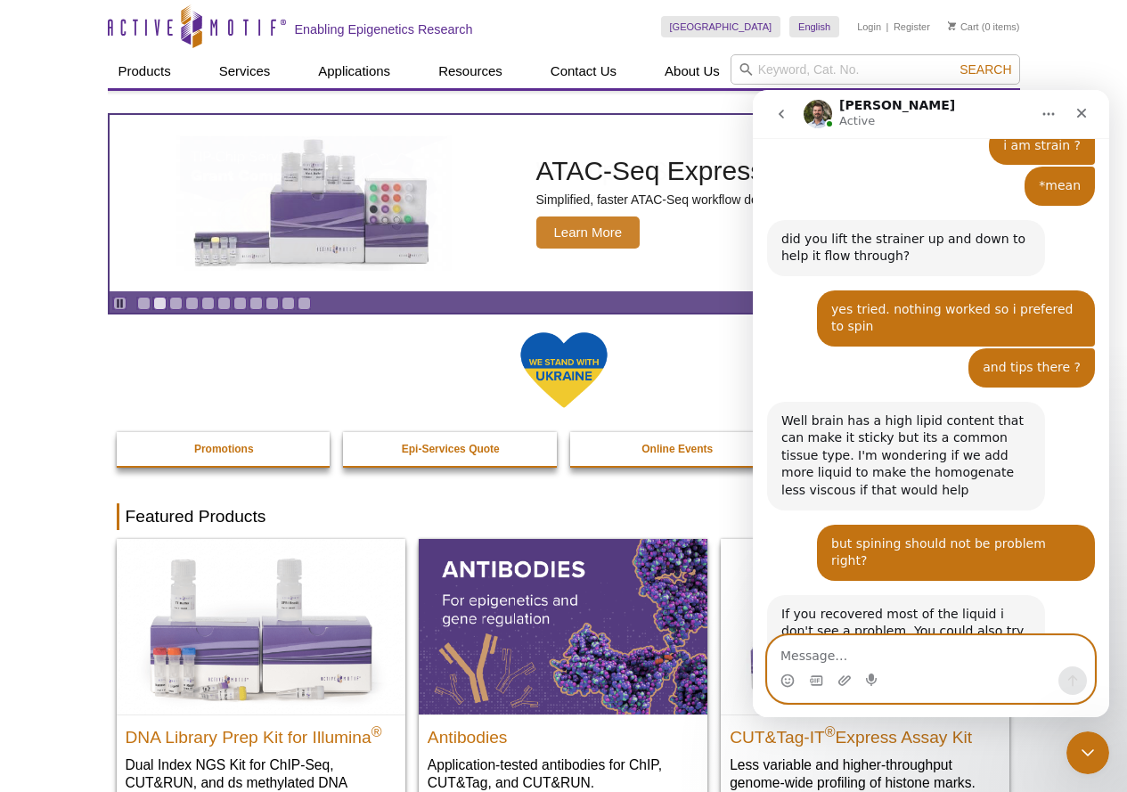
paste textarea "Okay, I will try again next time. I think it’s probably just my impression, as …"
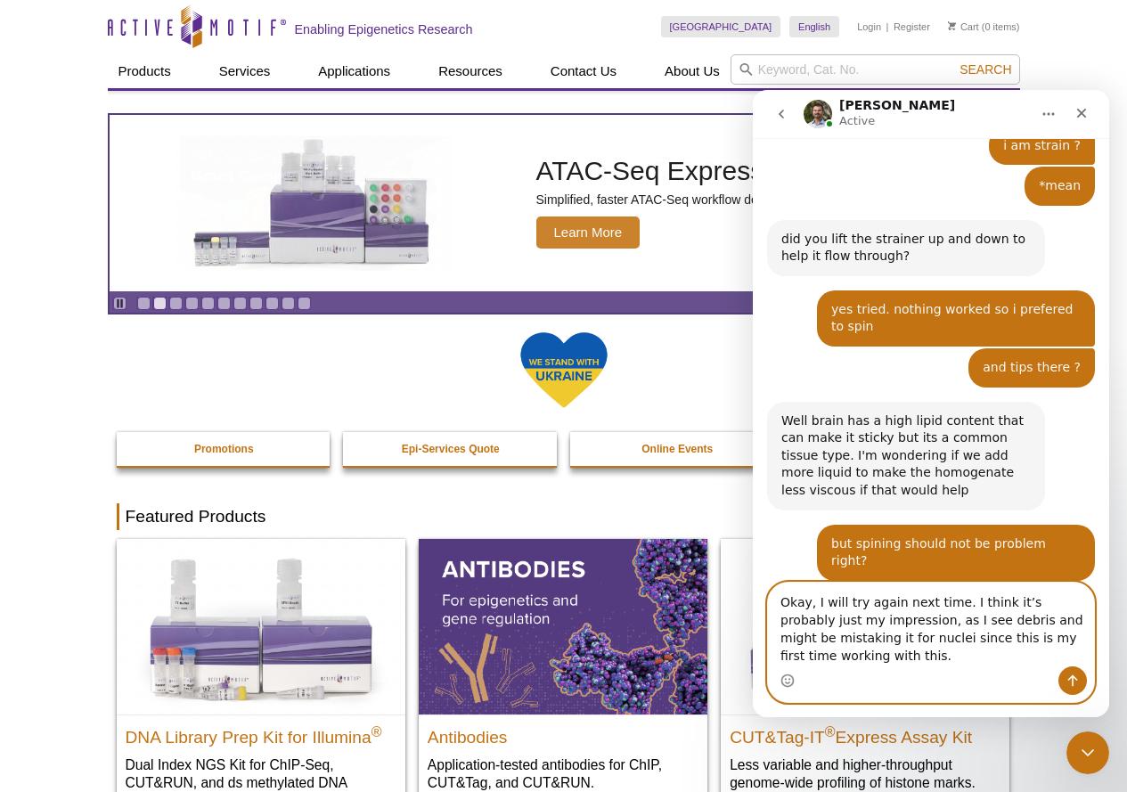
scroll to position [2618, 0]
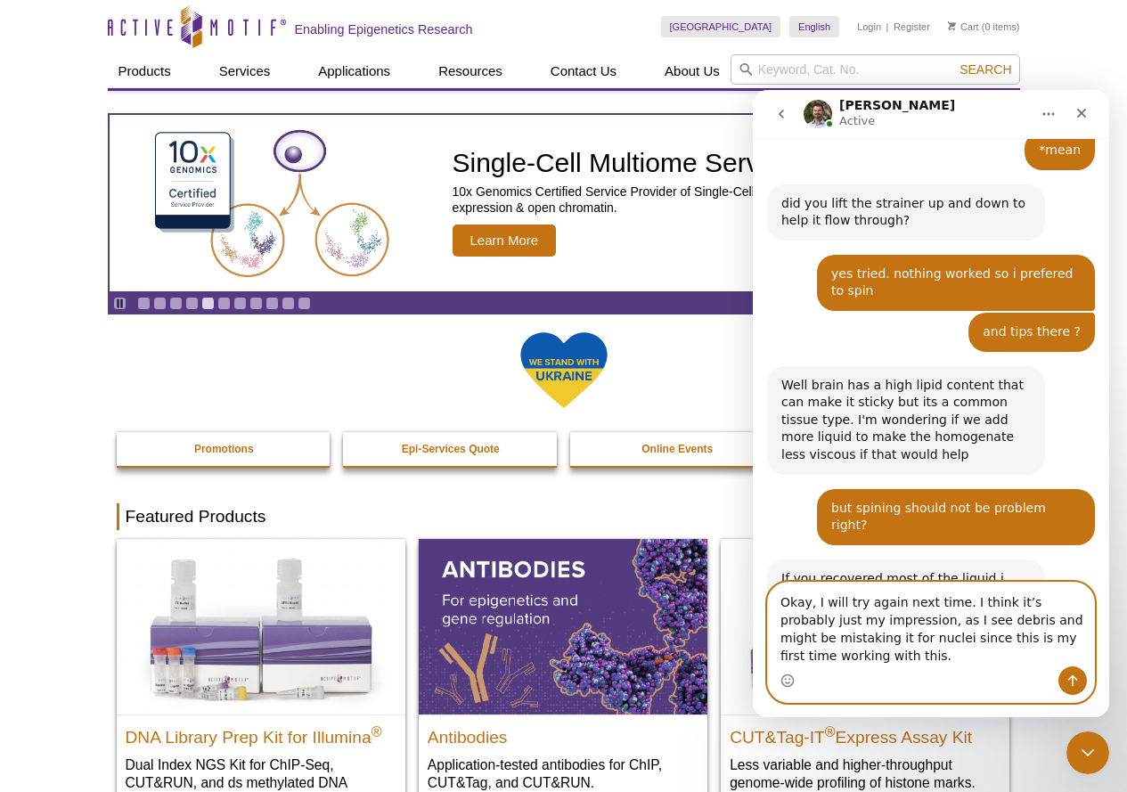
type textarea "Okay, I will try again next time. I think it’s probably just my impression, as …"
click at [1073, 670] on button "Send a message…" at bounding box center [1073, 680] width 29 height 29
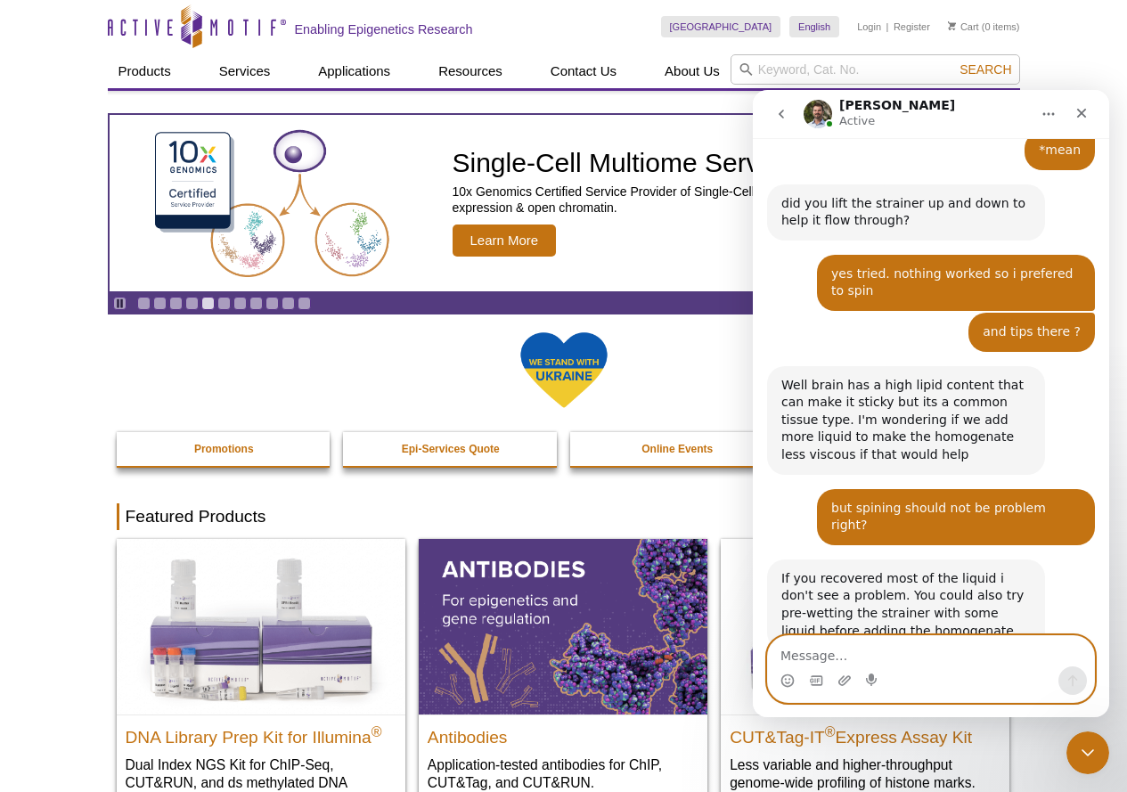
scroll to position [2688, 0]
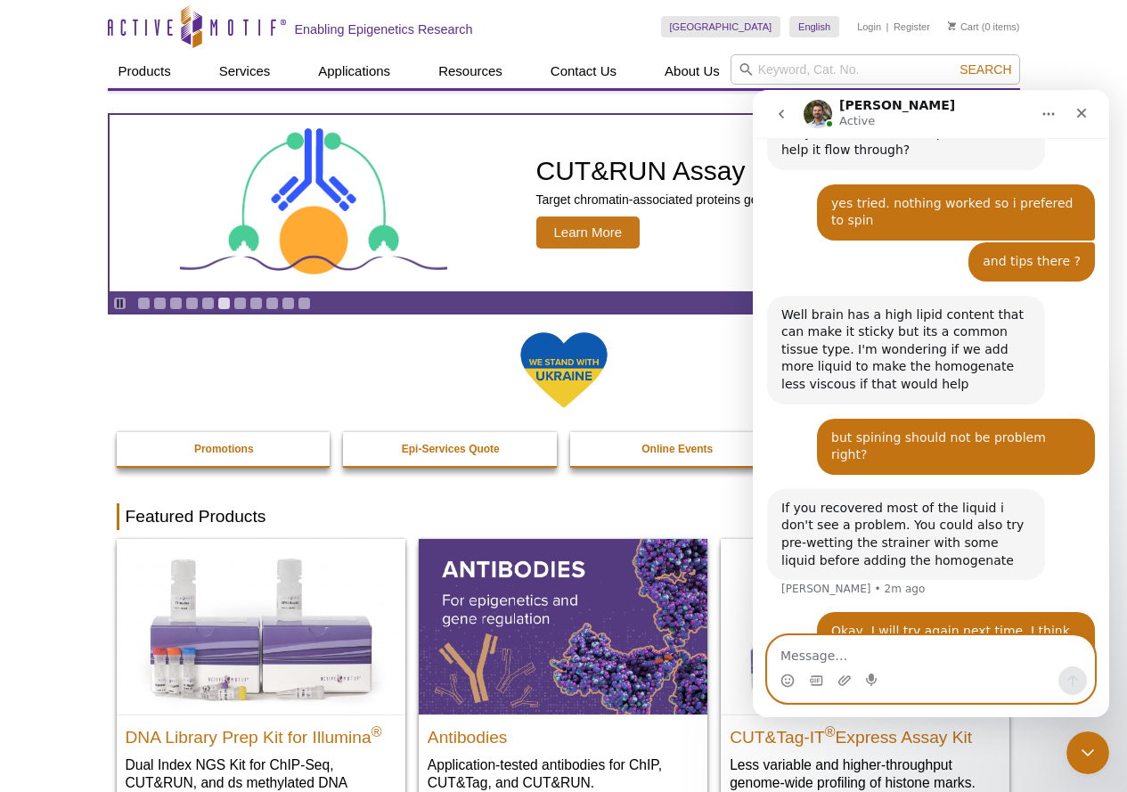
click at [863, 650] on textarea "Message…" at bounding box center [931, 651] width 326 height 30
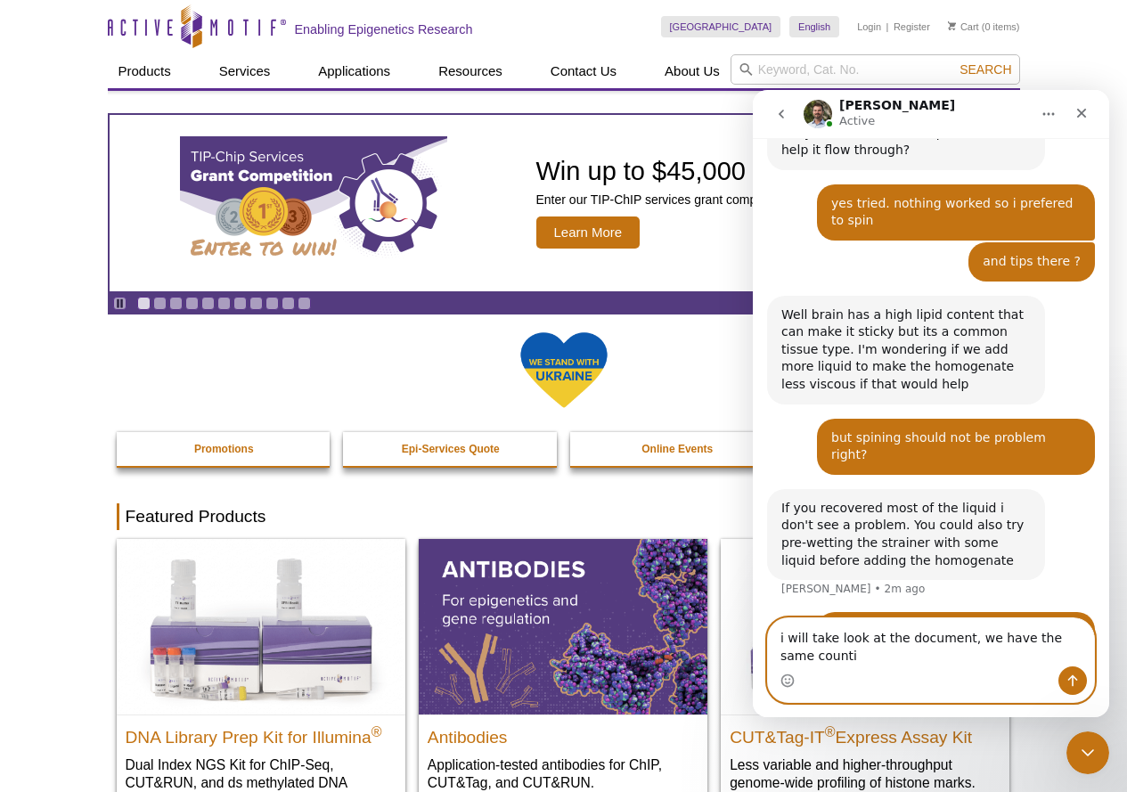
scroll to position [2706, 0]
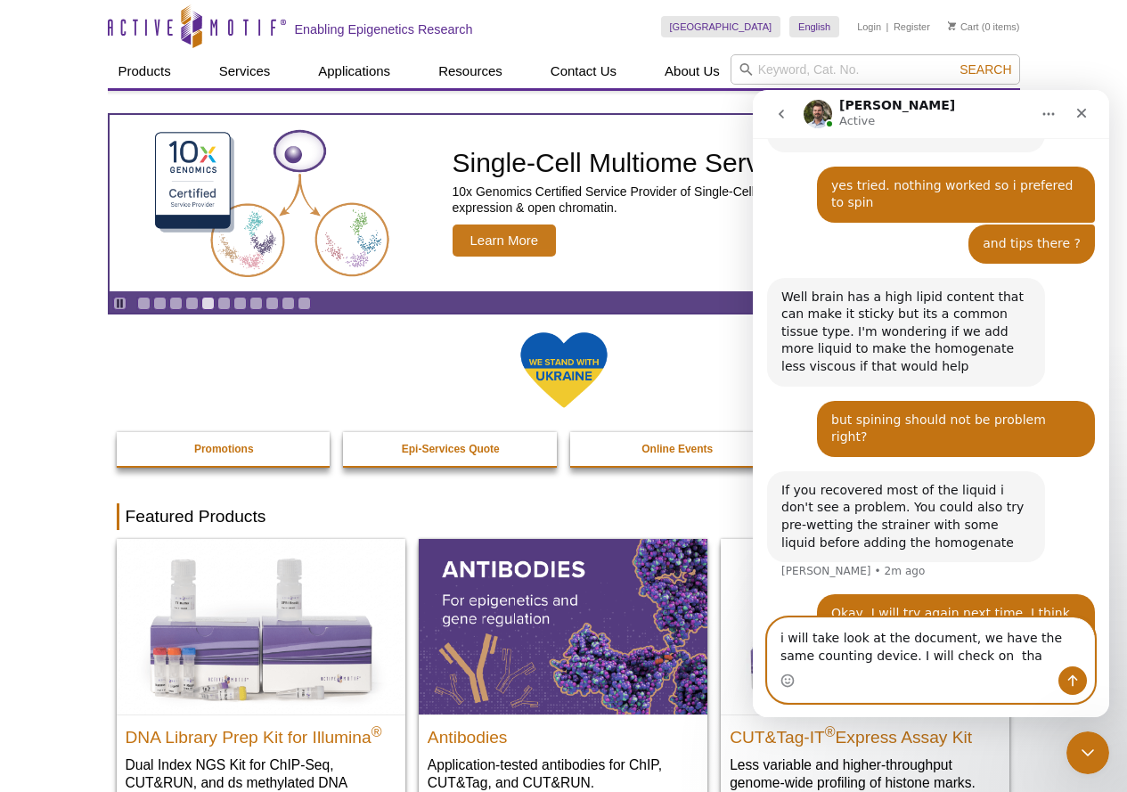
type textarea "i will take look at the document, we have the same counting device. I will chec…"
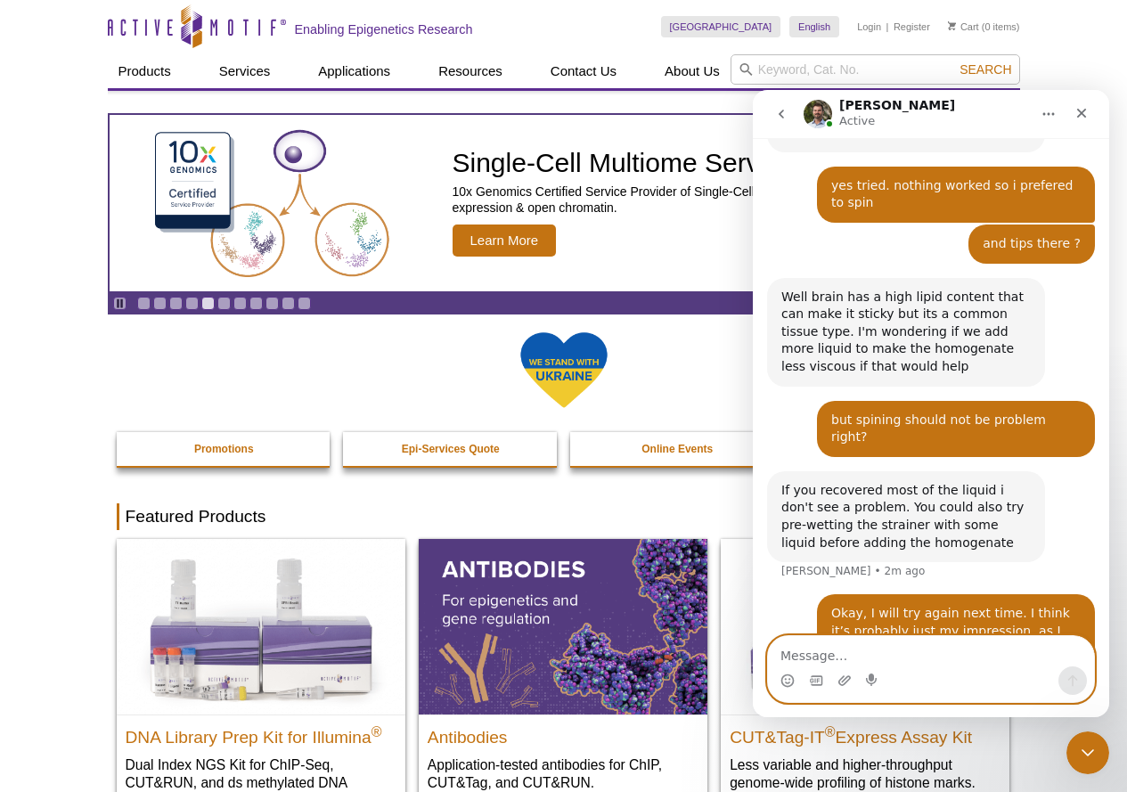
scroll to position [2746, 0]
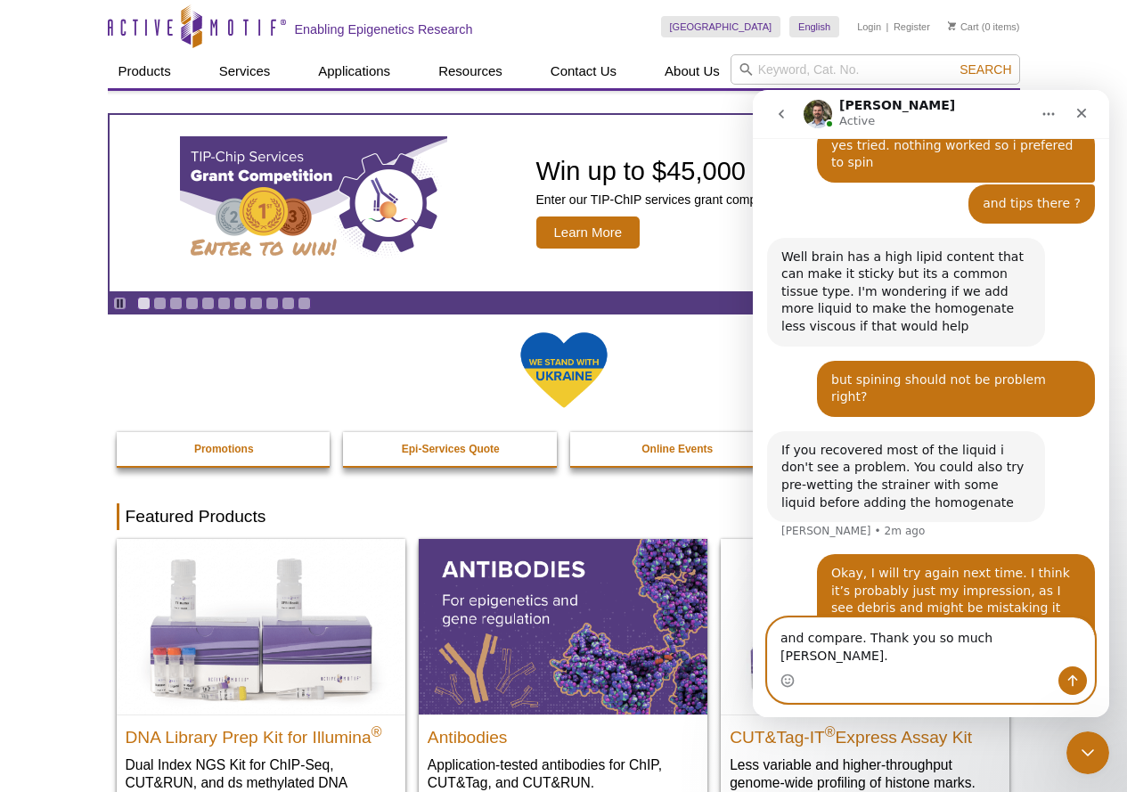
drag, startPoint x: 1009, startPoint y: 652, endPoint x: 771, endPoint y: 658, distance: 238.0
click at [771, 658] on textarea "and compare. Thank you so much [PERSON_NAME]." at bounding box center [931, 642] width 326 height 48
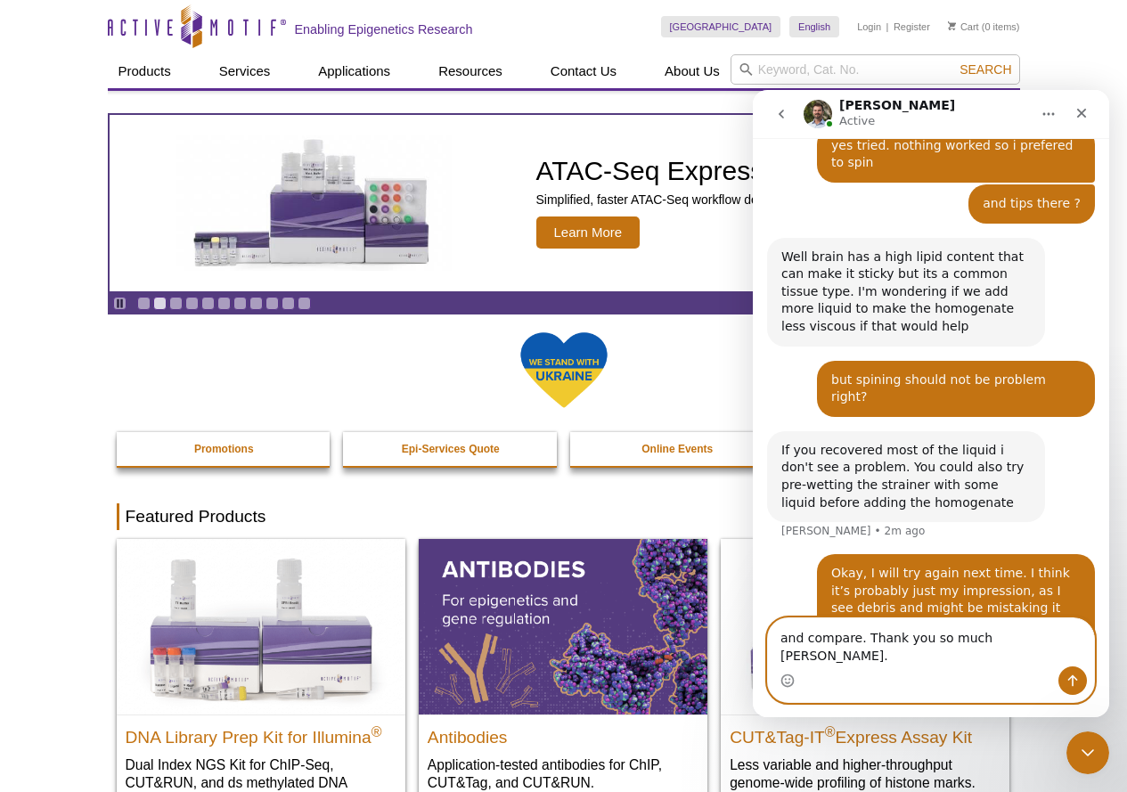
type textarea "and compare. Thank you so much [PERSON_NAME]."
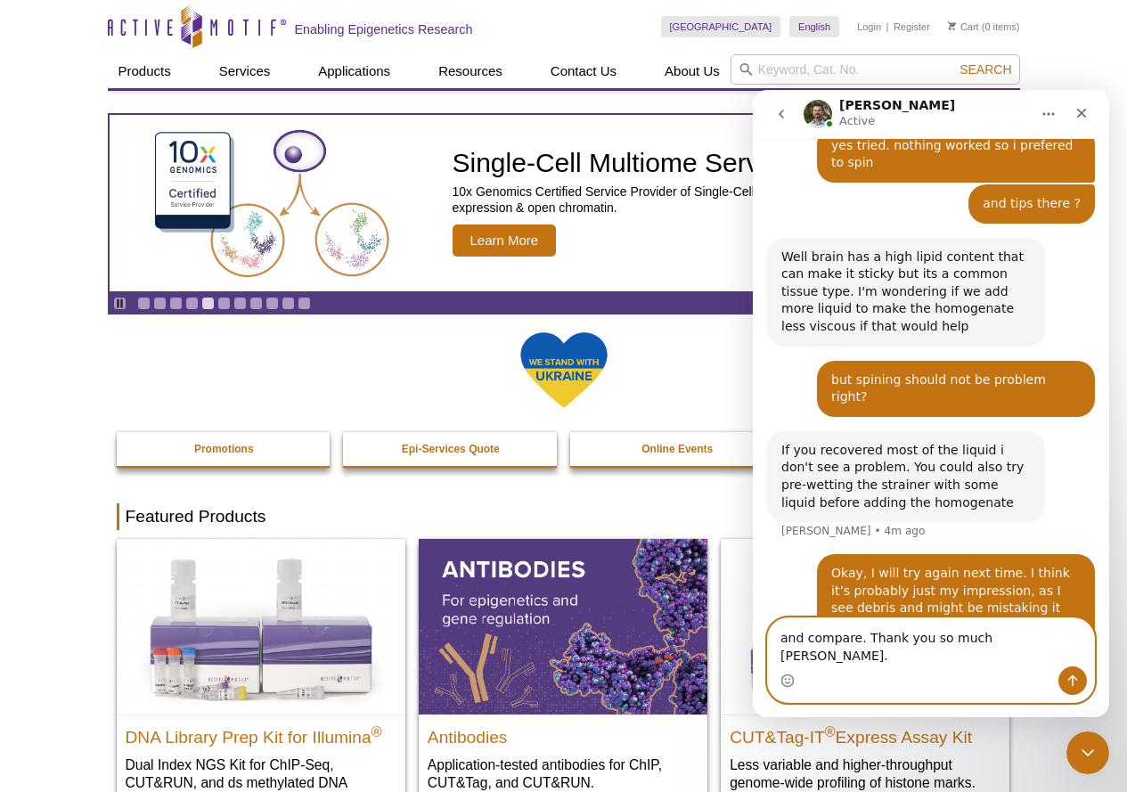
click at [1005, 655] on textarea "and compare. Thank you so much [PERSON_NAME]." at bounding box center [931, 642] width 326 height 48
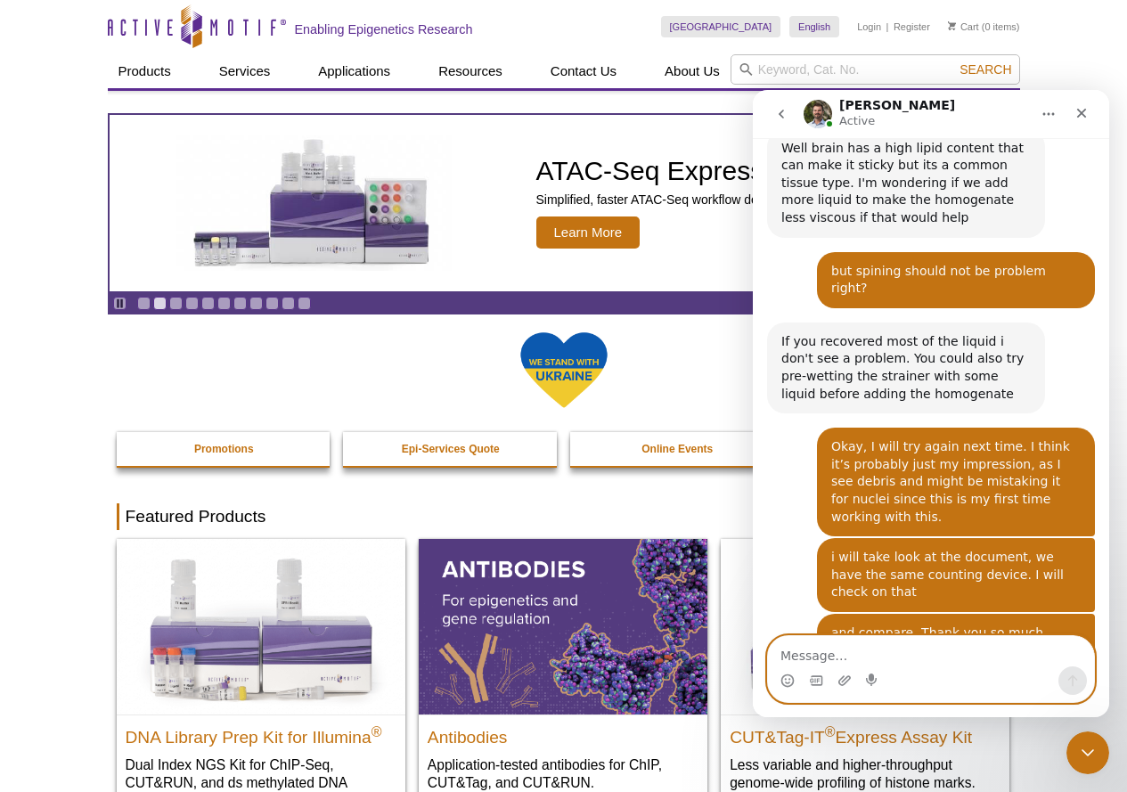
scroll to position [2858, 0]
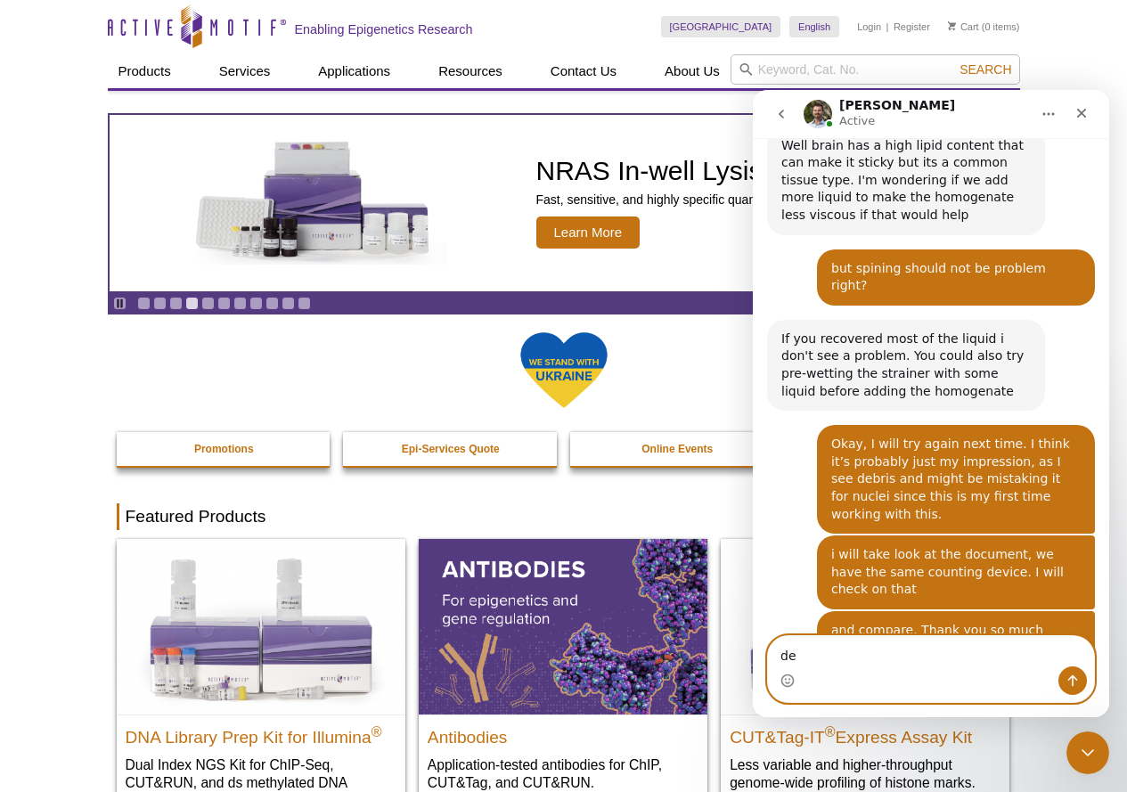
type textarea "d"
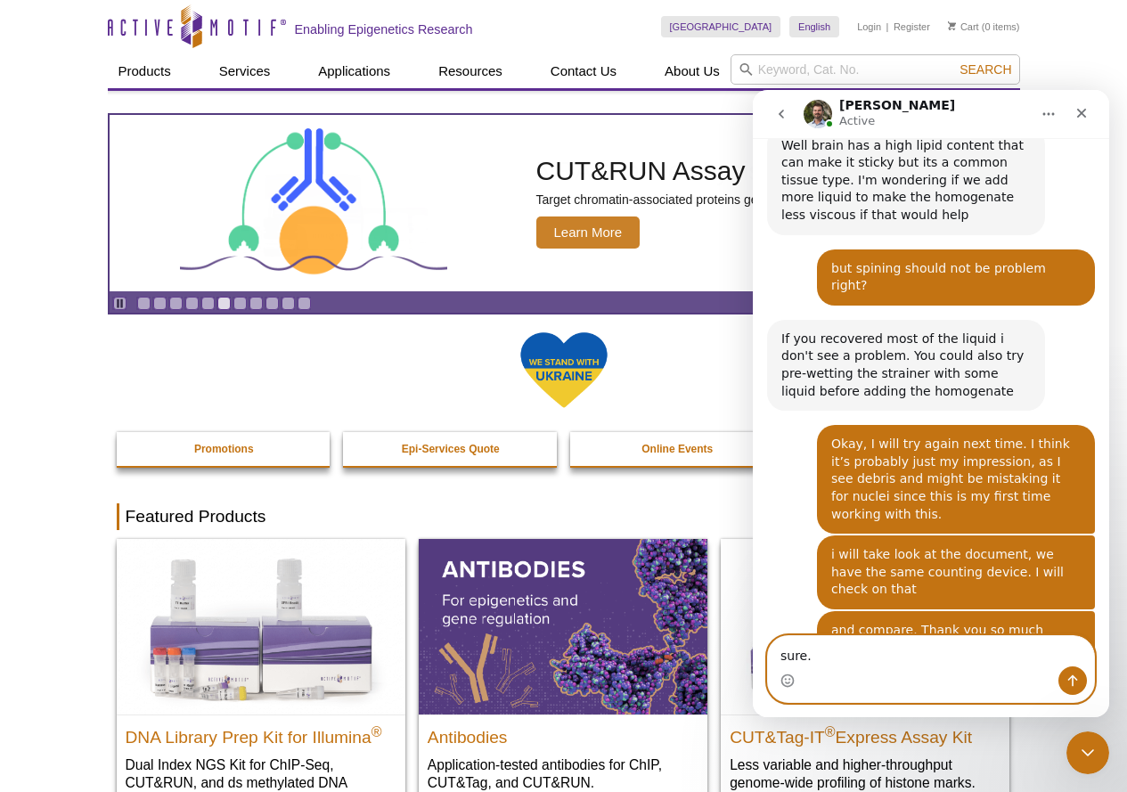
type textarea "sure."
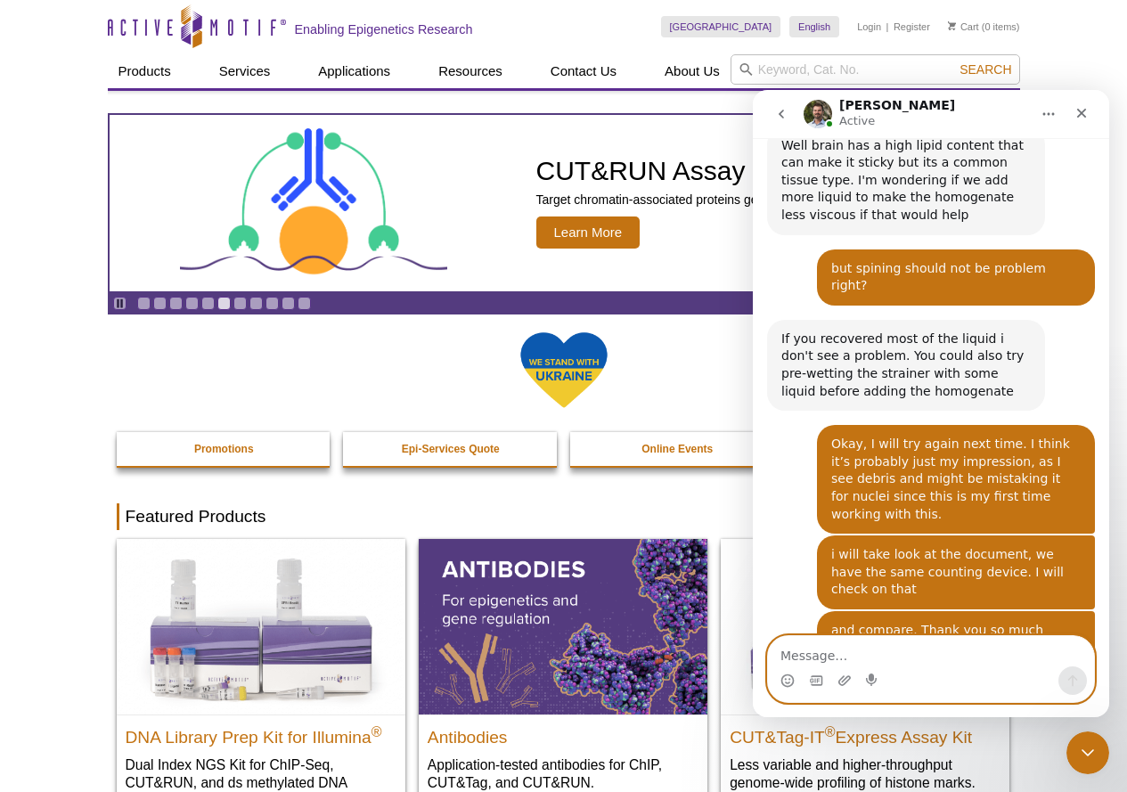
scroll to position [2910, 0]
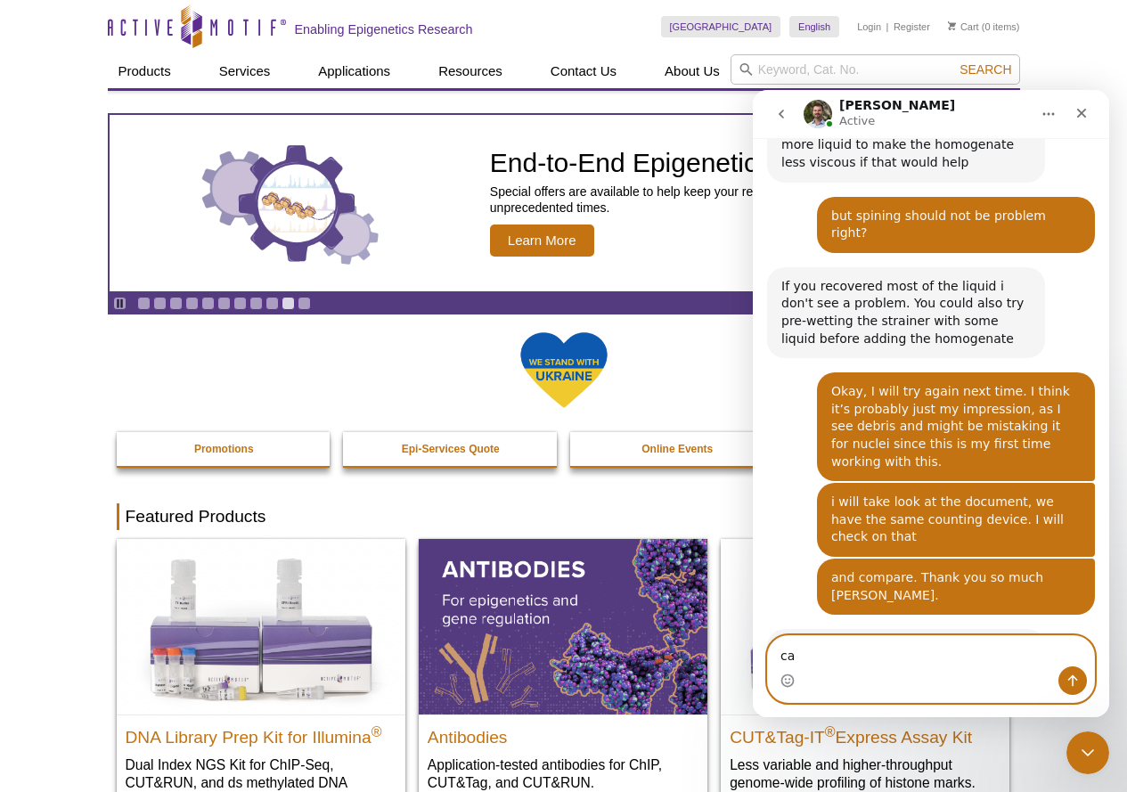
type textarea "c"
